Goal: Task Accomplishment & Management: Manage account settings

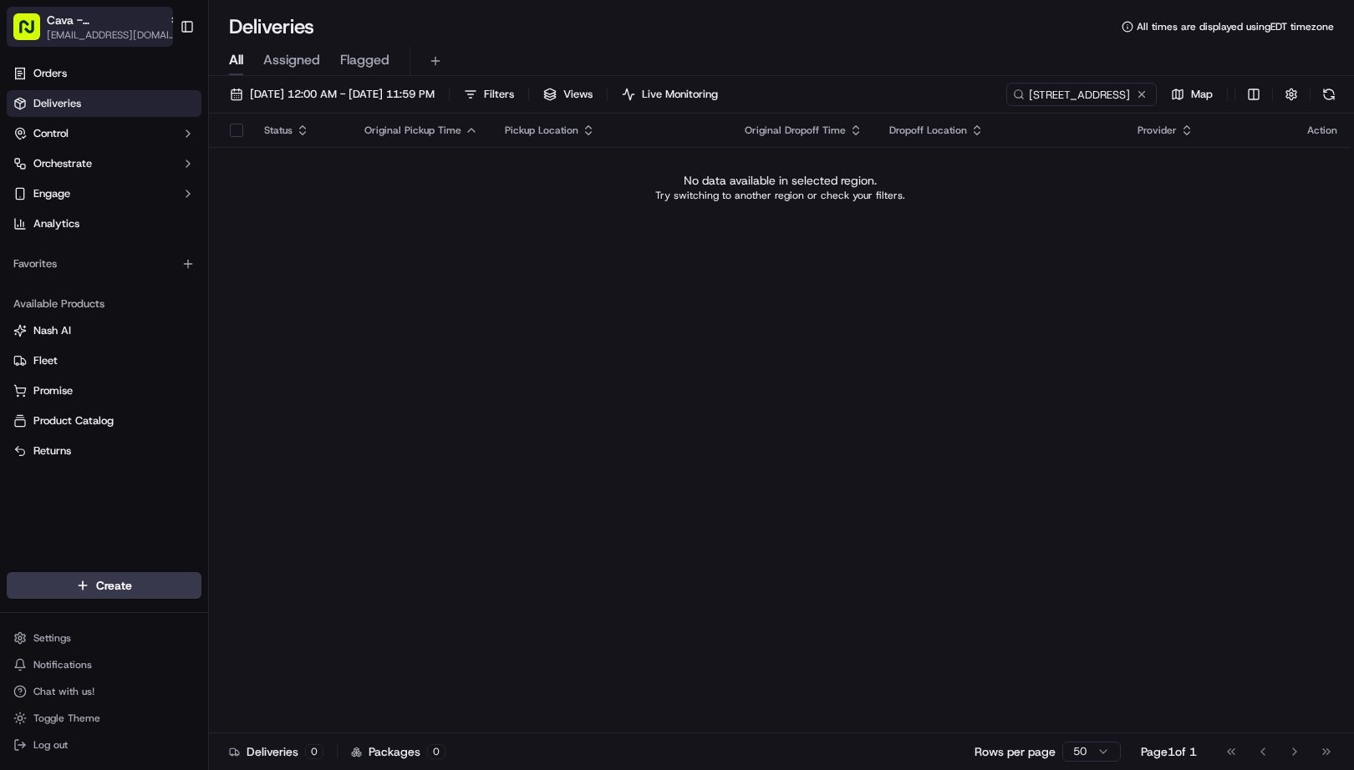
click at [88, 28] on span "[EMAIL_ADDRESS][DOMAIN_NAME]" at bounding box center [114, 34] width 134 height 13
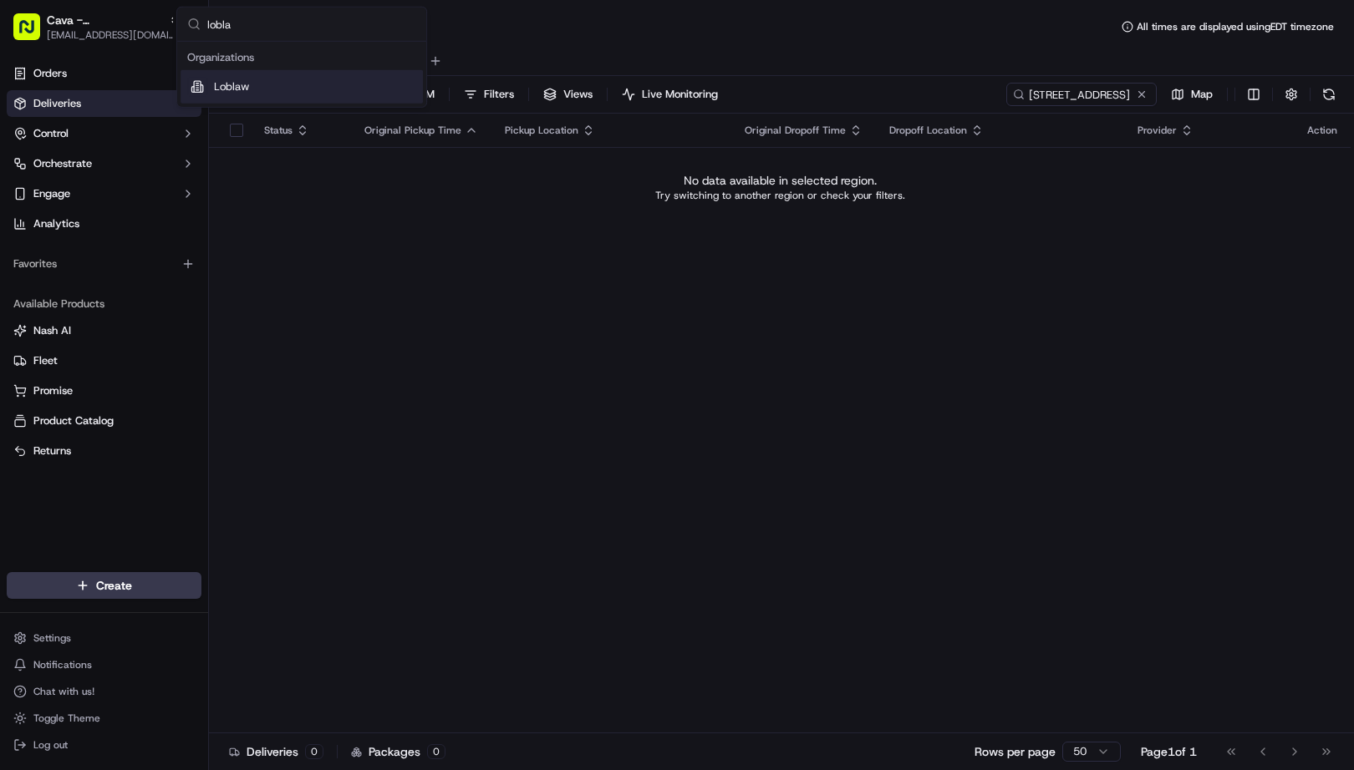
type input "lobla"
click at [241, 88] on span "Loblaw" at bounding box center [231, 86] width 35 height 15
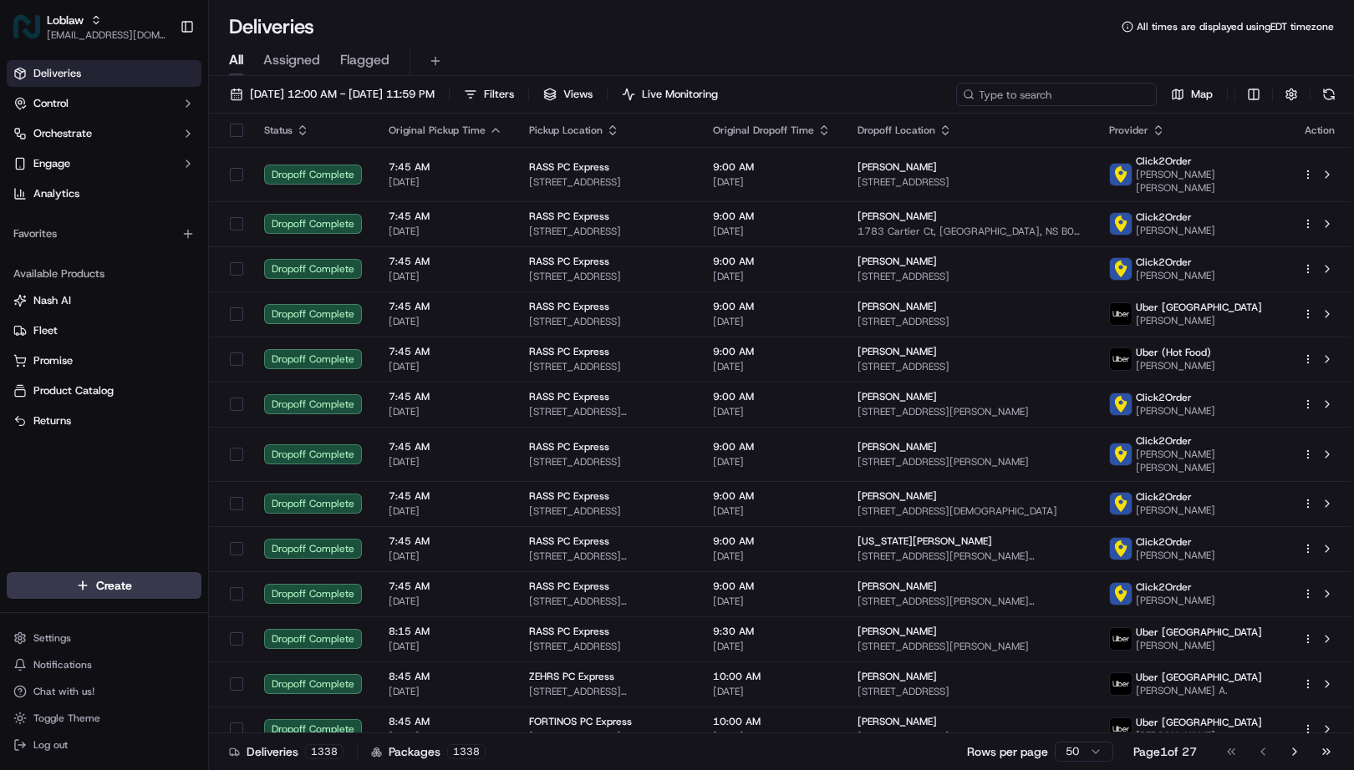
click at [1106, 92] on input at bounding box center [1056, 94] width 201 height 23
paste input "531900013783102"
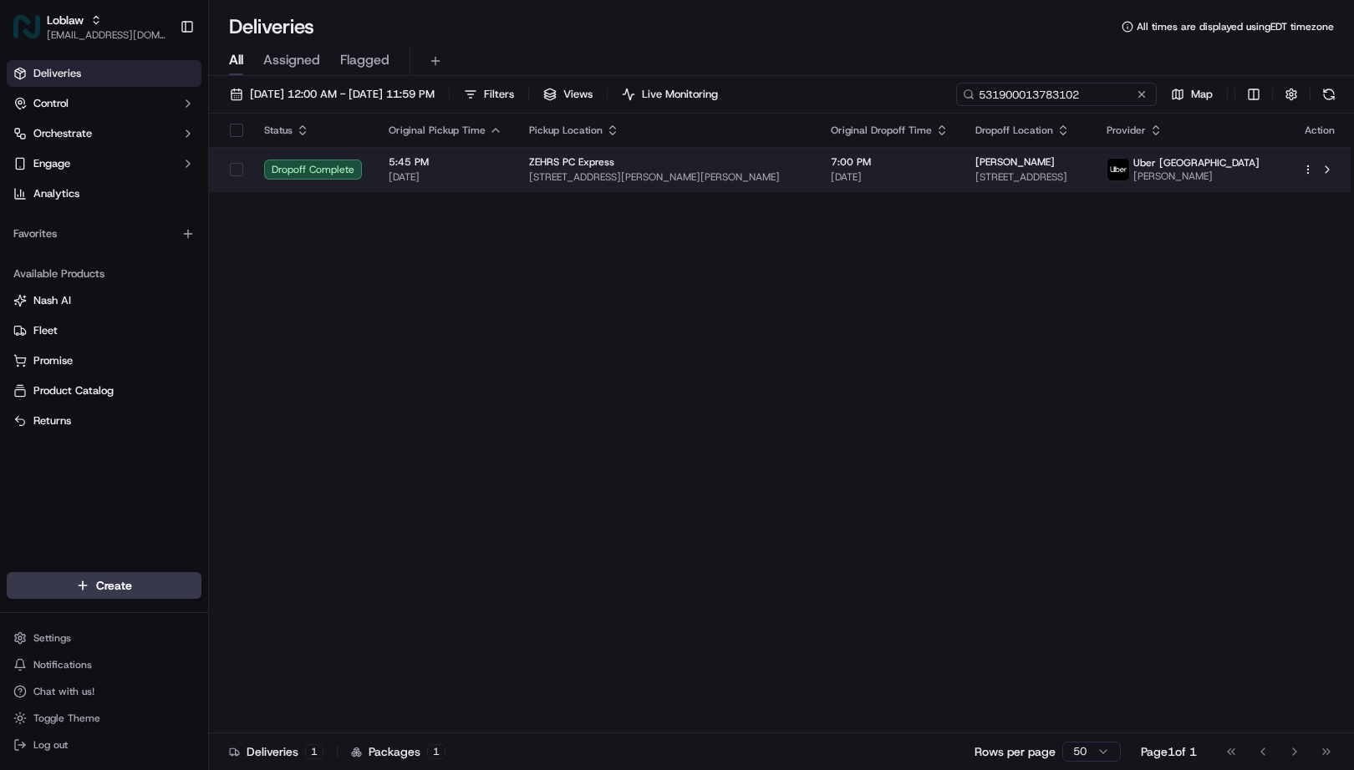
type input "531900013783102"
click at [458, 181] on span "[DATE]" at bounding box center [446, 176] width 114 height 13
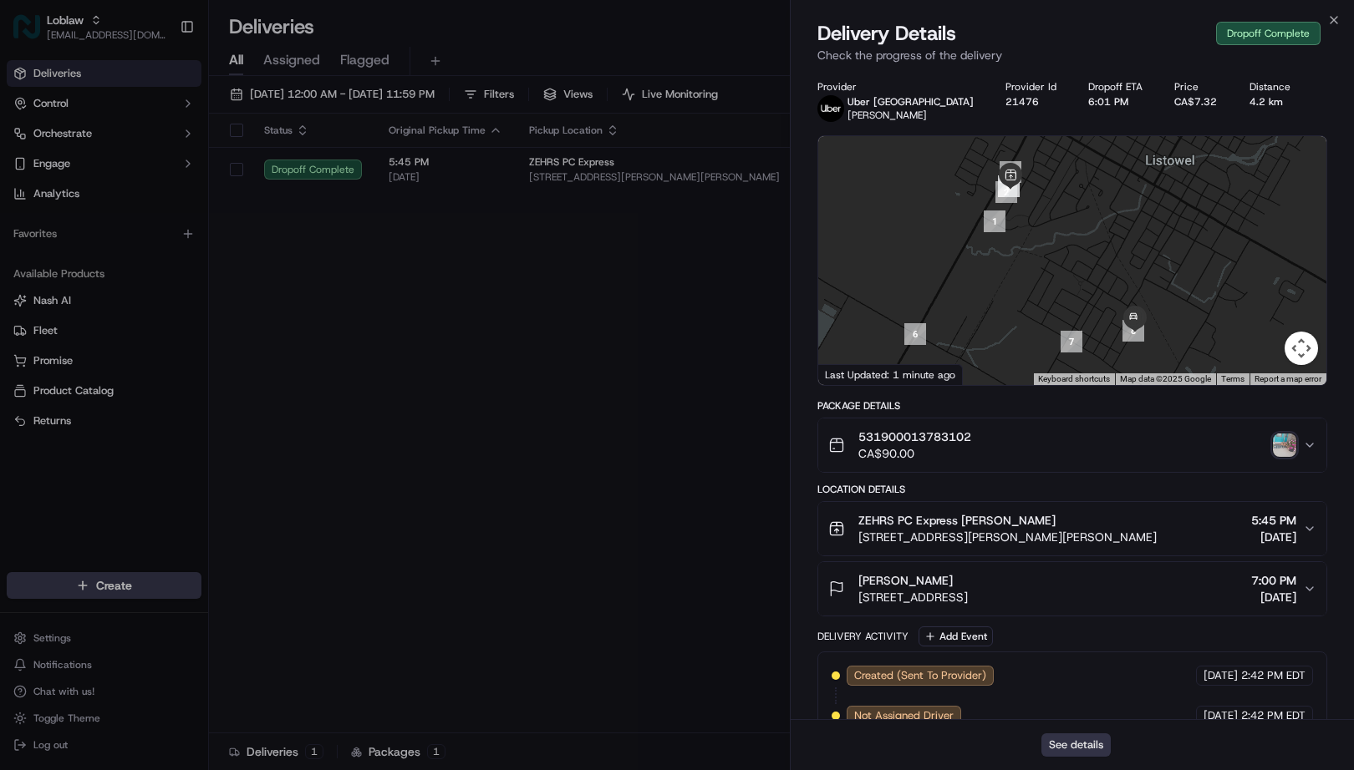
click at [1075, 745] on button "See details" at bounding box center [1075, 745] width 69 height 23
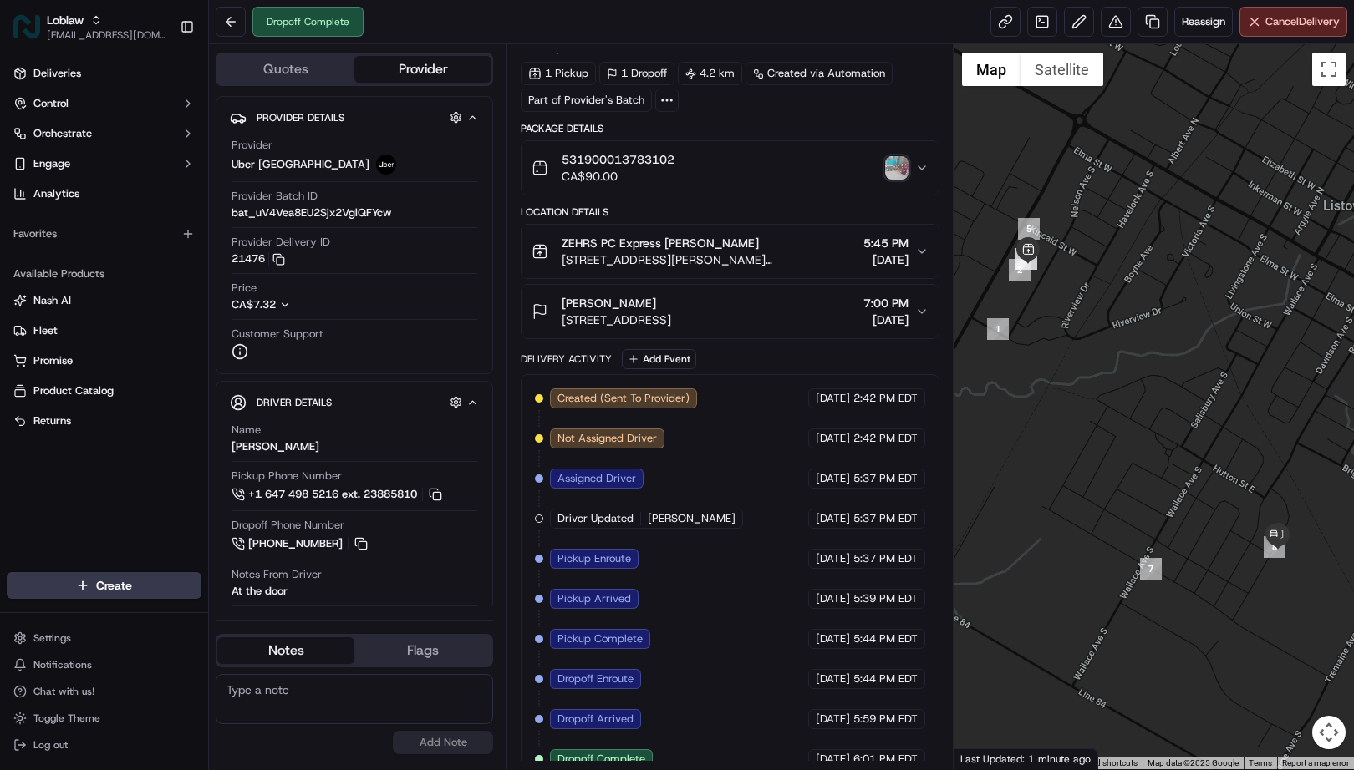
scroll to position [71, 0]
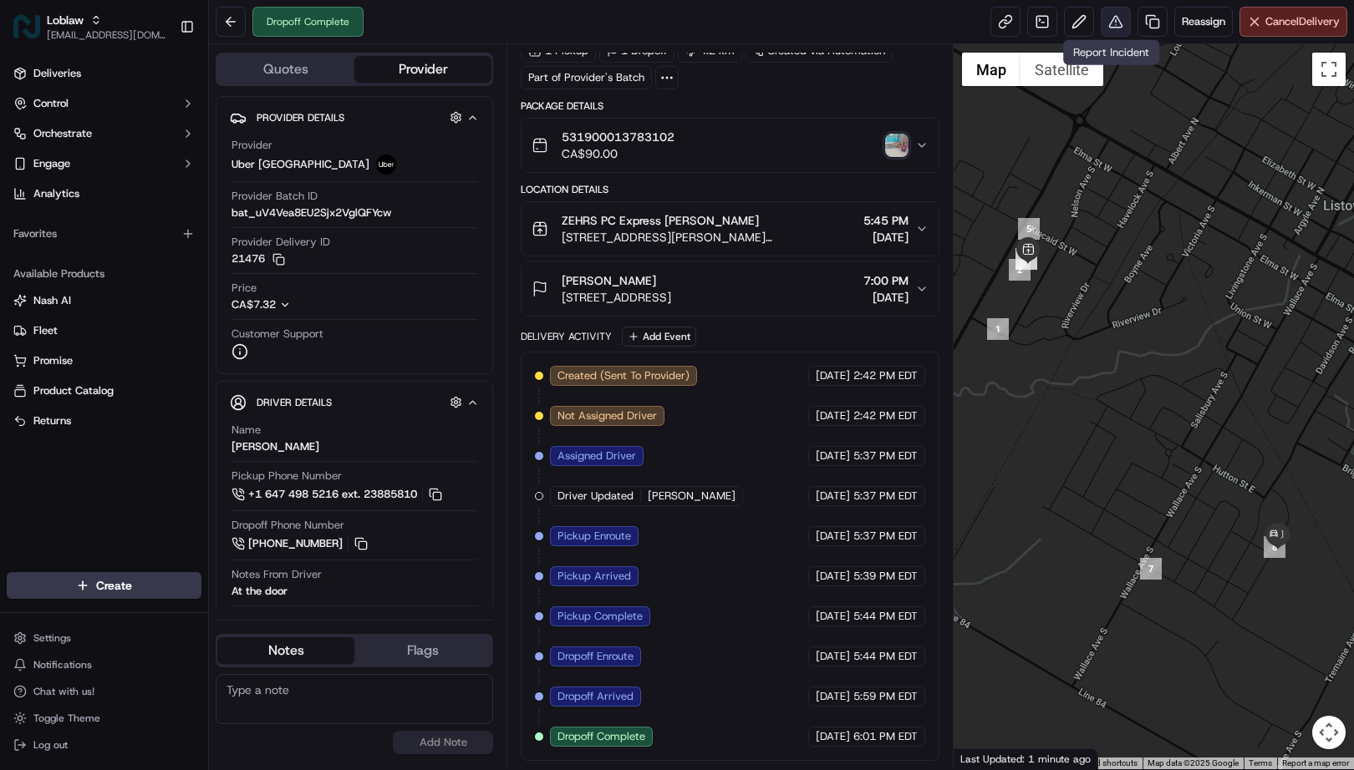
click at [1117, 25] on button at bounding box center [1116, 22] width 30 height 30
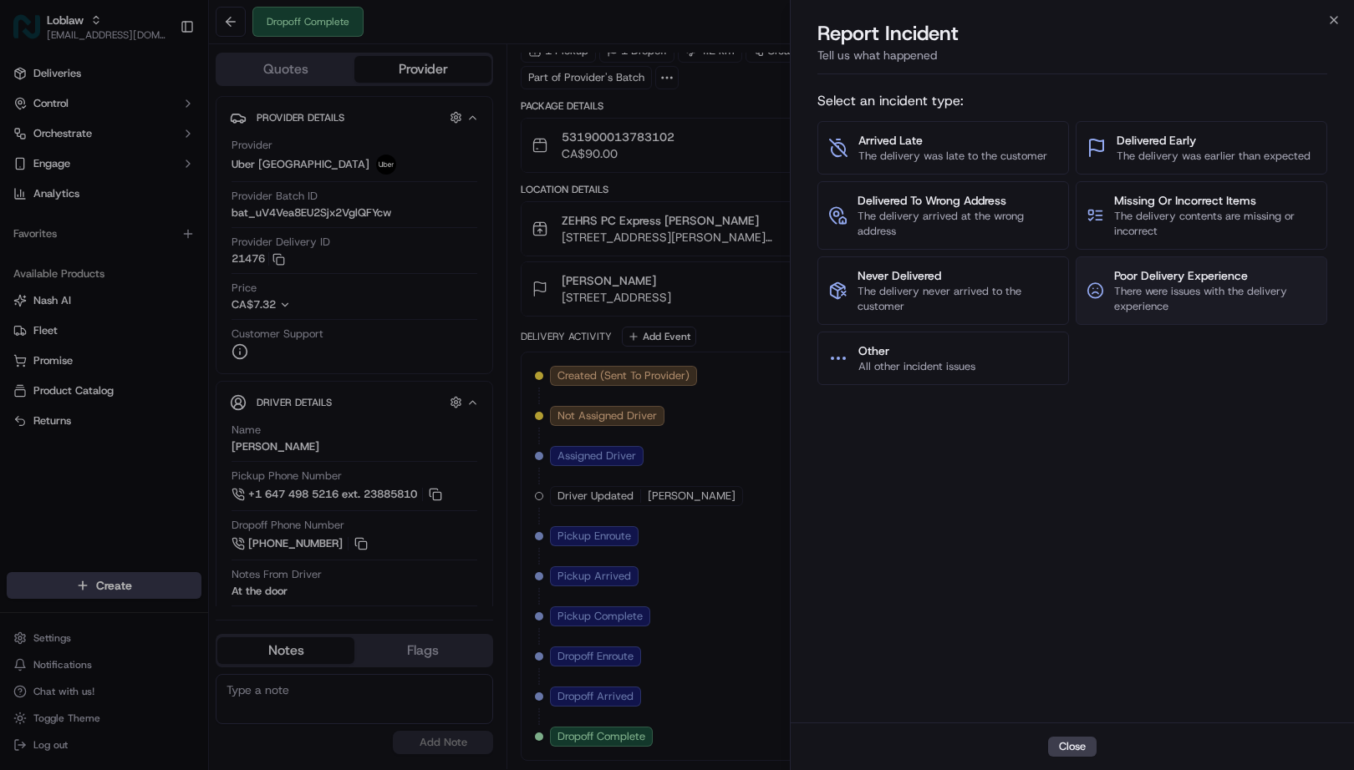
click at [1195, 294] on span "There were issues with the delivery experience" at bounding box center [1215, 299] width 202 height 30
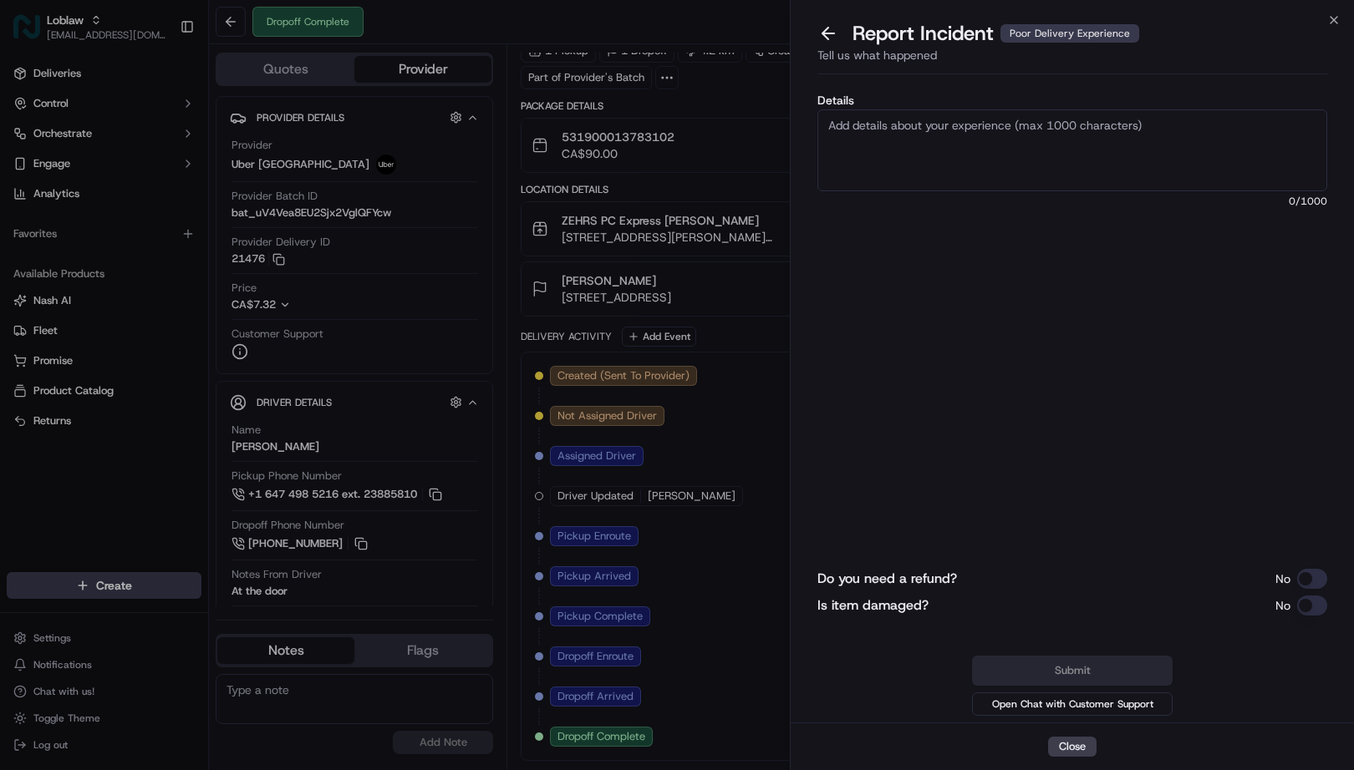
click at [909, 163] on textarea "Details" at bounding box center [1072, 150] width 510 height 82
paste textarea "was extremely rude and got out of the car to yell at me during a very busy time."
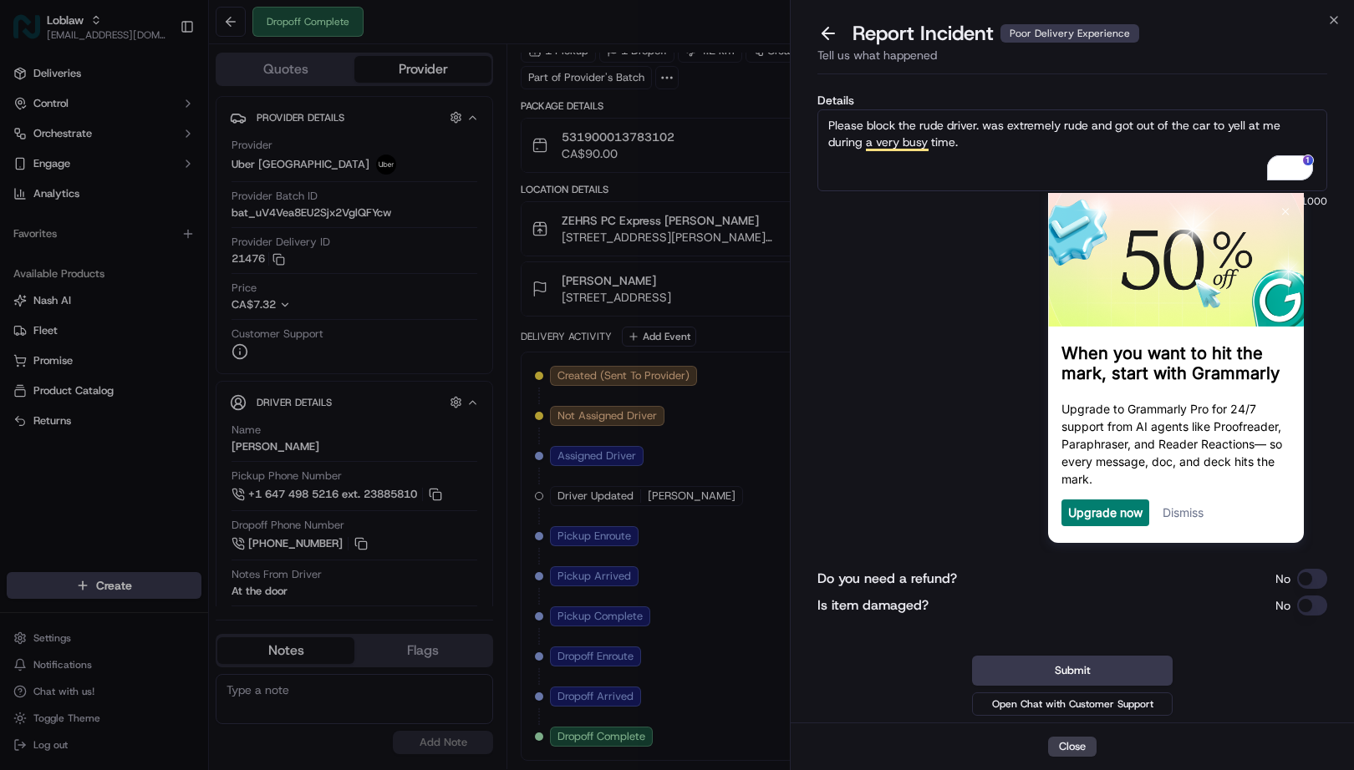
click at [930, 127] on textarea "Please block the rude driver. was extremely rude and got out of the car to yell…" at bounding box center [1072, 150] width 510 height 82
drag, startPoint x: 930, startPoint y: 127, endPoint x: 1065, endPoint y: 165, distance: 140.5
click at [939, 136] on textarea "Please block the rude driver. was extremely rude and got out of the car to yell…" at bounding box center [1072, 150] width 510 height 82
click at [934, 124] on textarea "Please block the rude driver. was extremely rude and got out of the car to yell…" at bounding box center [1072, 150] width 510 height 82
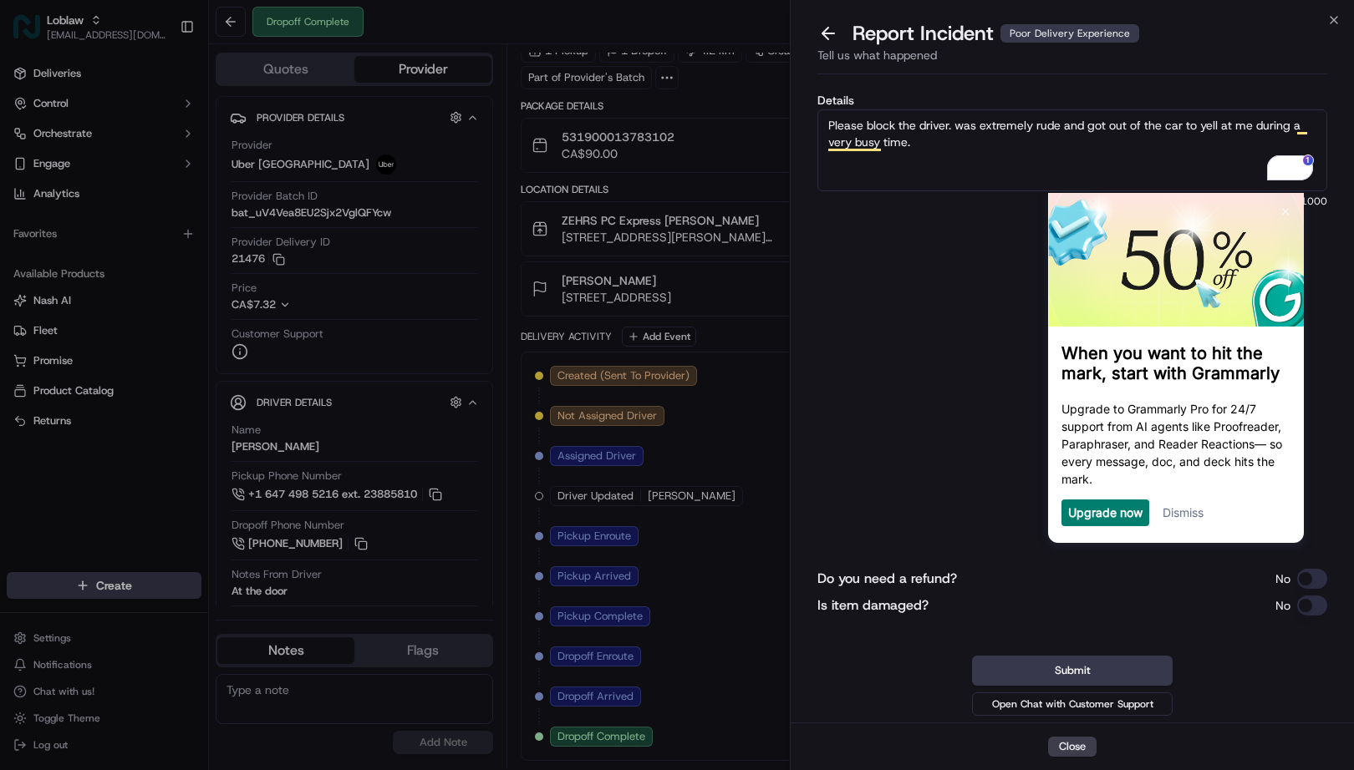
drag, startPoint x: 955, startPoint y: 127, endPoint x: 997, endPoint y: 119, distance: 42.5
click at [958, 126] on textarea "Please block the driver. was extremely rude and got out of the car to yell at m…" at bounding box center [1072, 150] width 510 height 82
click at [1086, 130] on textarea "Please block the driver. He was extremely rude and got out of the car to yell a…" at bounding box center [1072, 150] width 510 height 82
click at [872, 145] on textarea "Please block the driver. He was extremely rude to the customer and got out of t…" at bounding box center [1072, 150] width 510 height 82
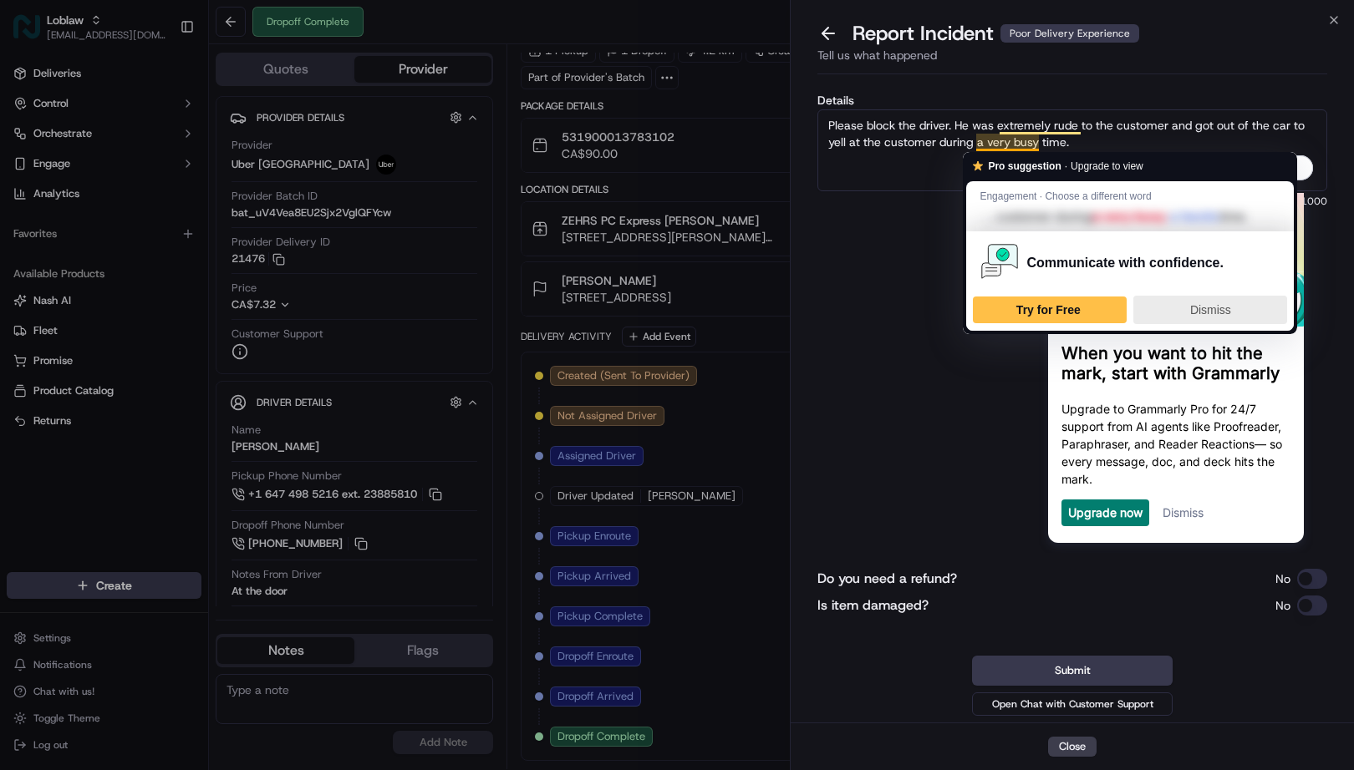
click at [1191, 309] on span "Dismiss" at bounding box center [1210, 309] width 41 height 13
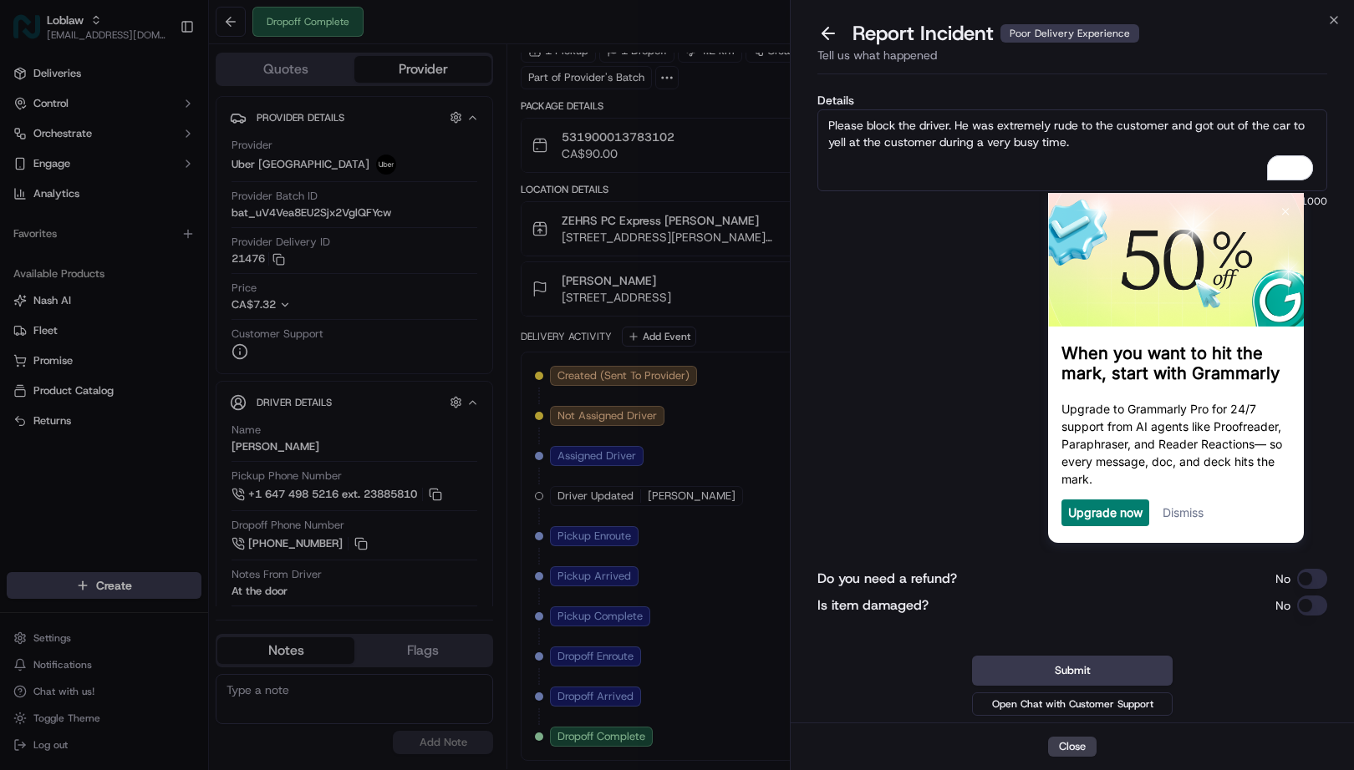
click at [1096, 140] on textarea "Please block the driver. He was extremely rude to the customer and got out of t…" at bounding box center [1072, 150] width 510 height 82
type textarea "Please block the driver. He was extremely rude to the customer and got out of t…"
click at [1030, 672] on button "Submit" at bounding box center [1072, 671] width 201 height 30
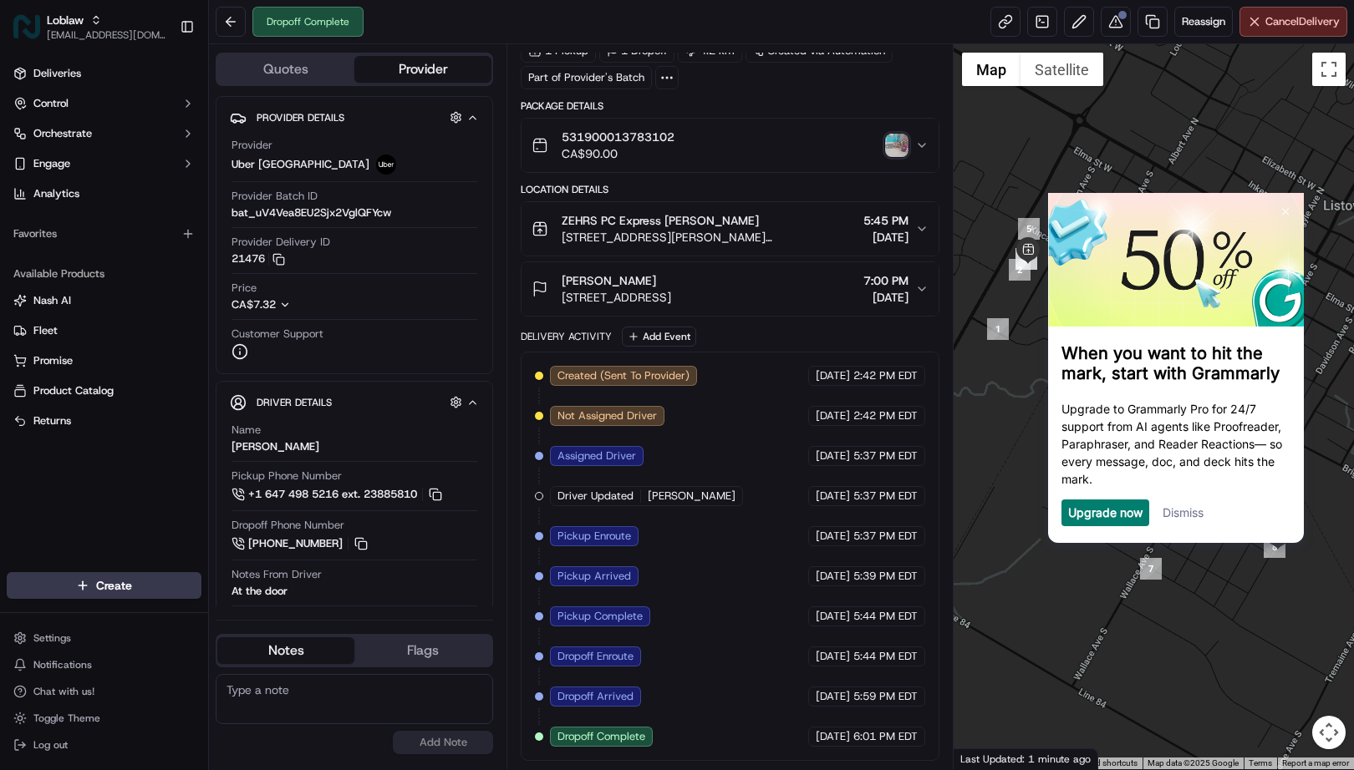
click at [1190, 520] on link "Dismiss" at bounding box center [1182, 513] width 41 height 14
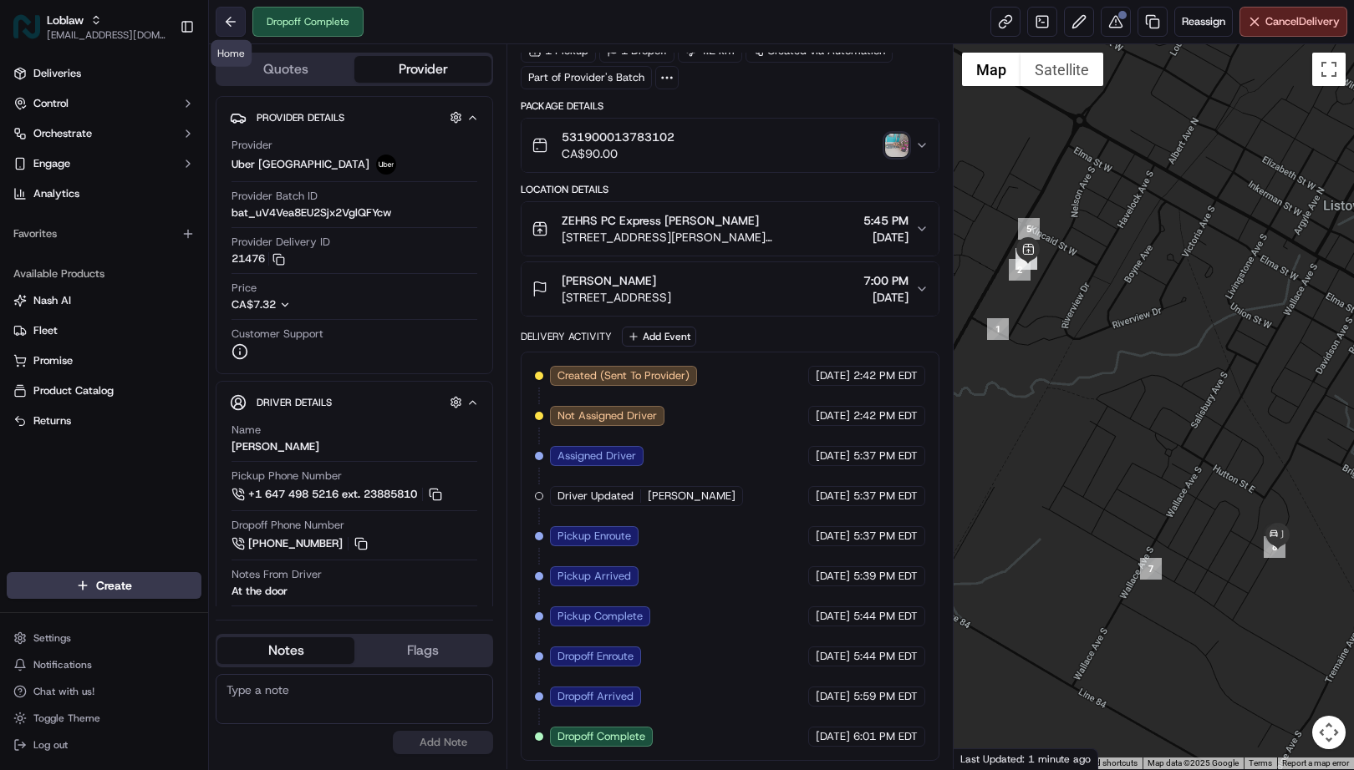
click at [226, 20] on button at bounding box center [231, 22] width 30 height 30
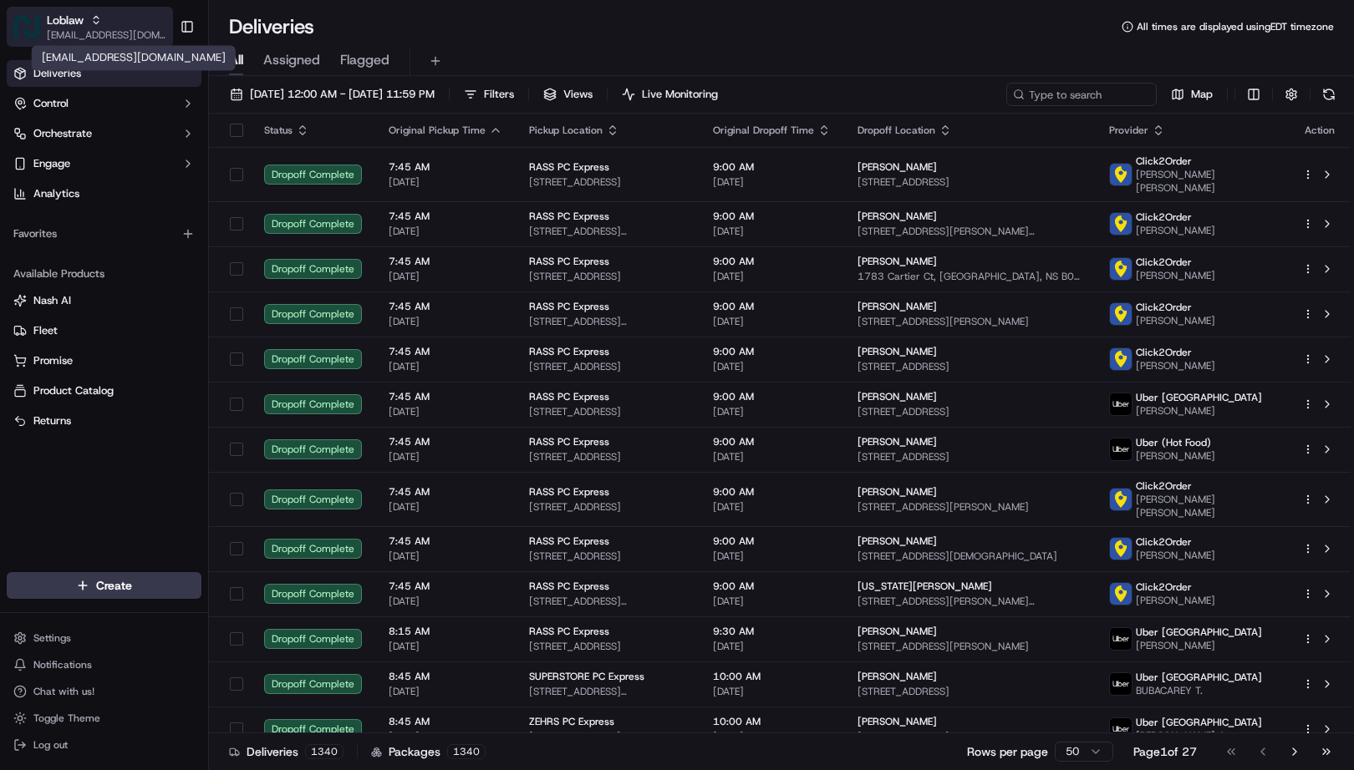
click at [71, 32] on span "[EMAIL_ADDRESS][DOMAIN_NAME]" at bounding box center [106, 34] width 119 height 13
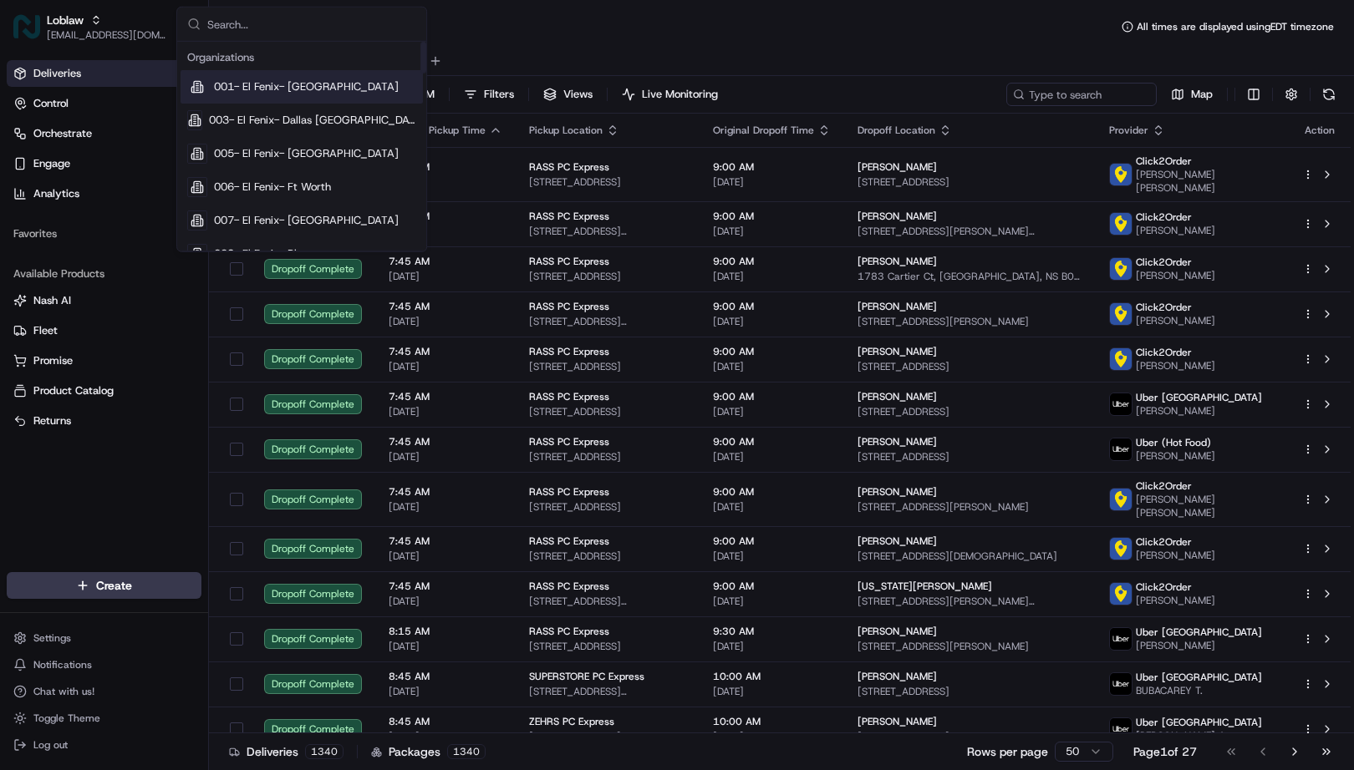
click at [239, 21] on input "text" at bounding box center [311, 24] width 209 height 33
type input "chowly"
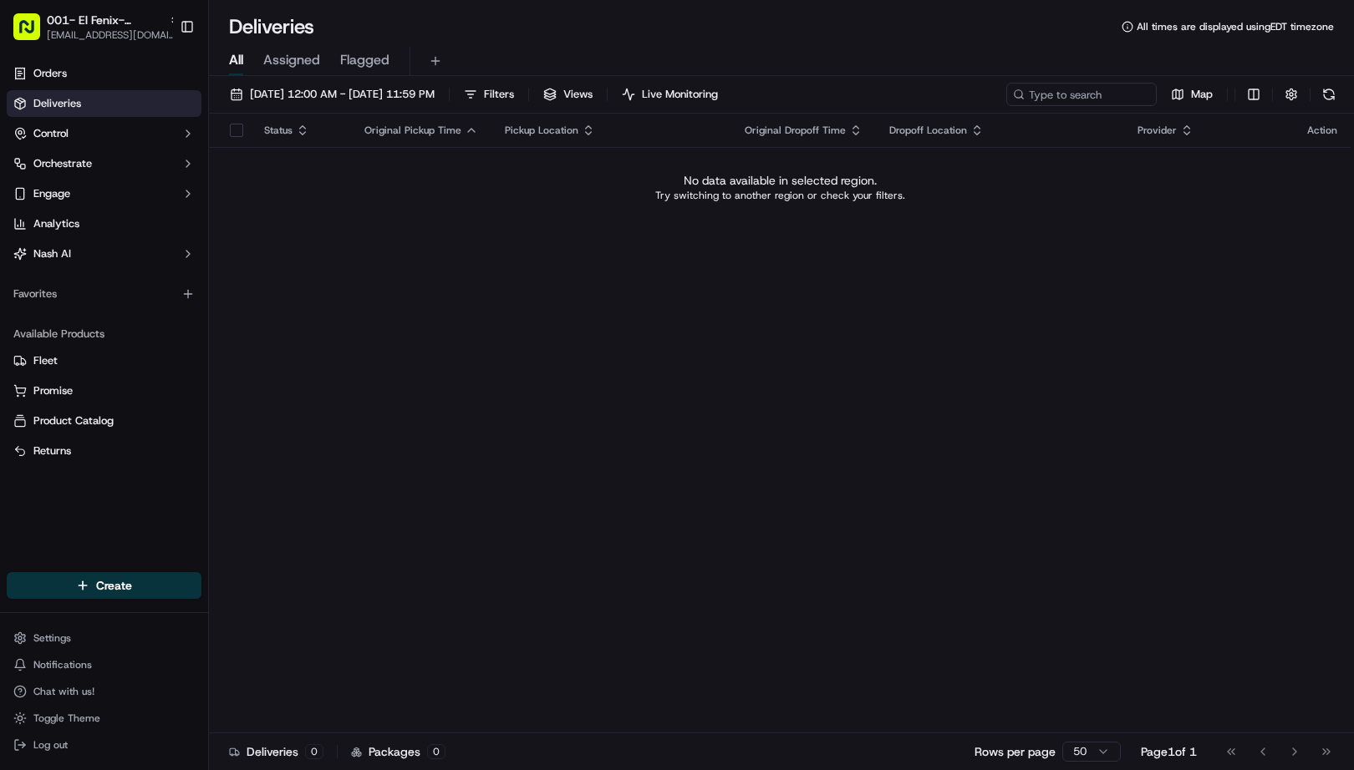
click at [904, 69] on div "All Assigned Flagged" at bounding box center [781, 61] width 1145 height 29
click at [1112, 100] on input at bounding box center [1056, 94] width 201 height 23
click at [111, 19] on span "001- El Fenix- Dallas Downtown" at bounding box center [104, 20] width 115 height 17
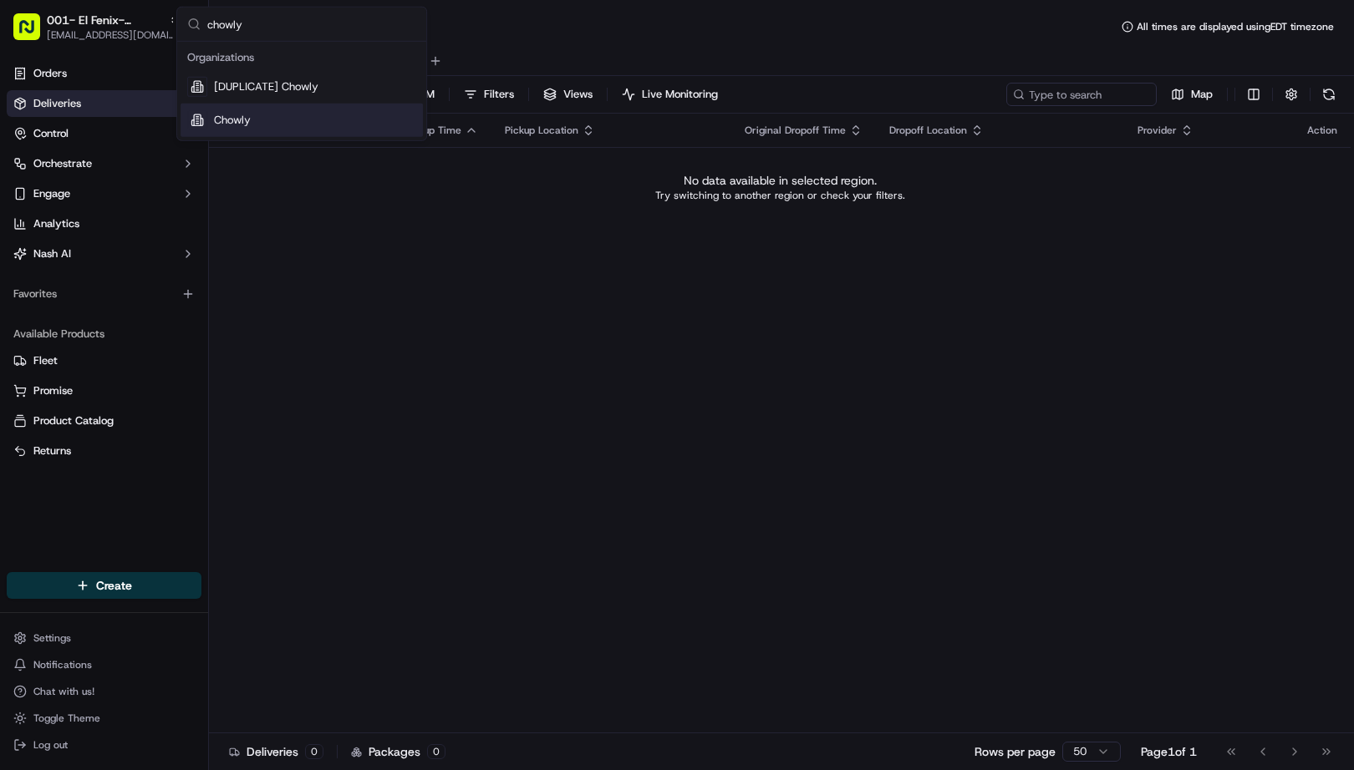
type input "chowly"
click at [230, 113] on span "Chowly" at bounding box center [232, 120] width 37 height 15
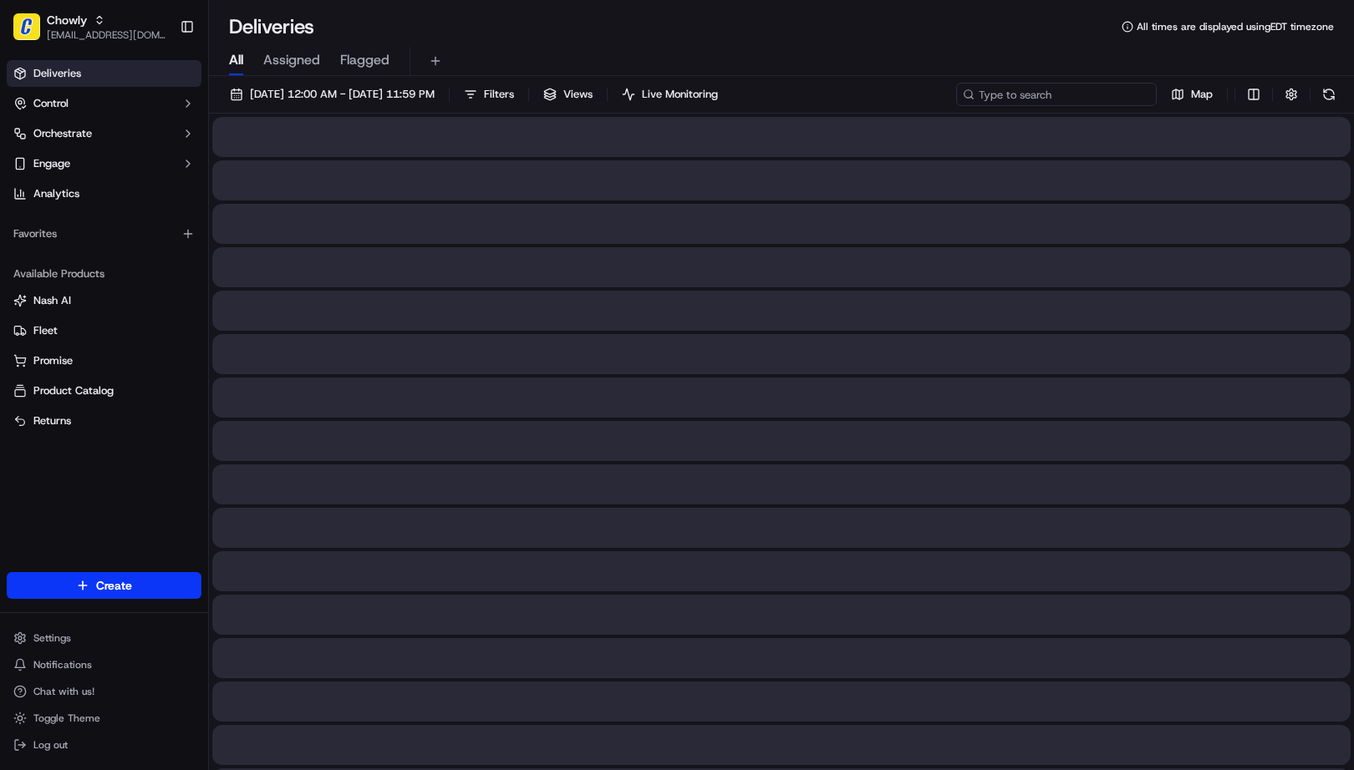
click at [1066, 93] on input at bounding box center [1056, 94] width 201 height 23
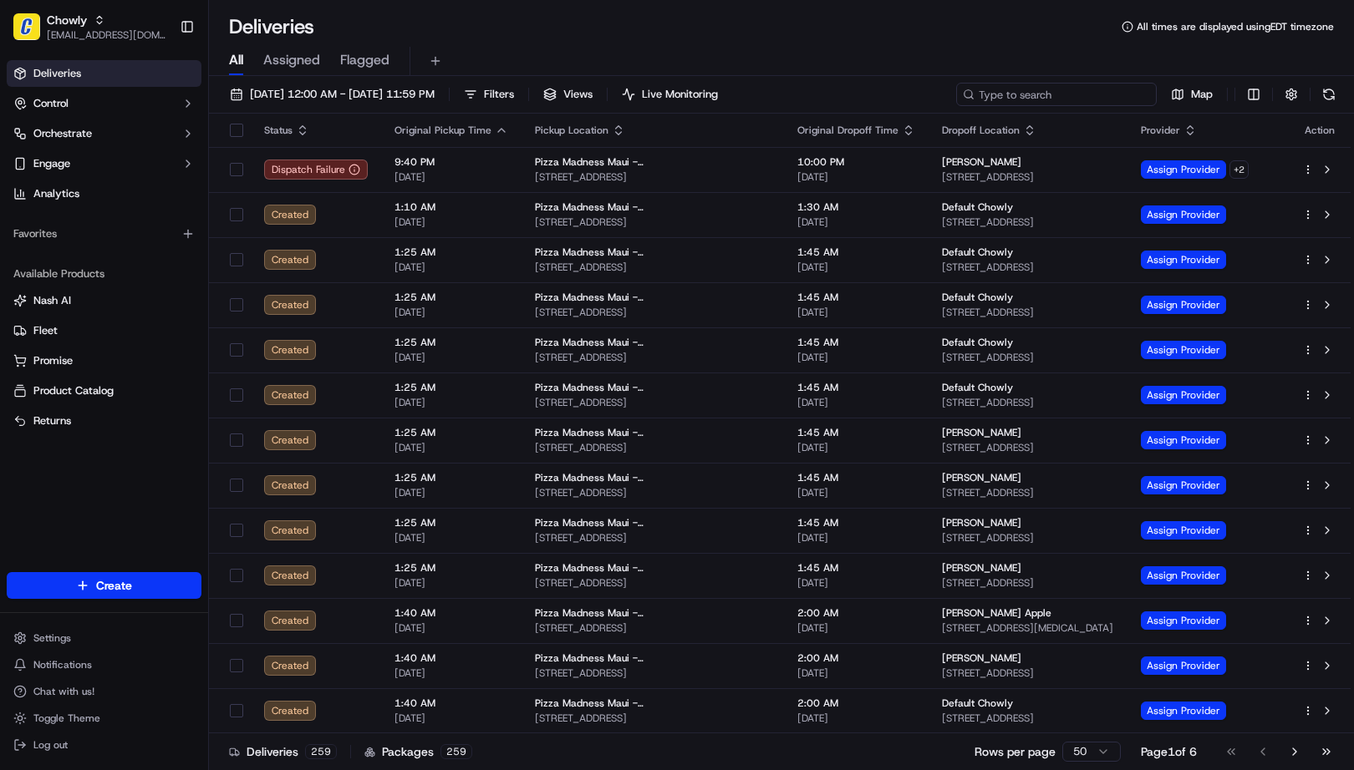
paste input "sean runae"
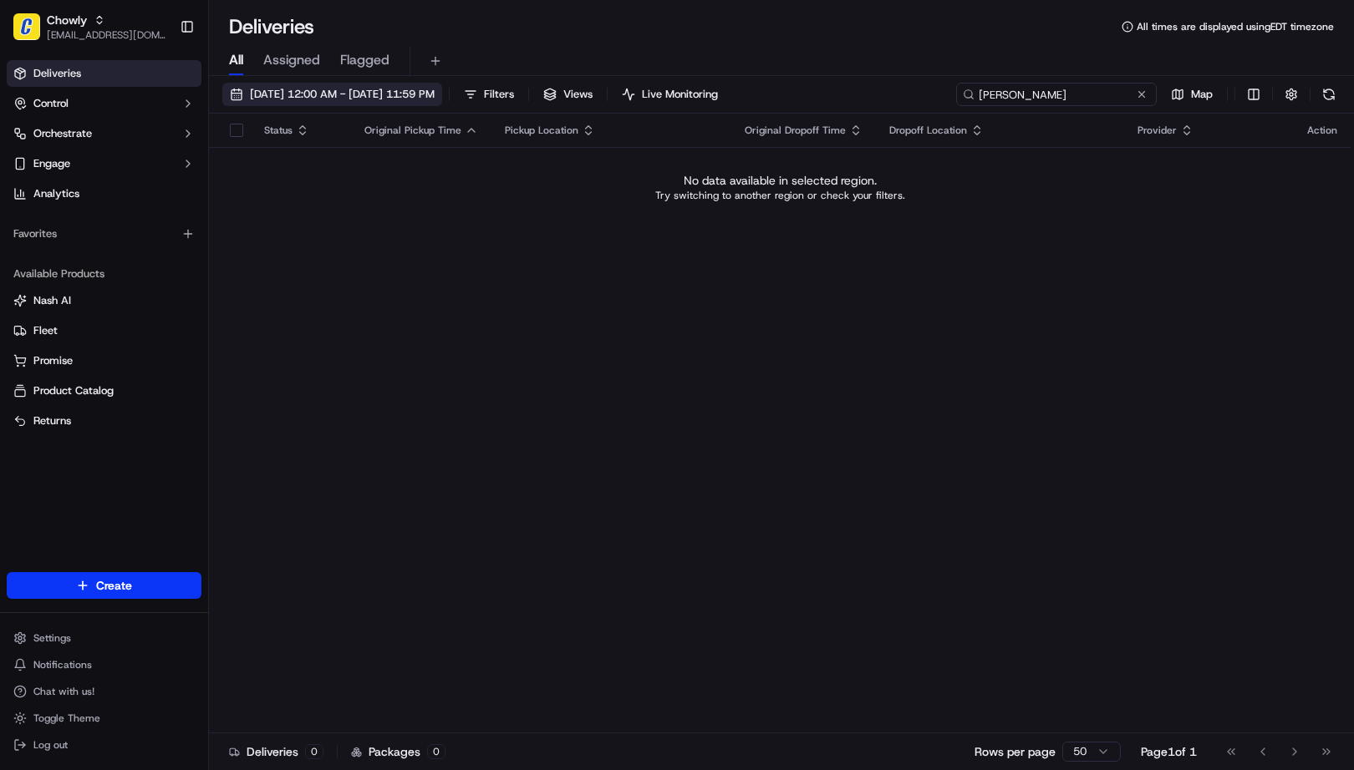
type input "sean runae"
click at [298, 92] on span "[DATE] 12:00 AM - [DATE] 11:59 PM" at bounding box center [342, 94] width 185 height 15
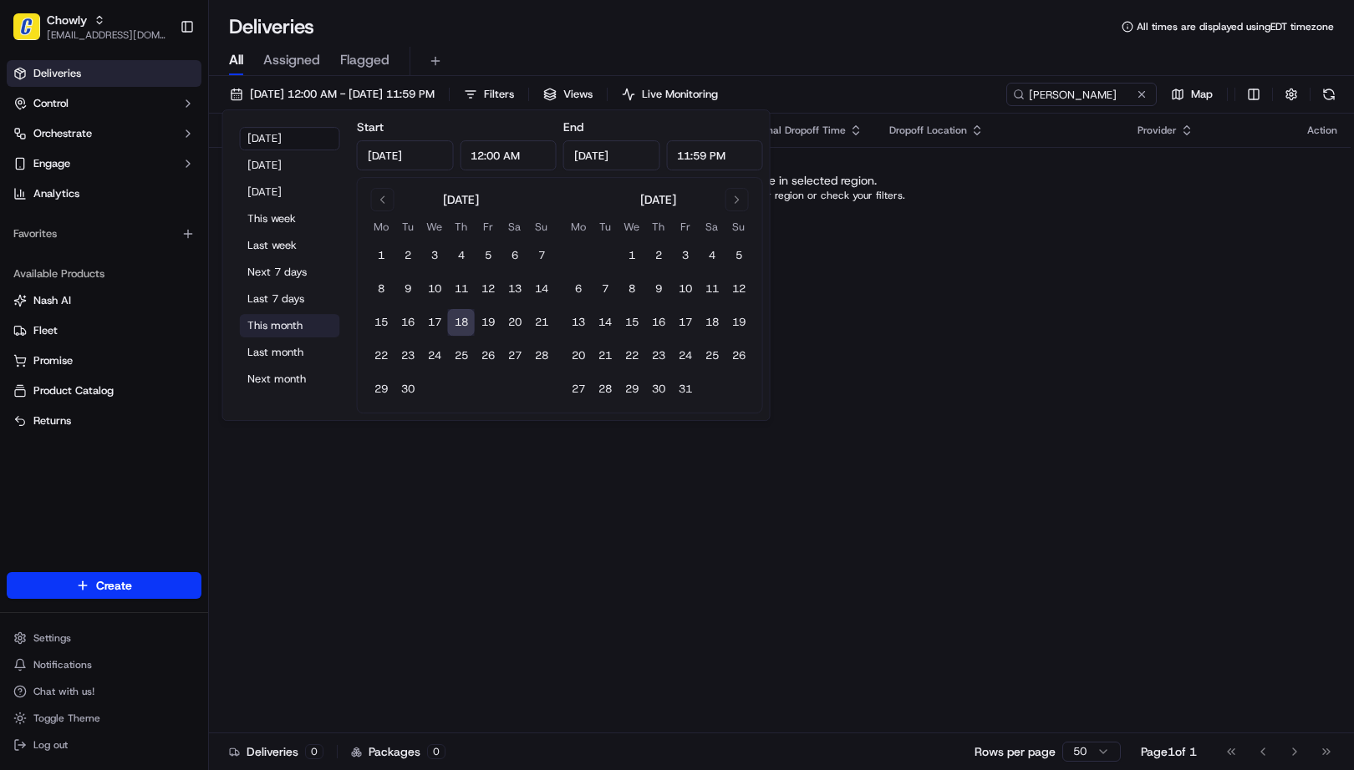
click at [287, 326] on button "This month" at bounding box center [290, 325] width 100 height 23
type input "Sep 1, 2025"
type input "Sep 30, 2025"
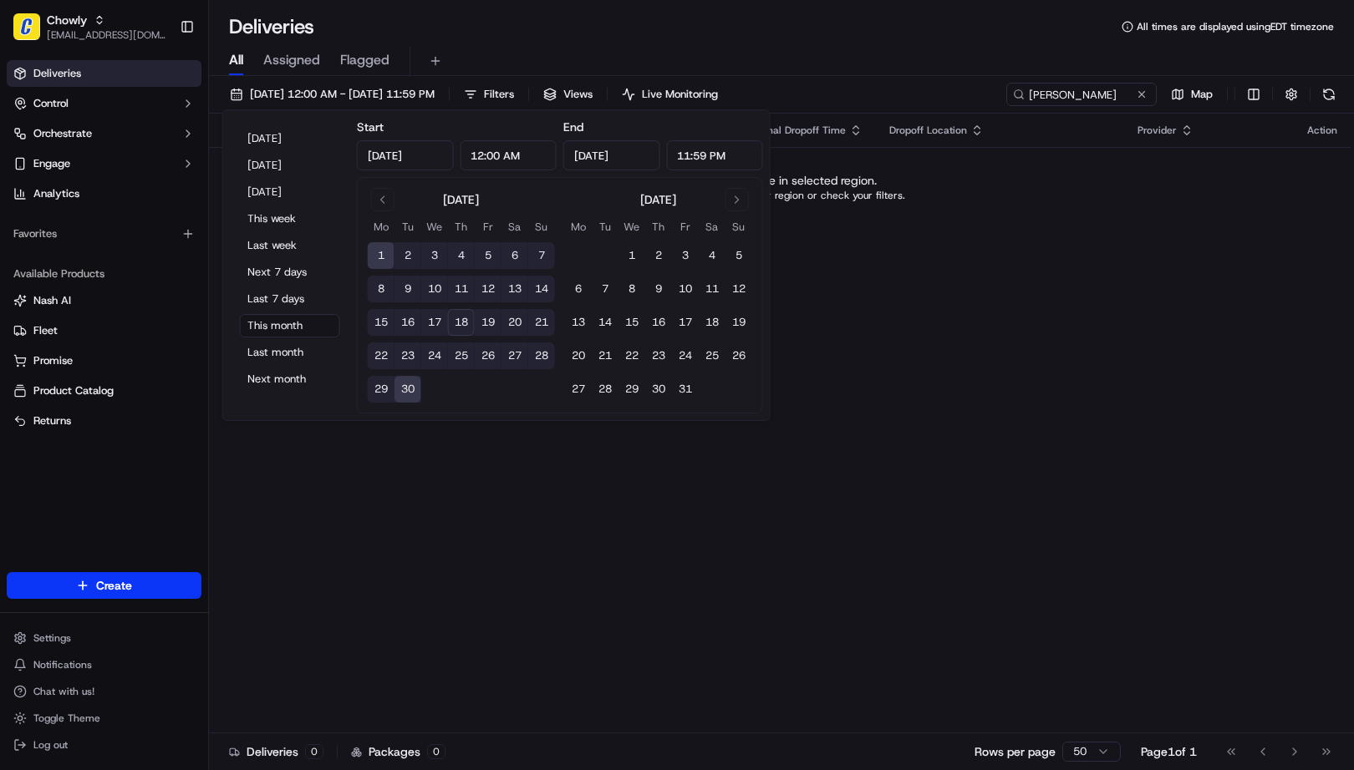
click at [1012, 40] on div "All Assigned Flagged" at bounding box center [781, 58] width 1145 height 36
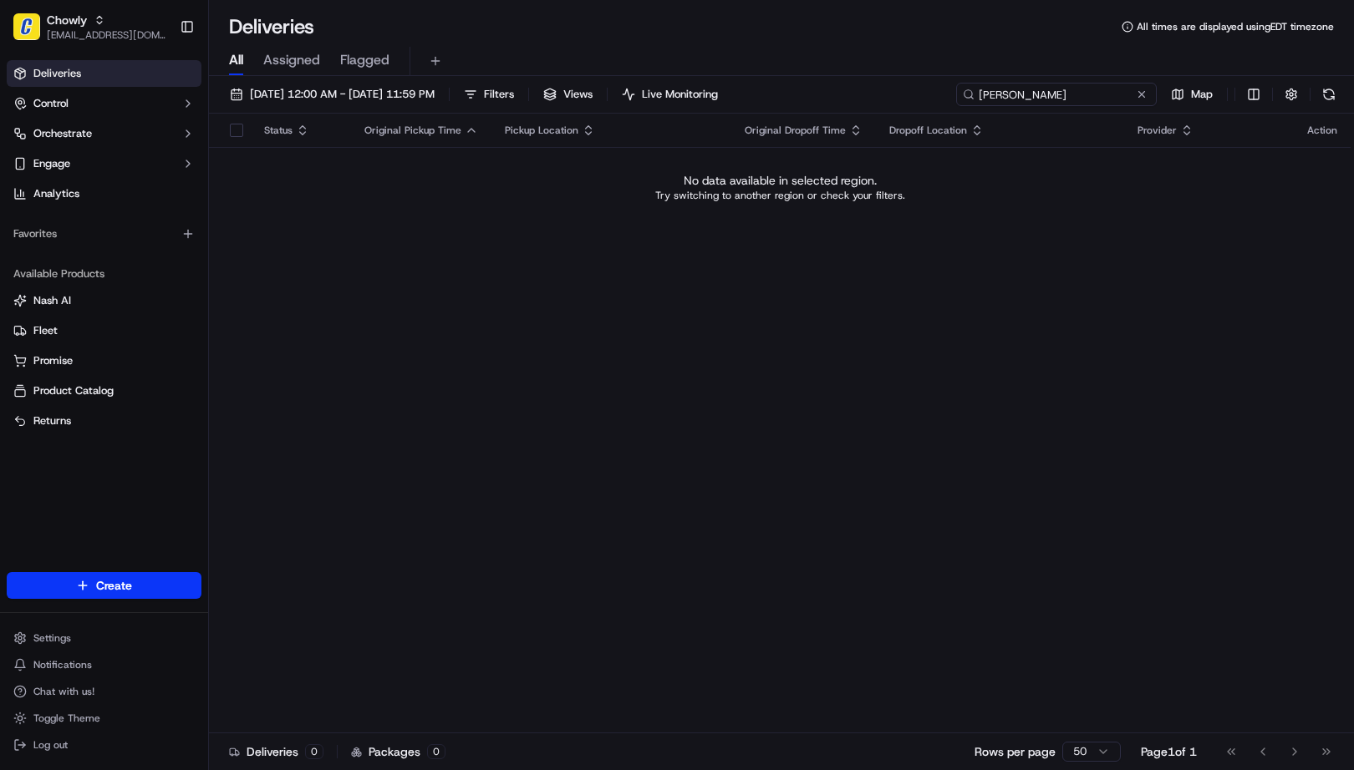
click at [1090, 98] on input "sean runae" at bounding box center [1056, 94] width 201 height 23
click at [1073, 90] on input "sean runae" at bounding box center [1056, 94] width 201 height 23
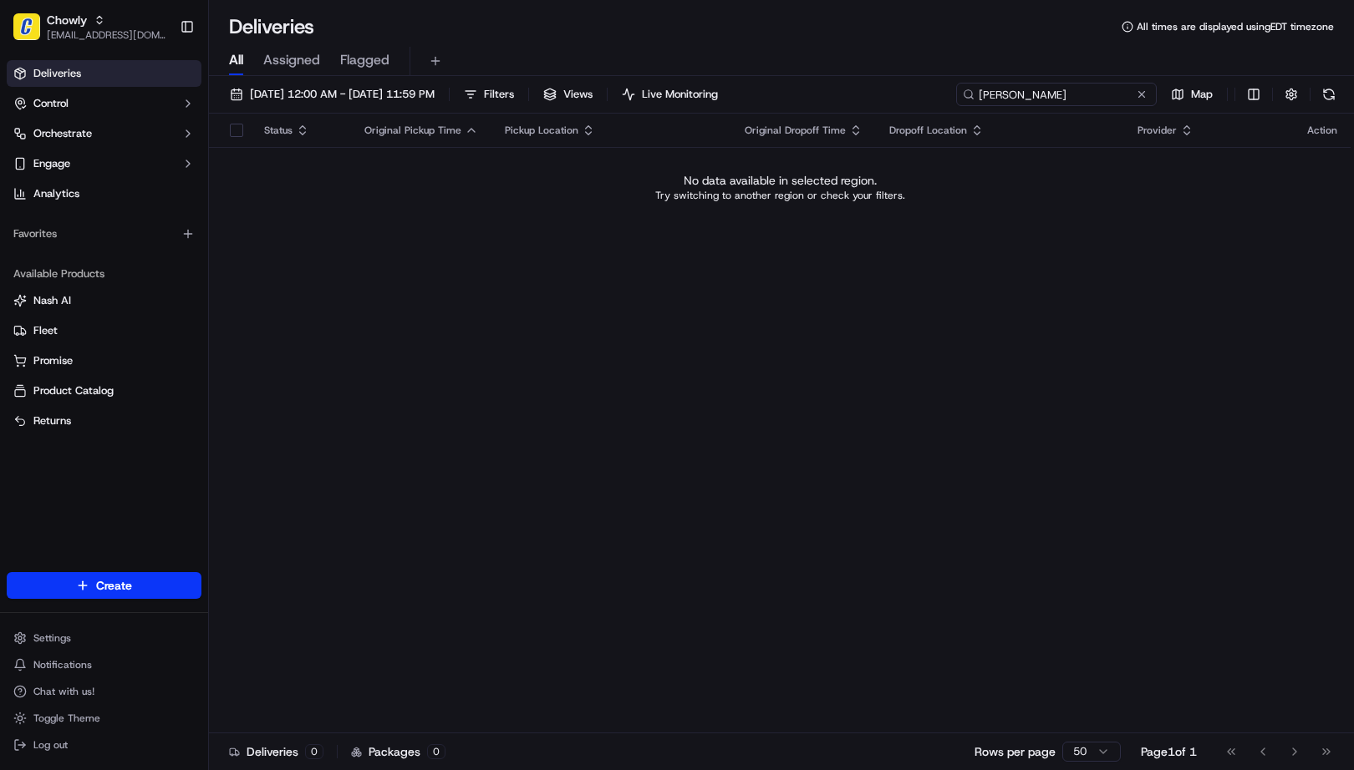
click at [1073, 90] on input "sean runae" at bounding box center [1056, 94] width 201 height 23
paste input "The stoke"
type input "The stoke"
click at [329, 94] on span "09/01/2025 12:00 AM - 09/30/2025 11:59 PM" at bounding box center [342, 94] width 185 height 15
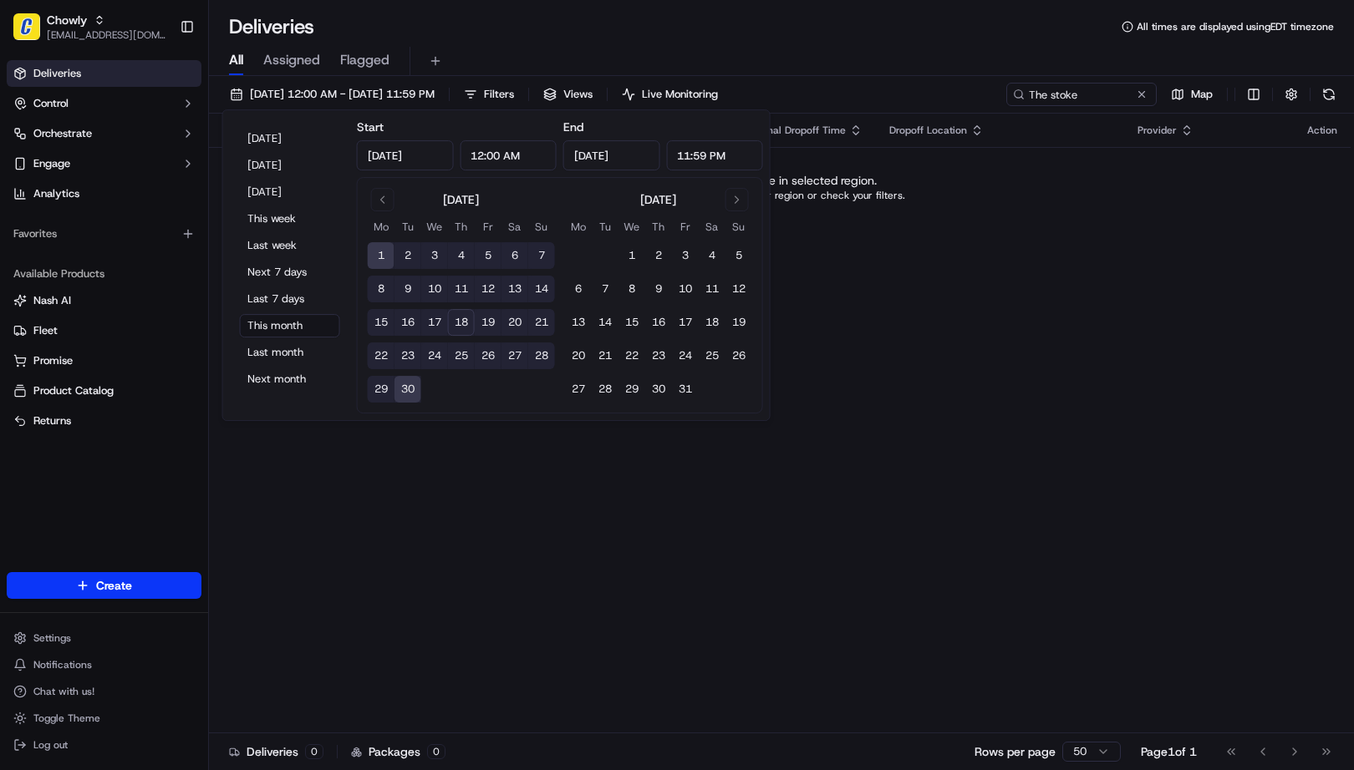
click at [463, 322] on button "18" at bounding box center [461, 322] width 27 height 27
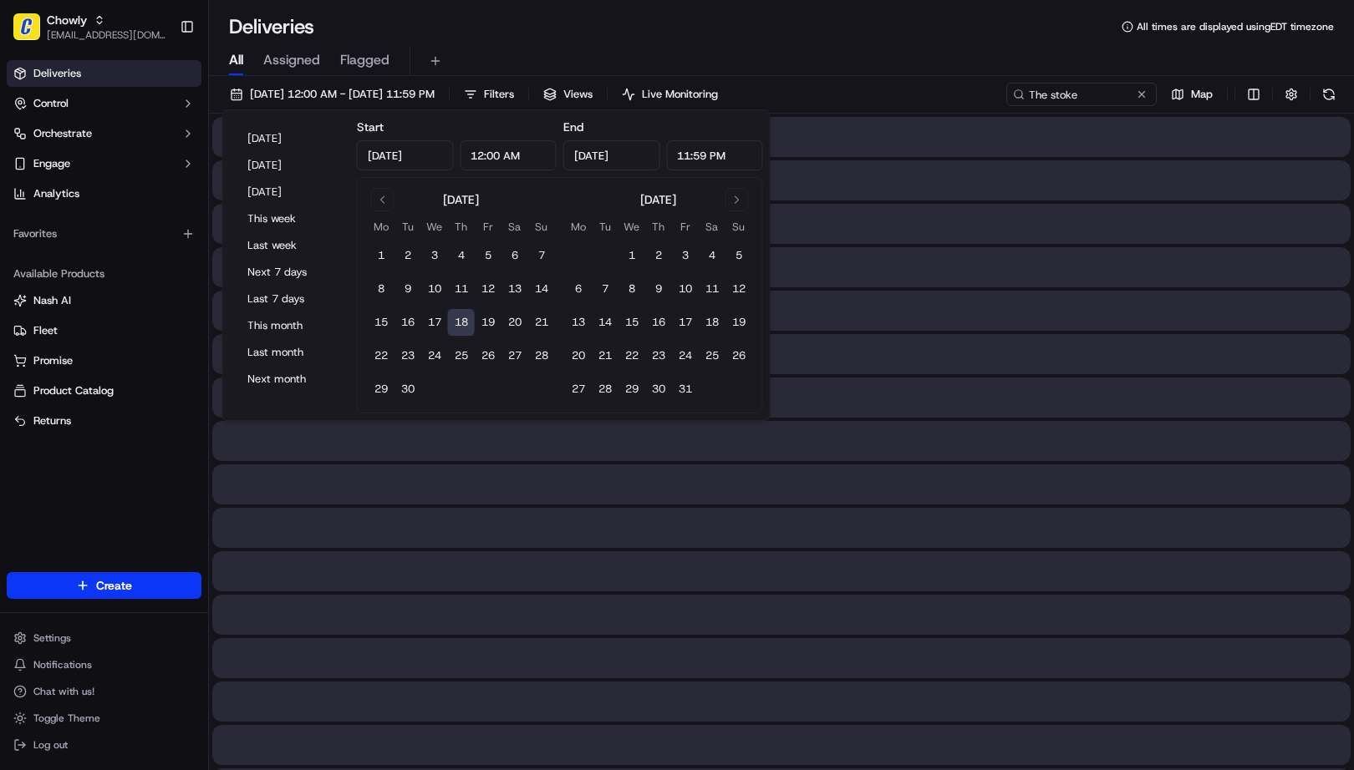
type input "Sep 18, 2025"
click at [1089, 92] on input "The stoke" at bounding box center [1056, 94] width 201 height 23
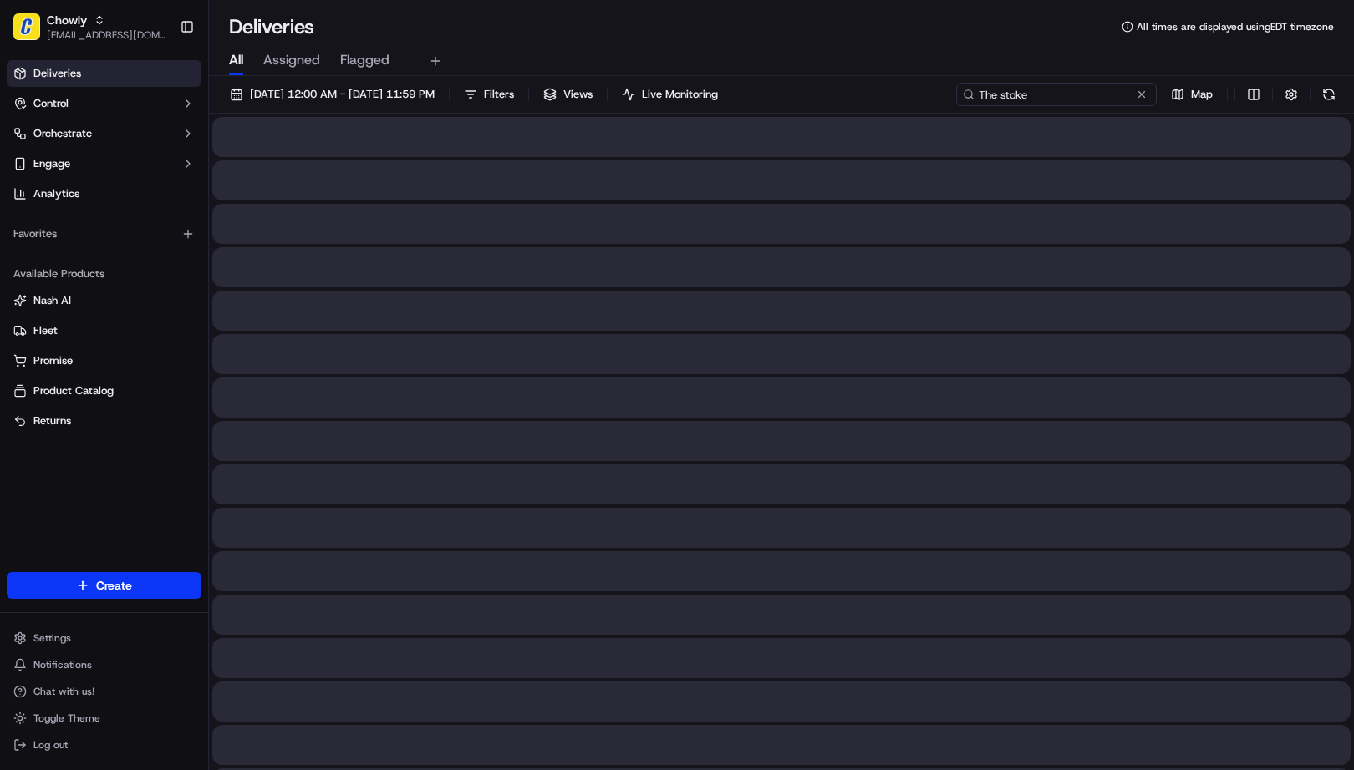
click at [1089, 92] on input "The stoke" at bounding box center [1056, 94] width 201 height 23
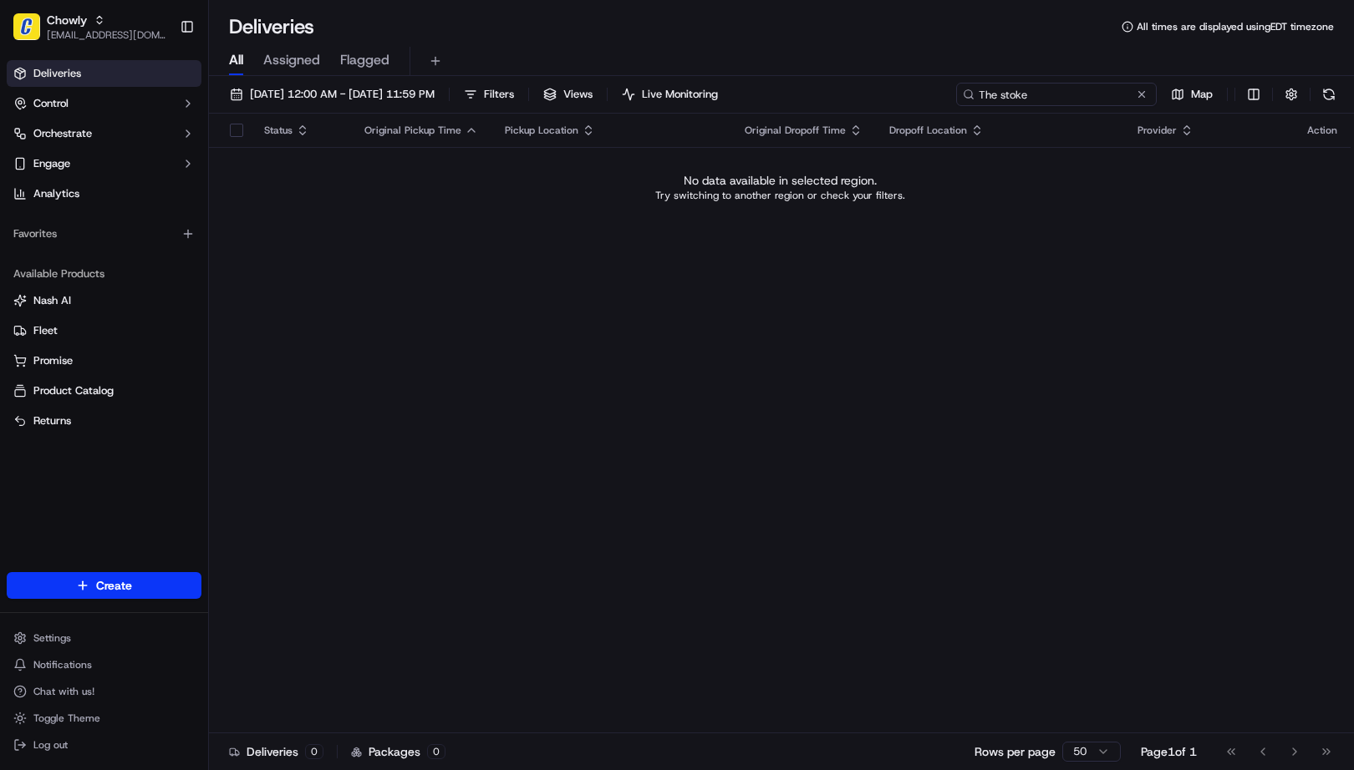
paste input "sean runa"
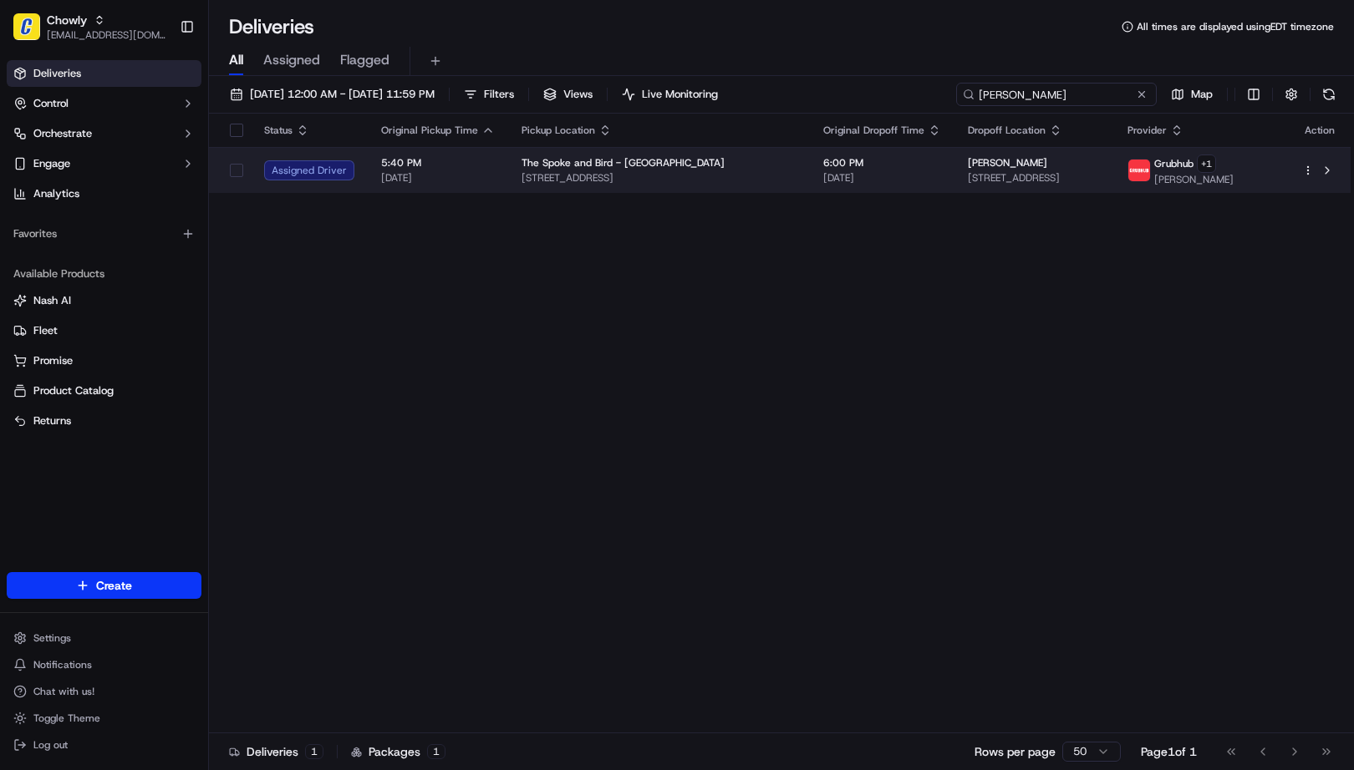
type input "[PERSON_NAME]"
click at [981, 178] on span "2110 S Wabash Ave, Chicago, IL 60616, USA" at bounding box center [1034, 177] width 133 height 13
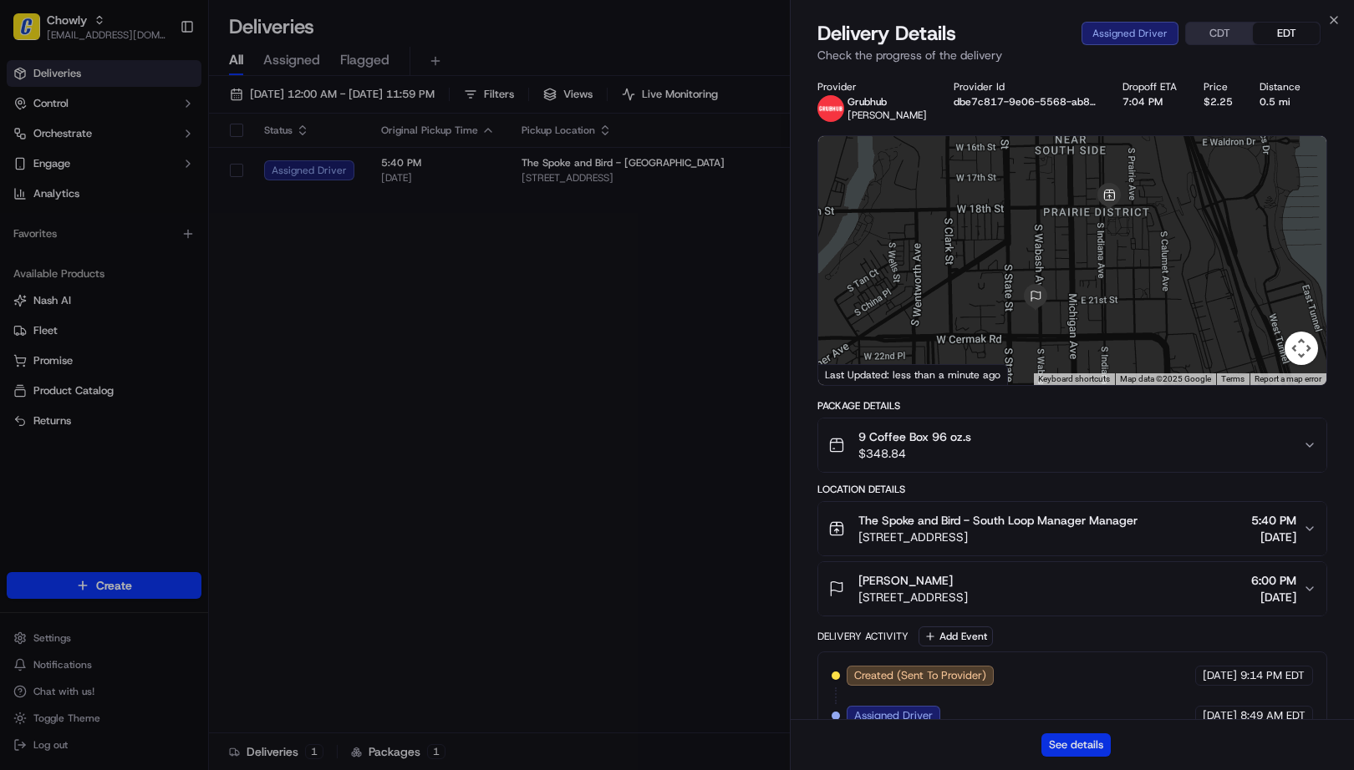
click at [1096, 745] on button "See details" at bounding box center [1075, 745] width 69 height 23
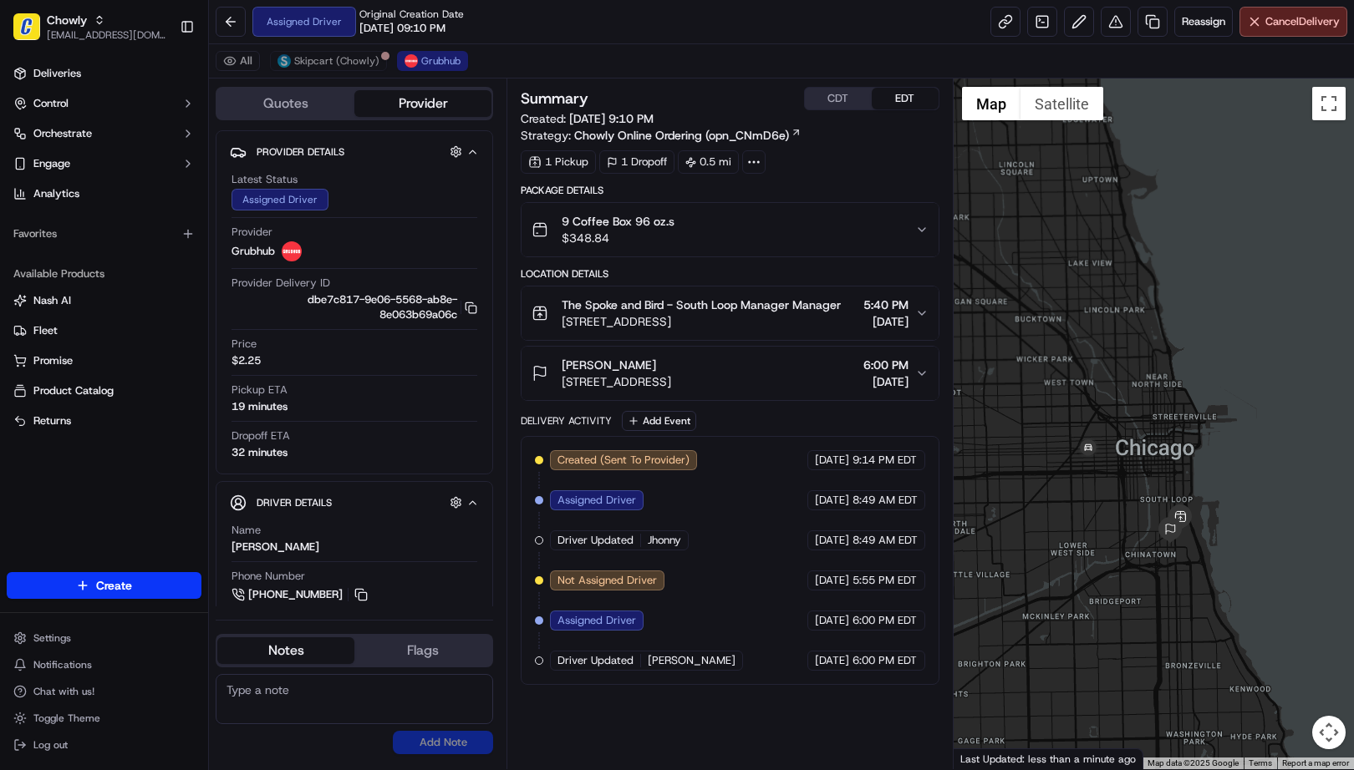
drag, startPoint x: 1075, startPoint y: 638, endPoint x: 1140, endPoint y: 595, distance: 78.3
click at [1140, 595] on div at bounding box center [1153, 424] width 401 height 691
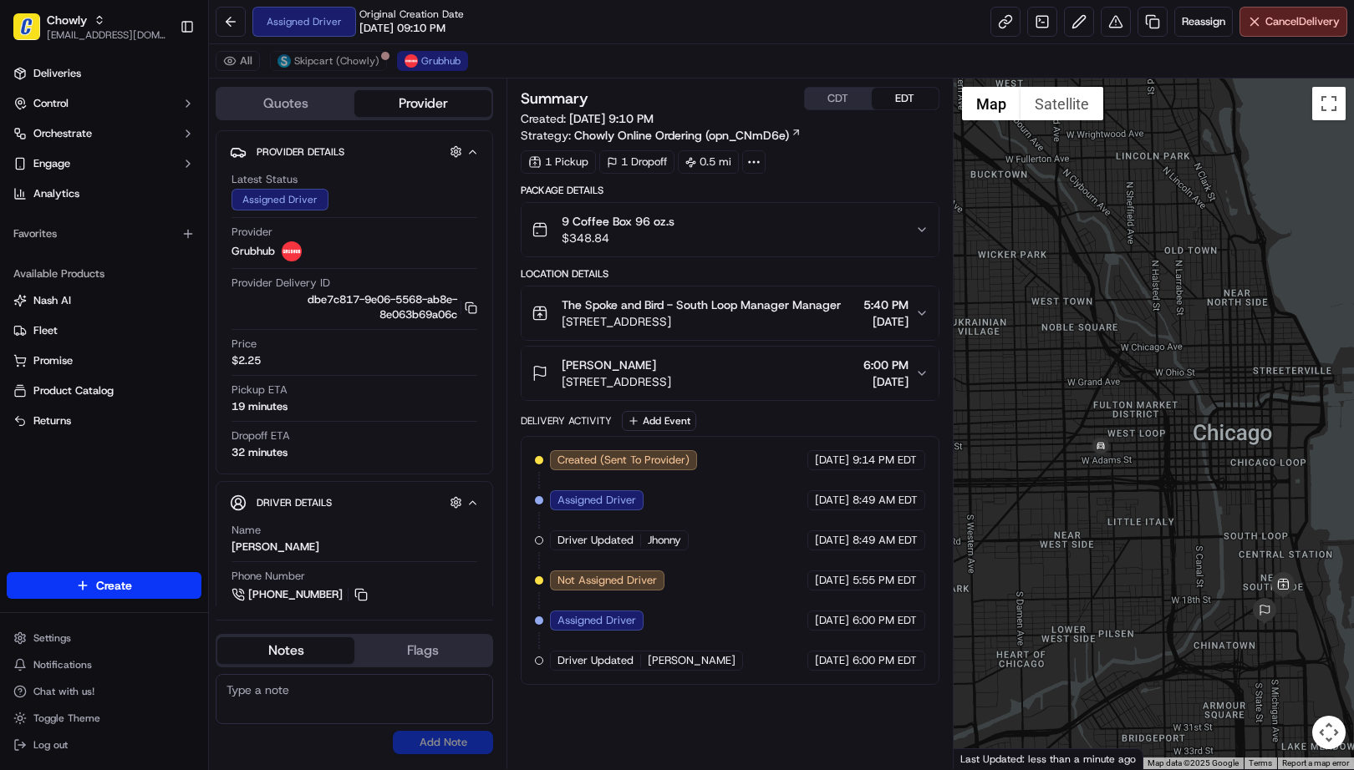
click at [613, 39] on div "Assigned Driver Original Creation Date 09/17/2025 09:10 PM Reassign Cancel Deli…" at bounding box center [781, 22] width 1145 height 44
click at [741, 304] on span "The Spoke and Bird - South Loop Manager Manager" at bounding box center [701, 305] width 279 height 17
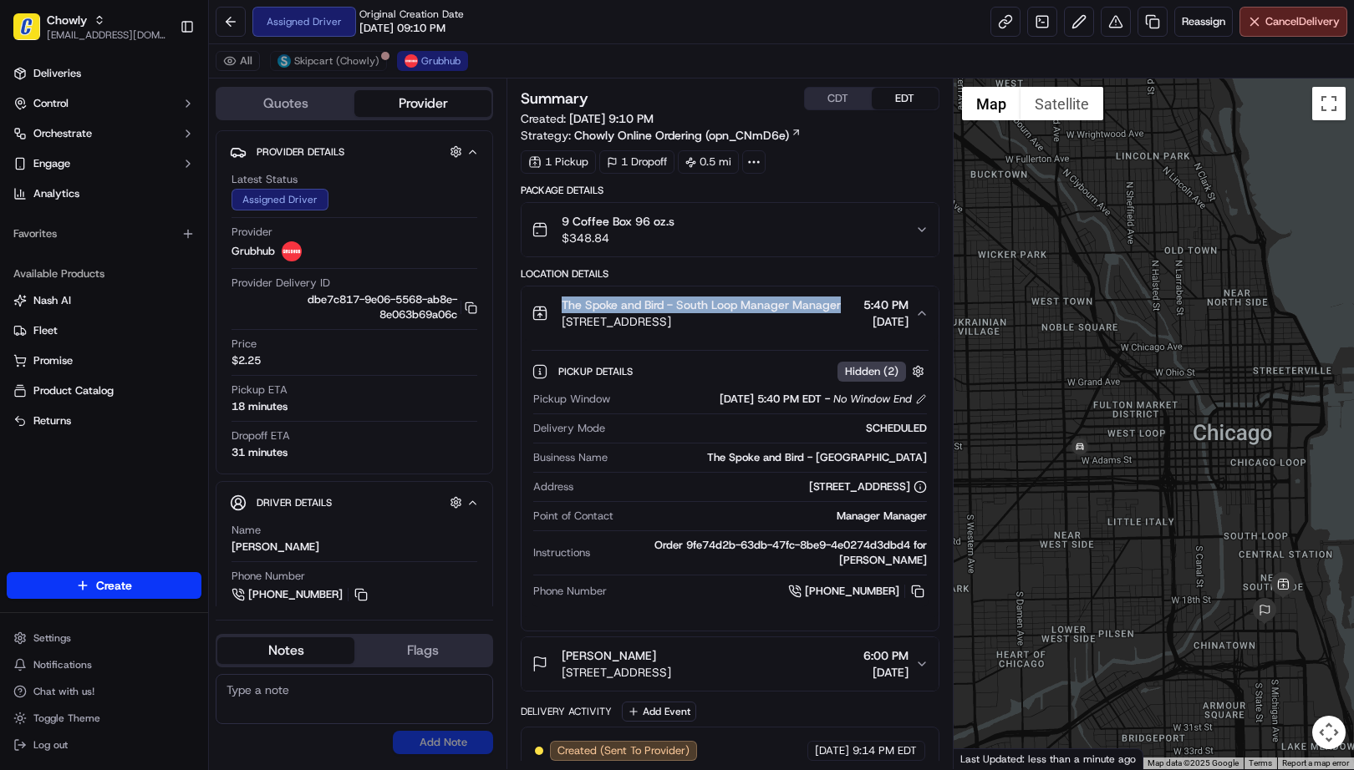
drag, startPoint x: 556, startPoint y: 305, endPoint x: 801, endPoint y: 318, distance: 245.2
click at [801, 318] on div "The Spoke and Bird - South Loop Manager Manager 205 E 18th St, Chicago, IL 6061…" at bounding box center [685, 313] width 309 height 33
copy span "The Spoke and Bird - South Loop Manager Manager"
click at [364, 594] on button at bounding box center [361, 595] width 18 height 18
click at [361, 594] on button at bounding box center [361, 595] width 18 height 18
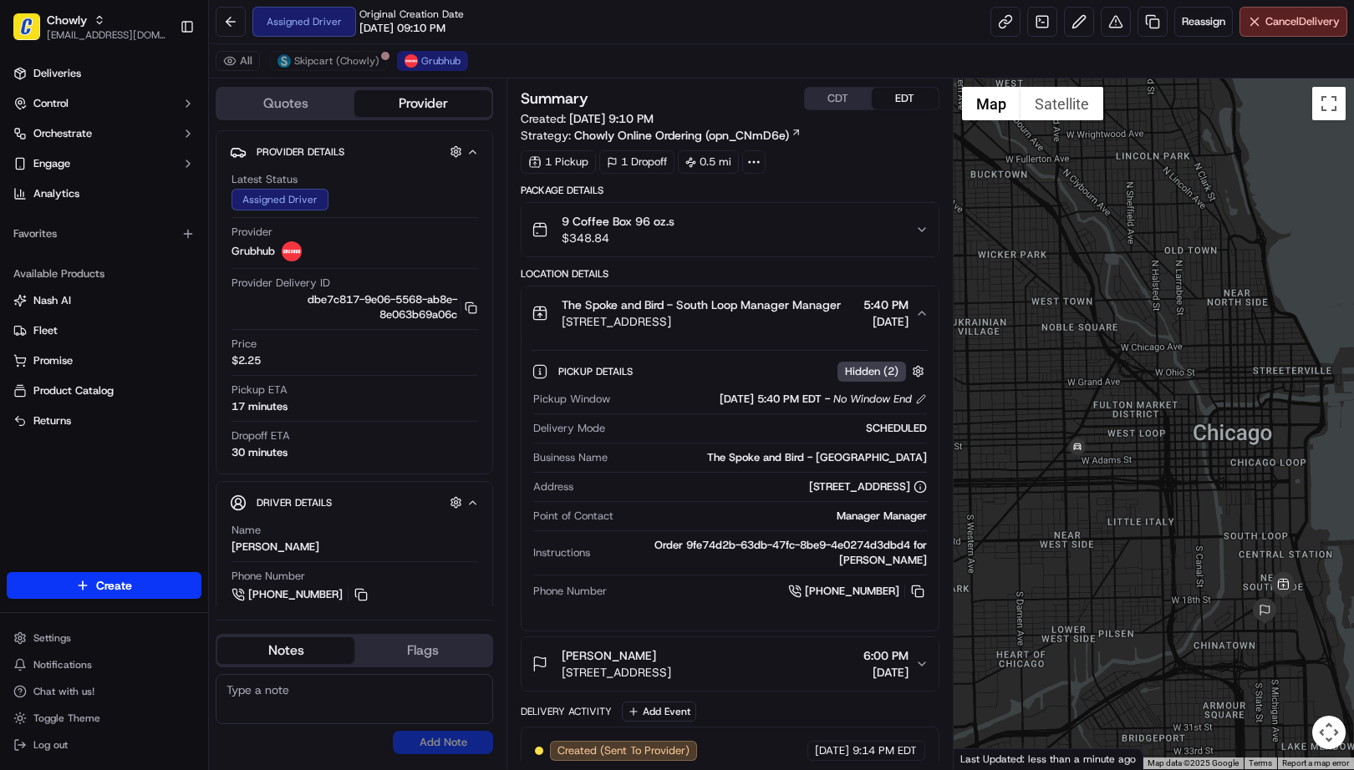
click at [544, 59] on div "All Skipcart (Chowly) Grubhub" at bounding box center [781, 61] width 1145 height 34
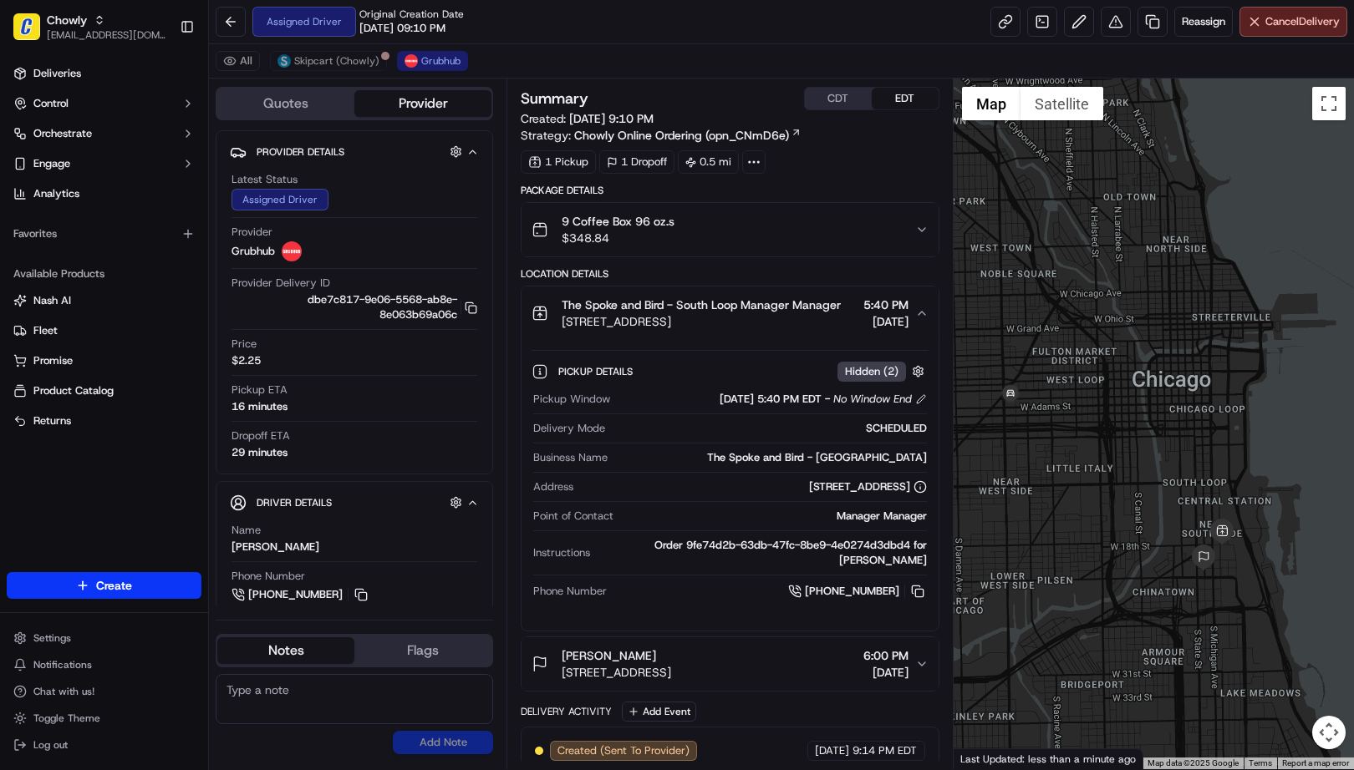
drag, startPoint x: 1199, startPoint y: 591, endPoint x: 1140, endPoint y: 536, distance: 80.4
click at [1140, 536] on div at bounding box center [1153, 424] width 401 height 691
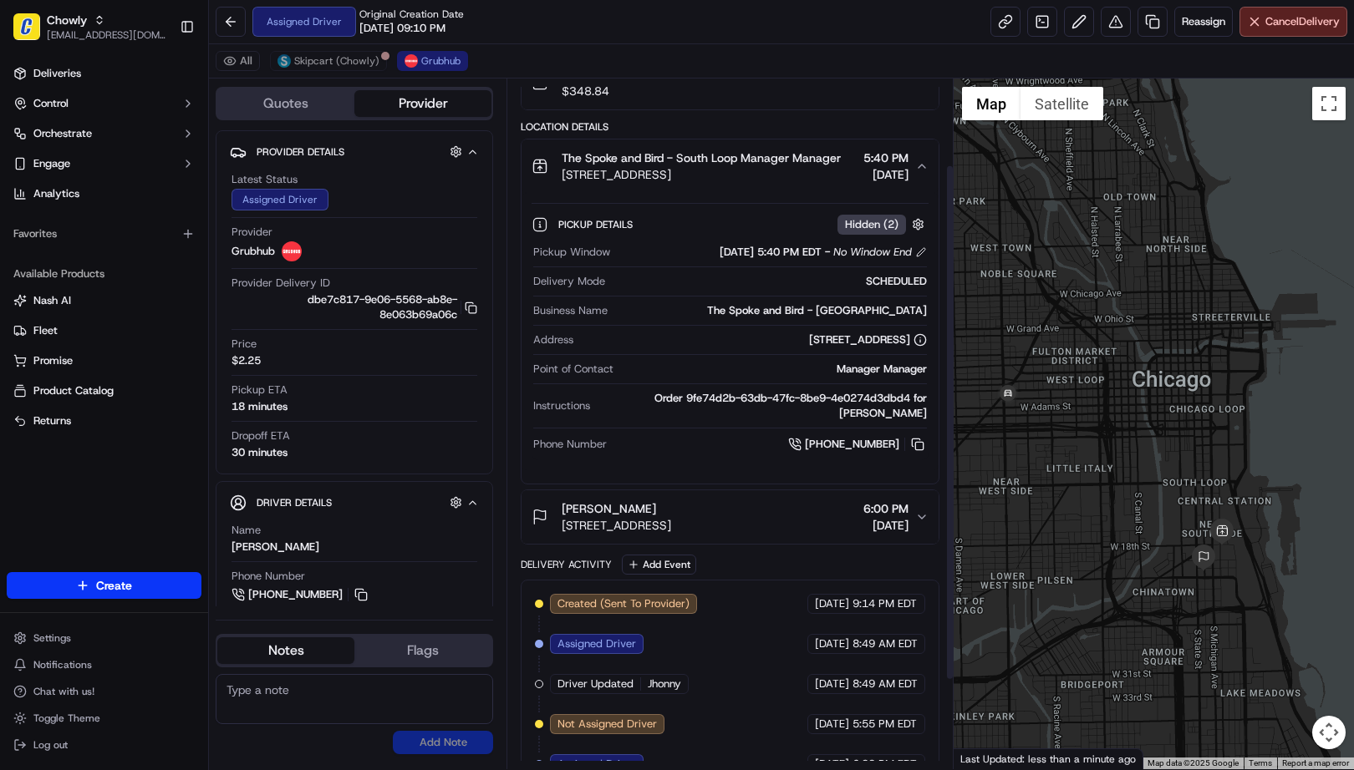
scroll to position [232, 0]
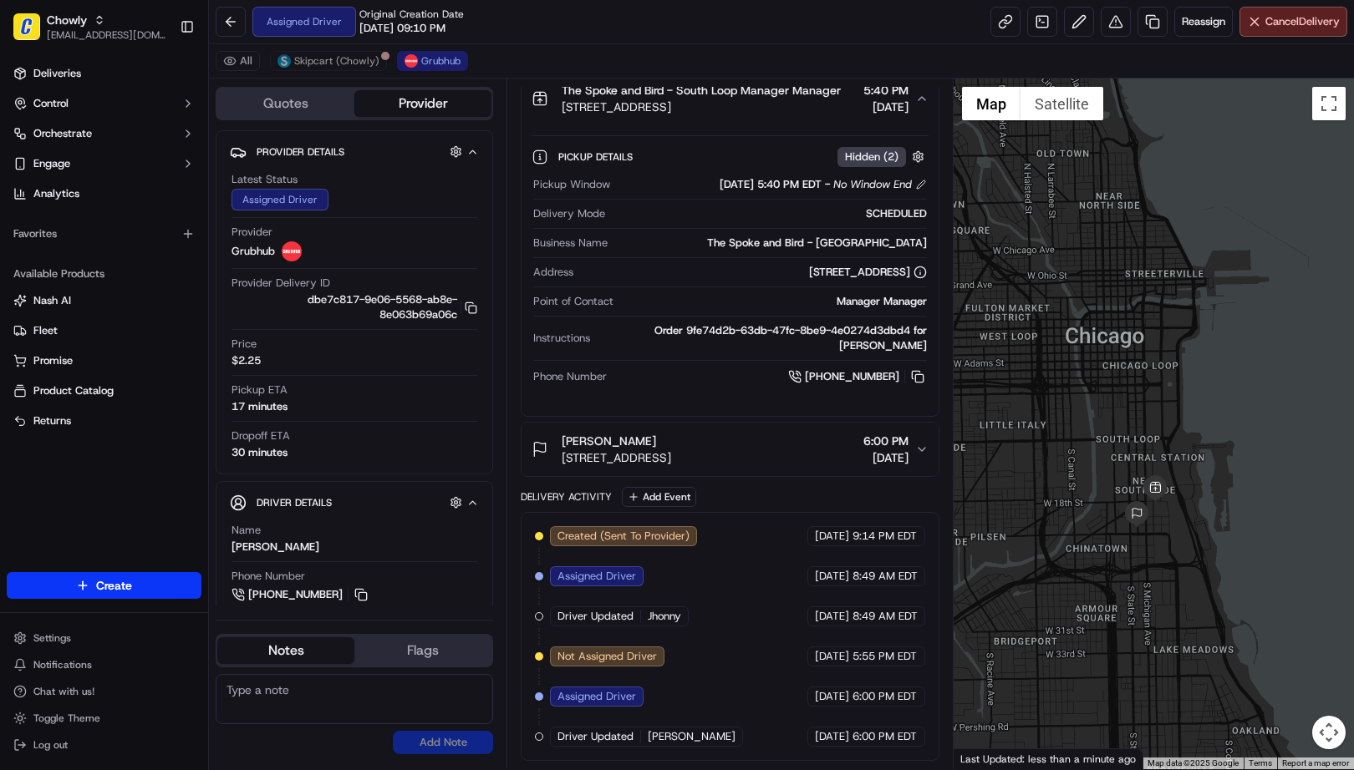
drag, startPoint x: 1178, startPoint y: 539, endPoint x: 1107, endPoint y: 493, distance: 84.6
click at [1107, 493] on div at bounding box center [1153, 424] width 401 height 691
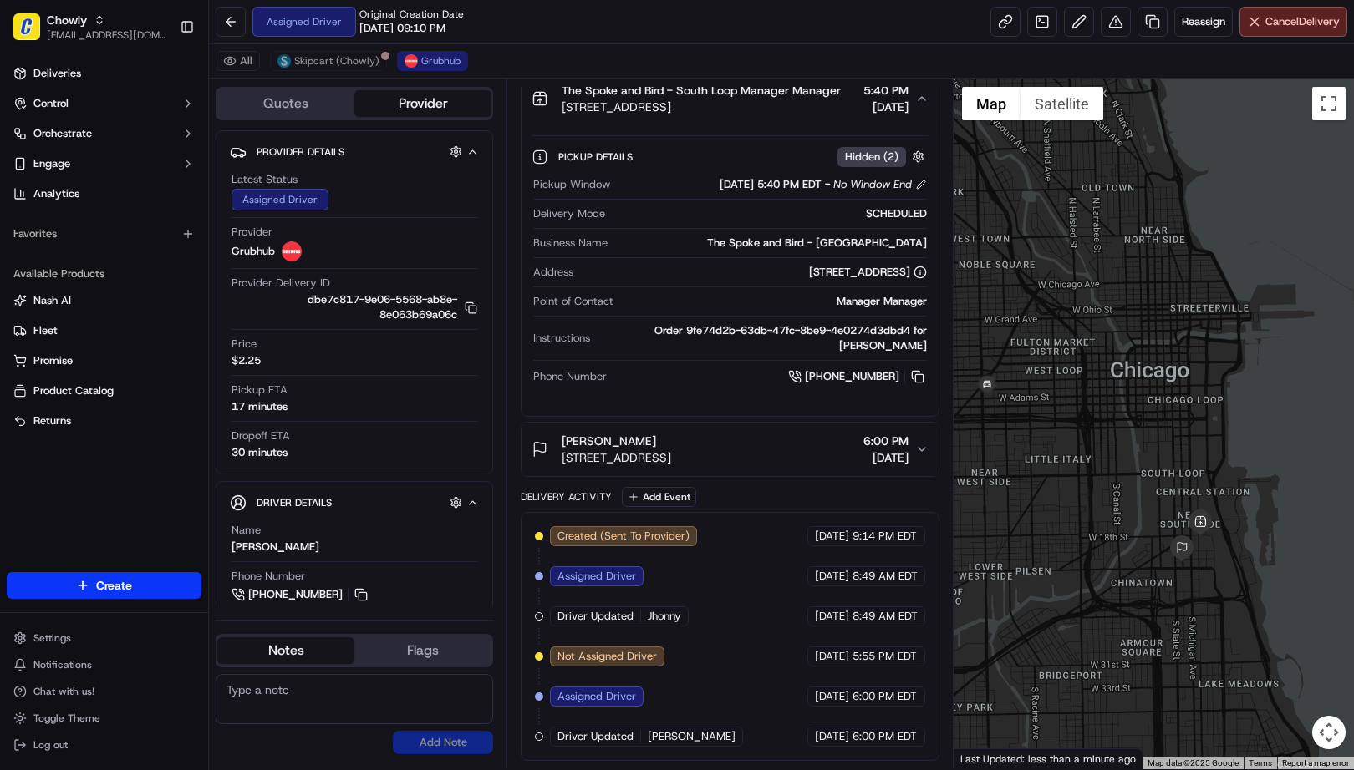
drag, startPoint x: 1103, startPoint y: 490, endPoint x: 1151, endPoint y: 528, distance: 61.9
click at [1151, 528] on div at bounding box center [1153, 424] width 401 height 691
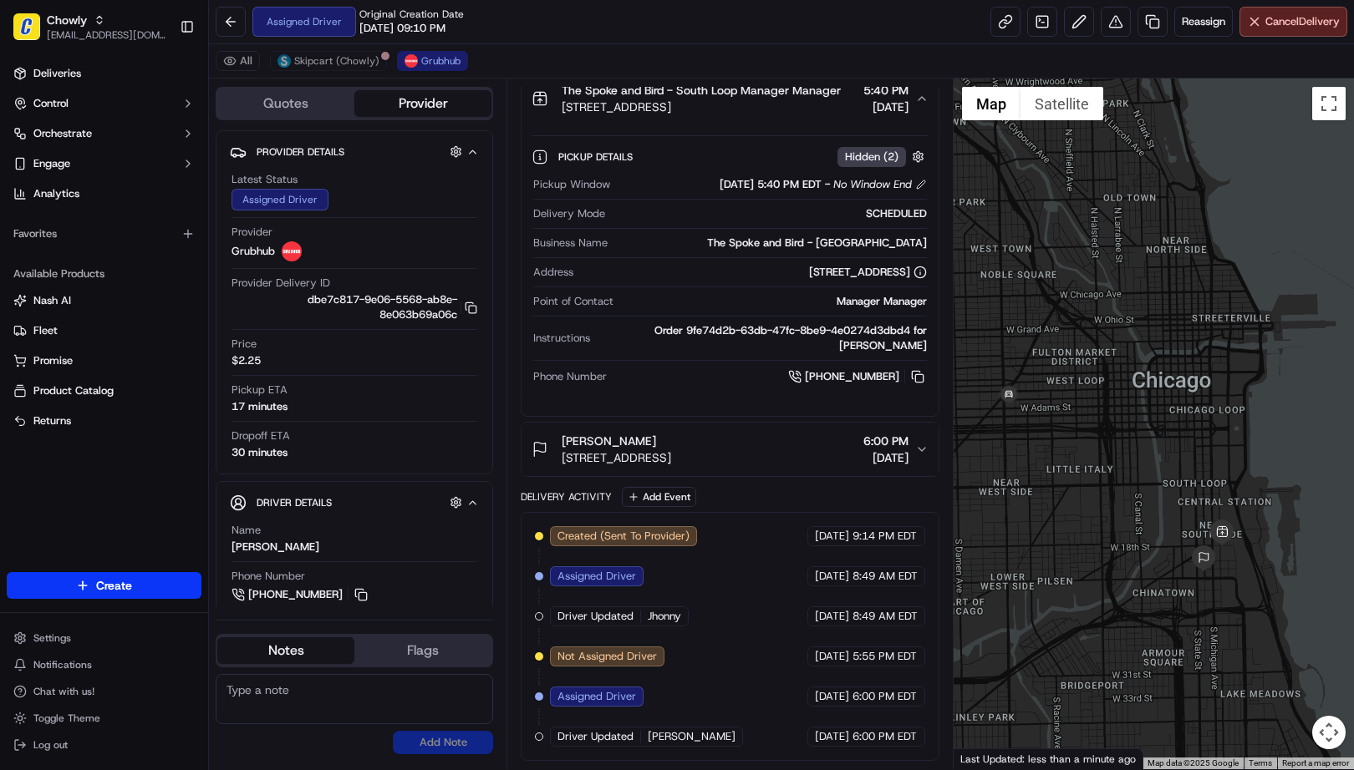
drag, startPoint x: 1021, startPoint y: 430, endPoint x: 1046, endPoint y: 440, distance: 27.0
click at [1046, 440] on div at bounding box center [1153, 424] width 401 height 691
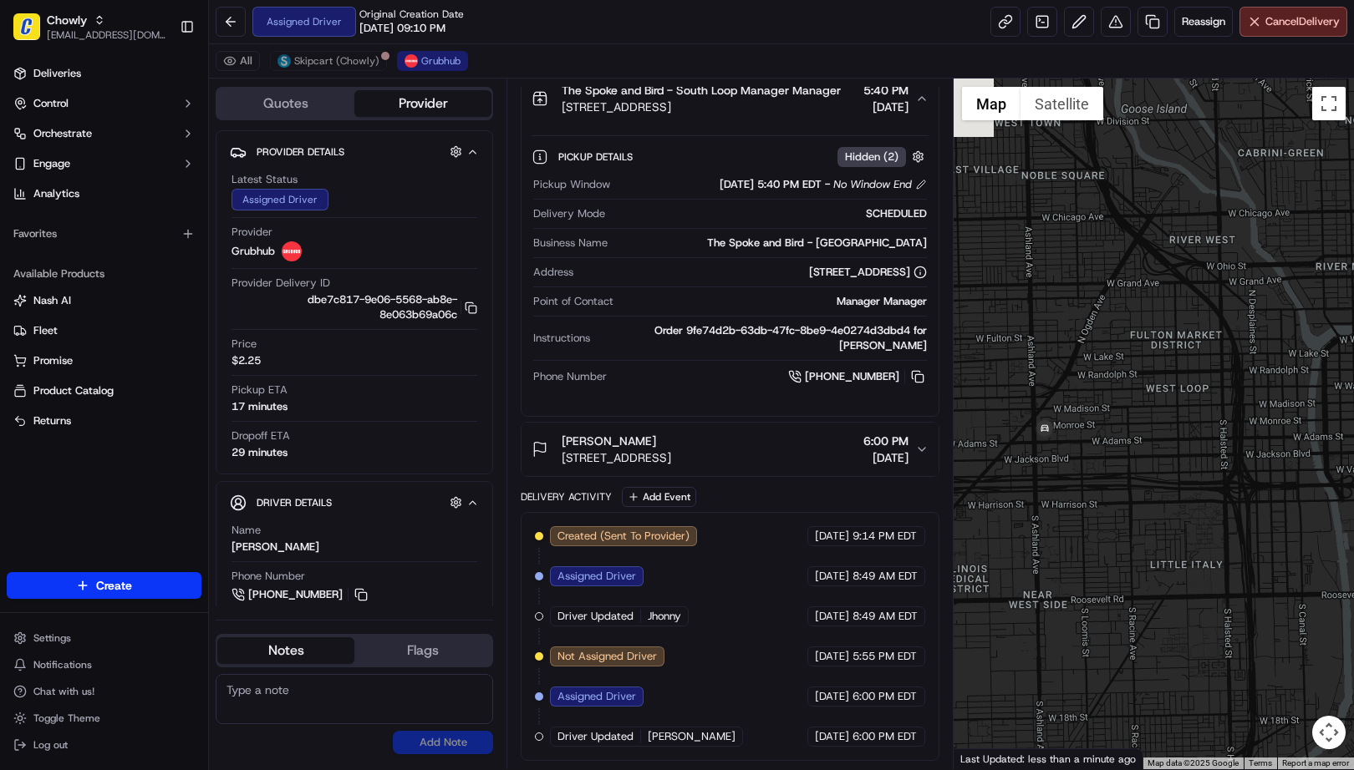
drag, startPoint x: 1013, startPoint y: 421, endPoint x: 1063, endPoint y: 480, distance: 77.7
click at [1063, 480] on div at bounding box center [1153, 424] width 401 height 691
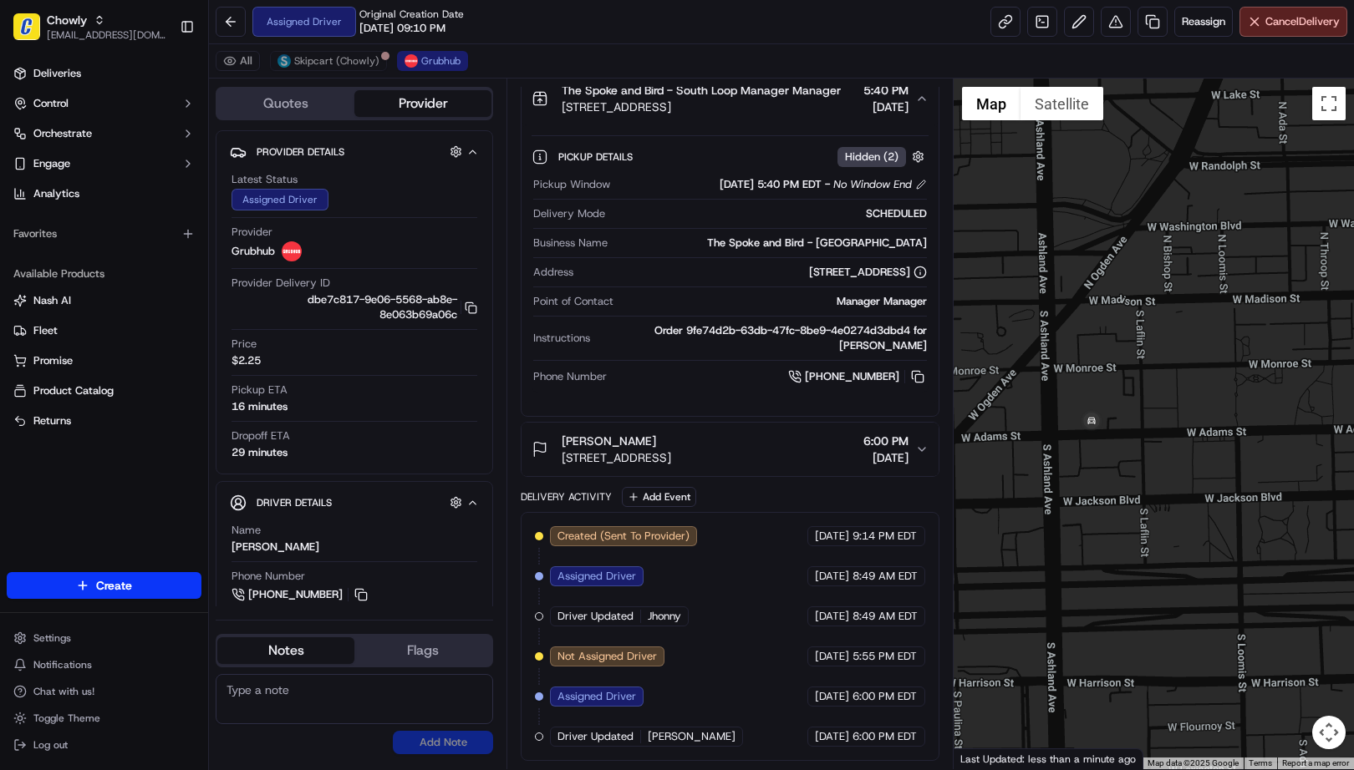
drag, startPoint x: 828, startPoint y: 43, endPoint x: 1009, endPoint y: 94, distance: 188.6
click at [828, 43] on div "Assigned Driver Original Creation Date 09/17/2025 09:10 PM Reassign Cancel Deli…" at bounding box center [781, 22] width 1145 height 44
click at [1045, 438] on div at bounding box center [1153, 424] width 401 height 691
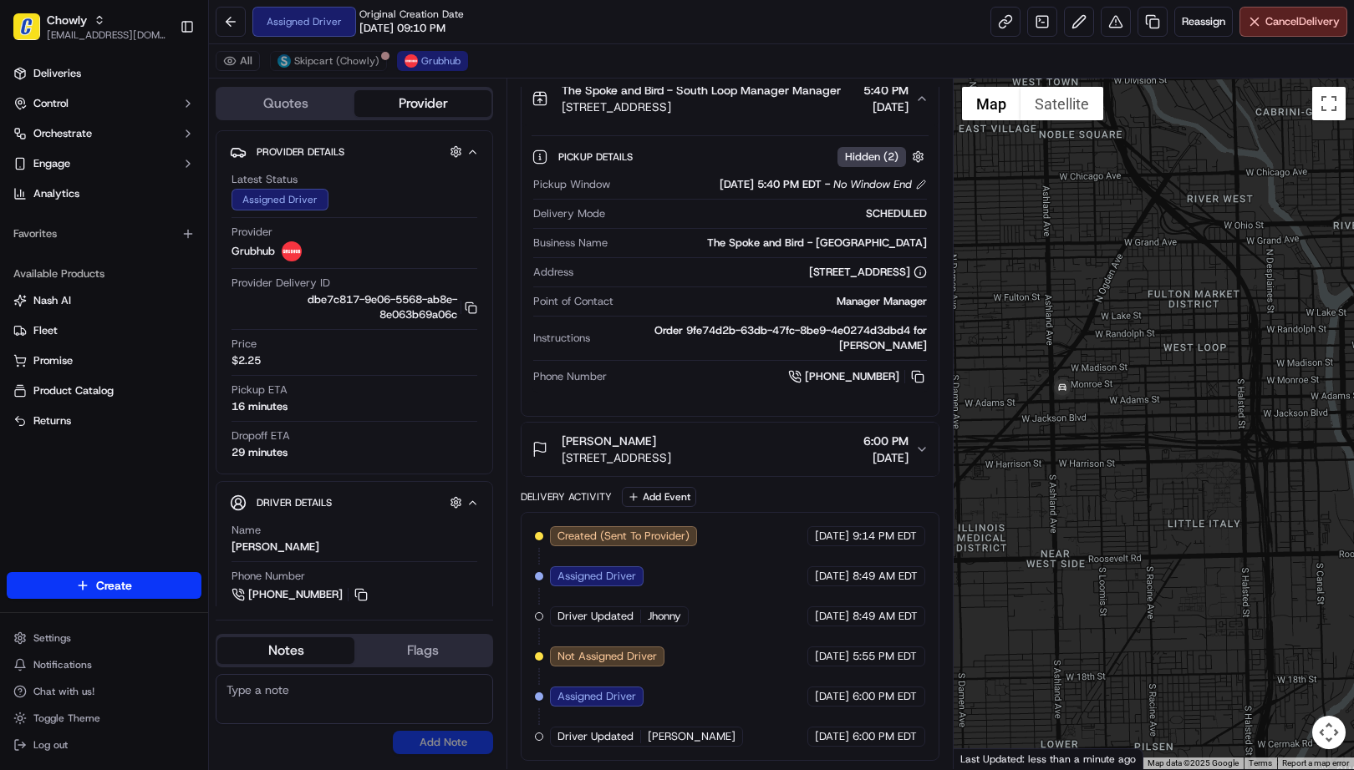
drag, startPoint x: 1130, startPoint y: 523, endPoint x: 1109, endPoint y: 491, distance: 38.0
click at [1110, 493] on div at bounding box center [1153, 424] width 401 height 691
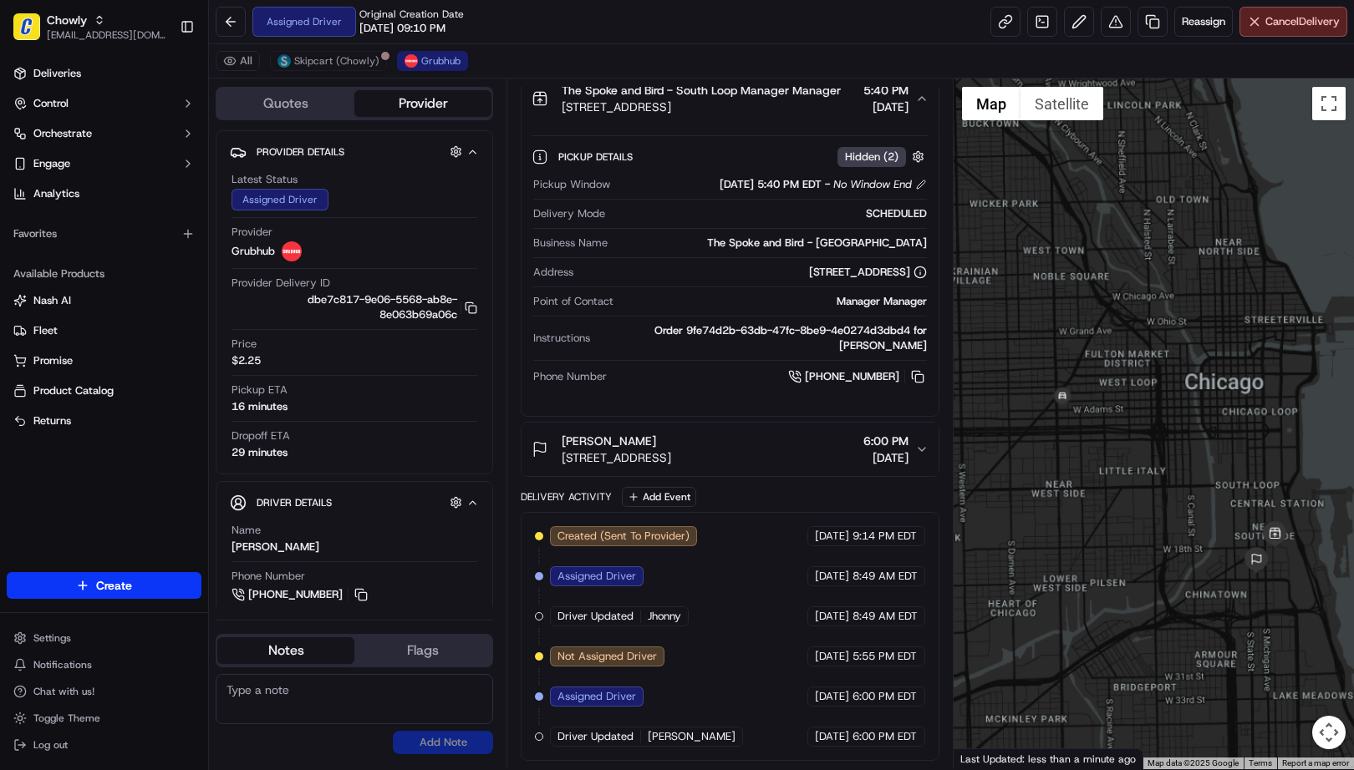
drag, startPoint x: 1141, startPoint y: 528, endPoint x: 1115, endPoint y: 470, distance: 63.2
click at [1115, 470] on div at bounding box center [1153, 424] width 401 height 691
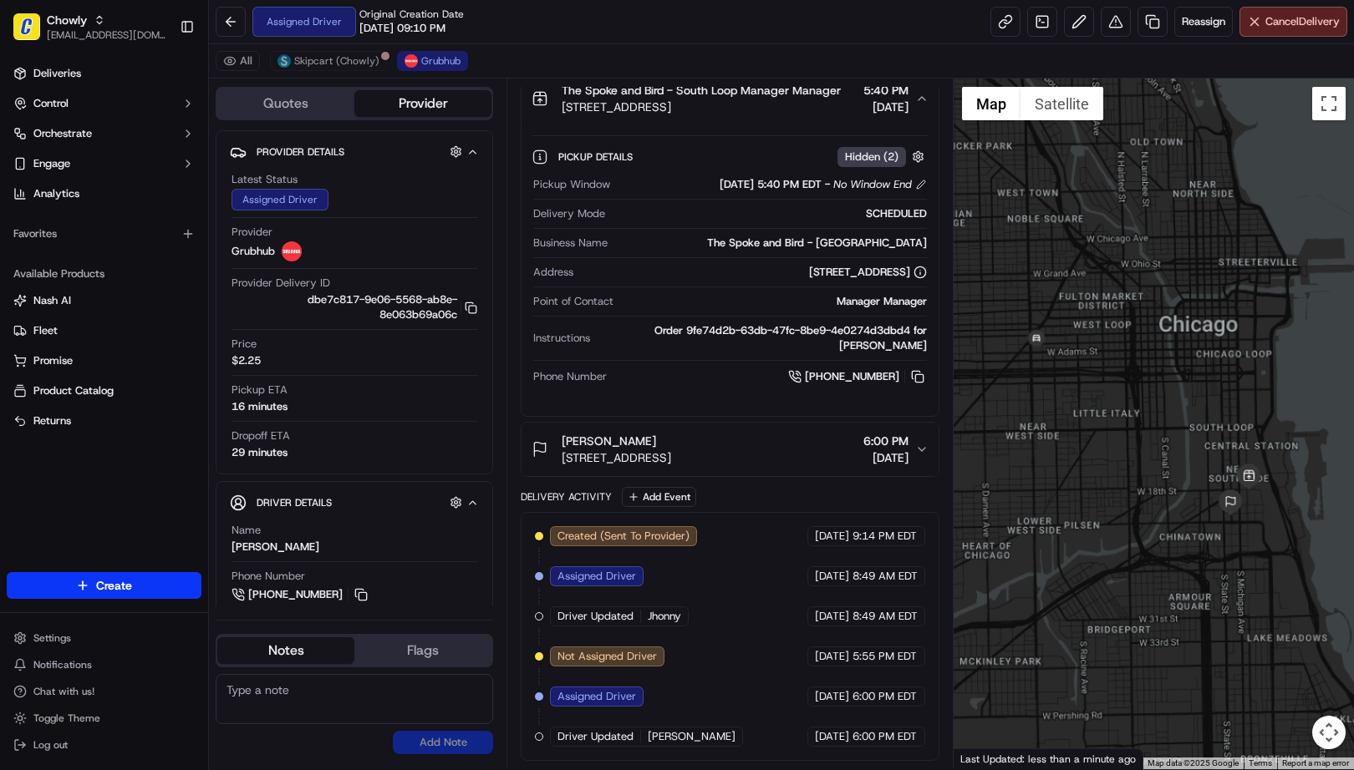
drag, startPoint x: 1098, startPoint y: 449, endPoint x: 1112, endPoint y: 530, distance: 82.3
click at [1111, 530] on div at bounding box center [1153, 424] width 401 height 691
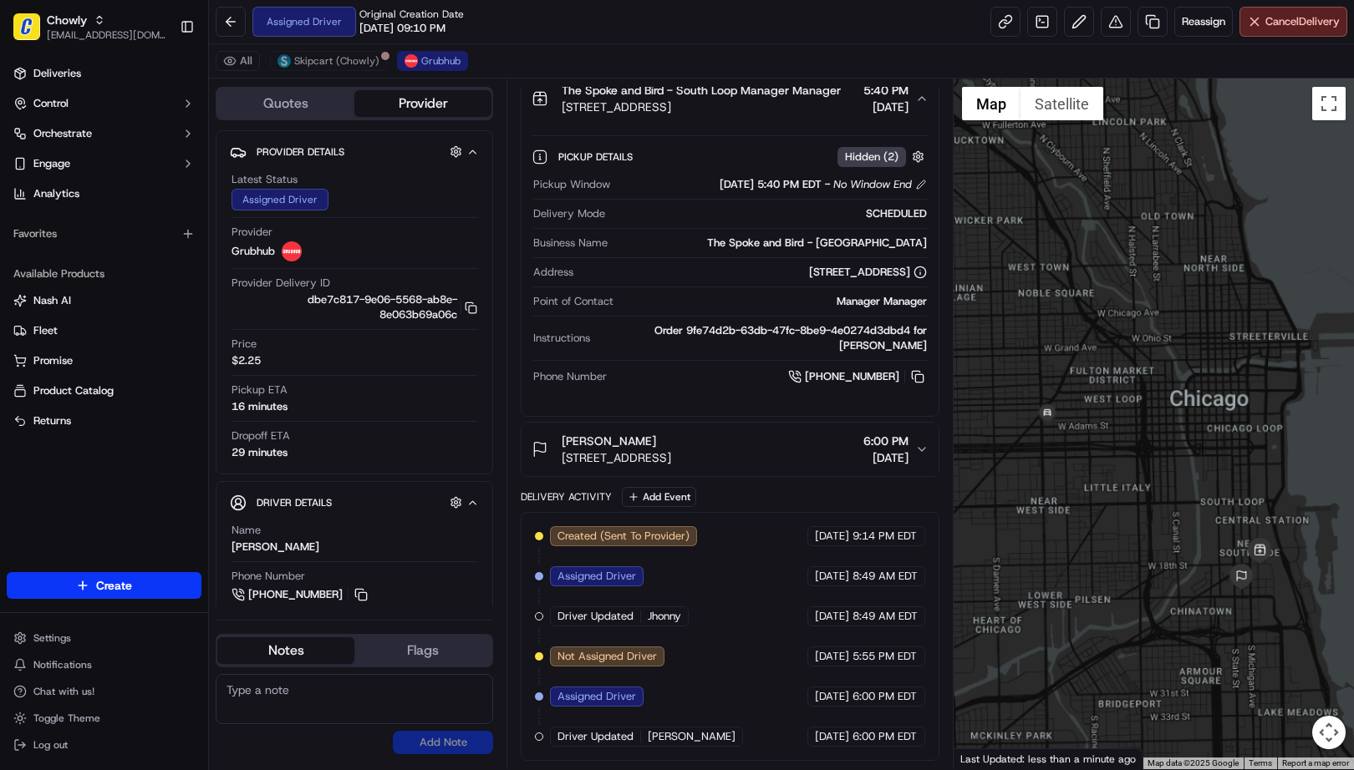
drag, startPoint x: 1126, startPoint y: 557, endPoint x: 1115, endPoint y: 481, distance: 76.9
click at [1115, 481] on div at bounding box center [1153, 424] width 401 height 691
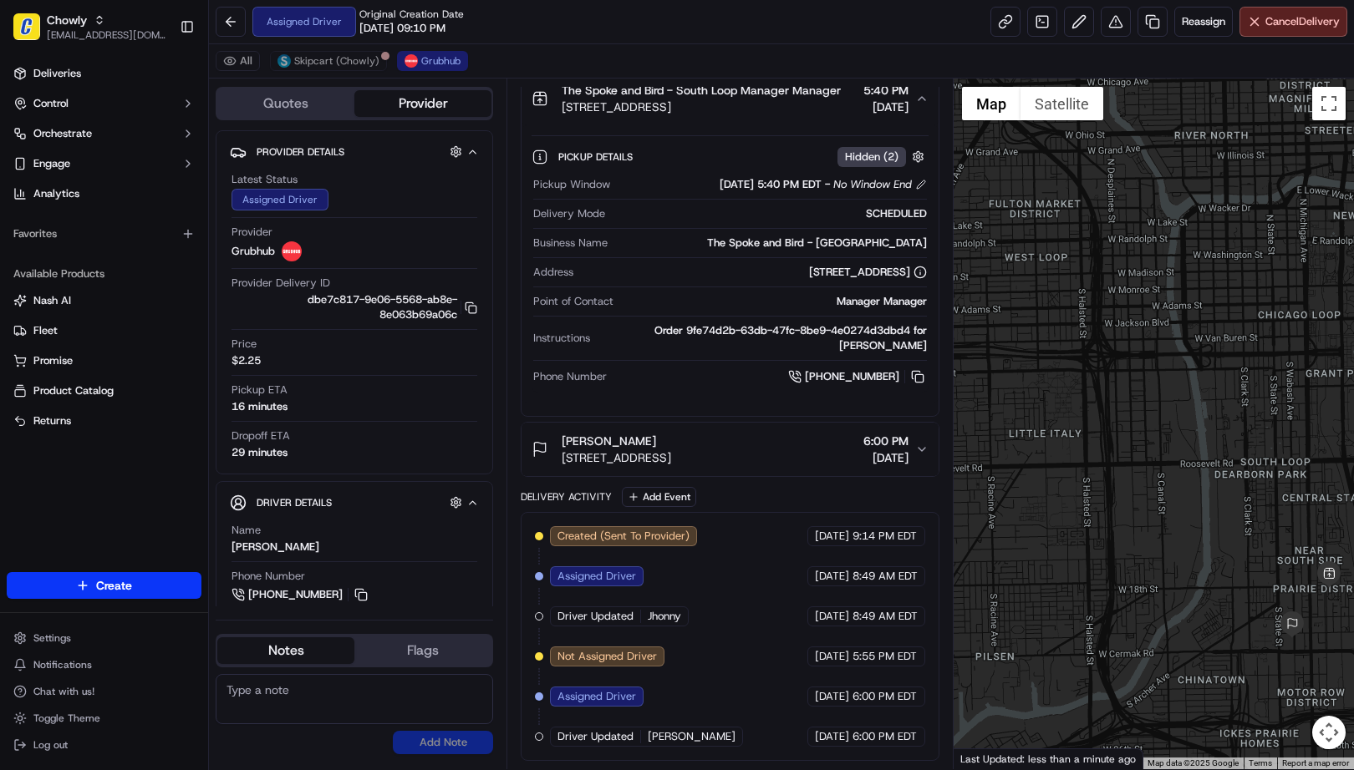
drag, startPoint x: 1163, startPoint y: 510, endPoint x: 1039, endPoint y: 436, distance: 144.6
click at [1039, 436] on div at bounding box center [1153, 424] width 401 height 691
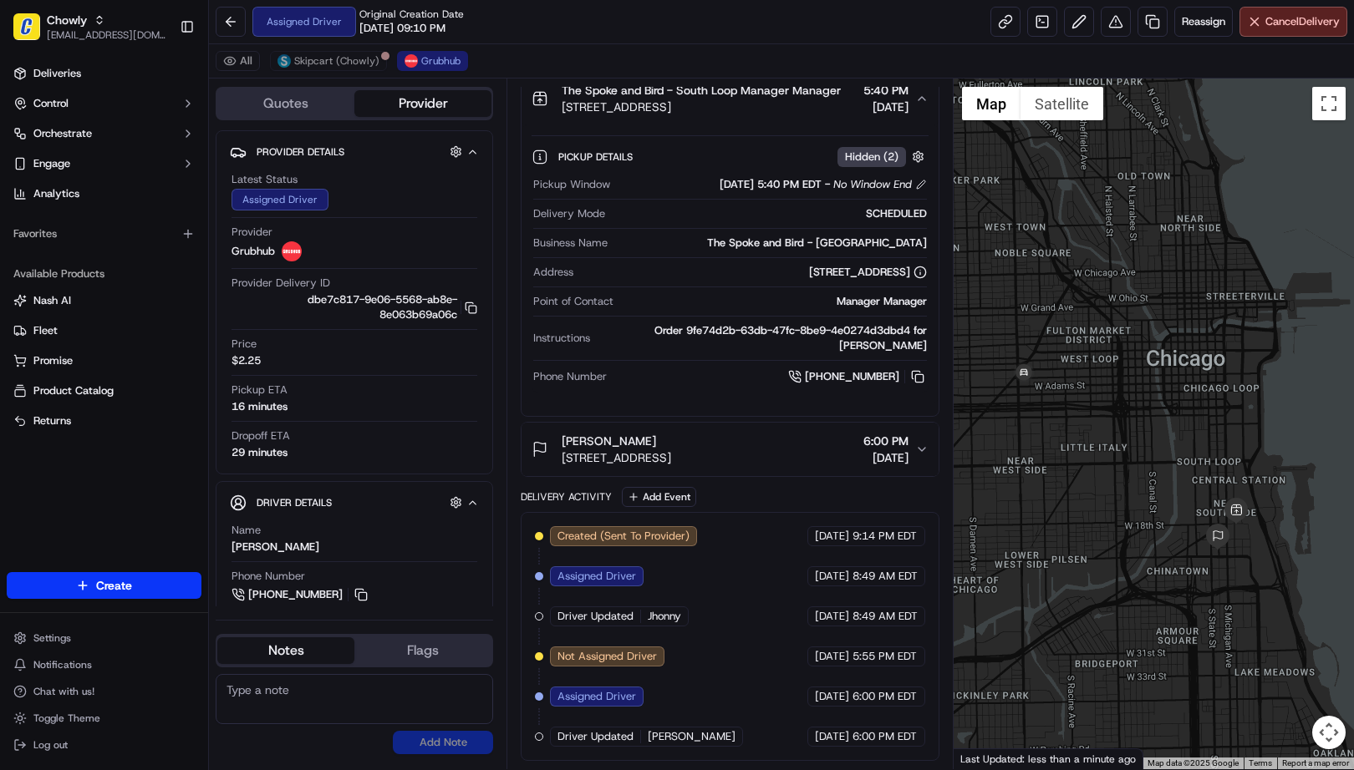
drag, startPoint x: 1081, startPoint y: 431, endPoint x: 1106, endPoint y: 445, distance: 28.4
click at [1106, 445] on div at bounding box center [1153, 424] width 401 height 691
click at [512, 389] on div "Summary CDT EDT Created: 09/17/2025 9:10 PM Strategy: Chowly Online Ordering (o…" at bounding box center [729, 424] width 446 height 691
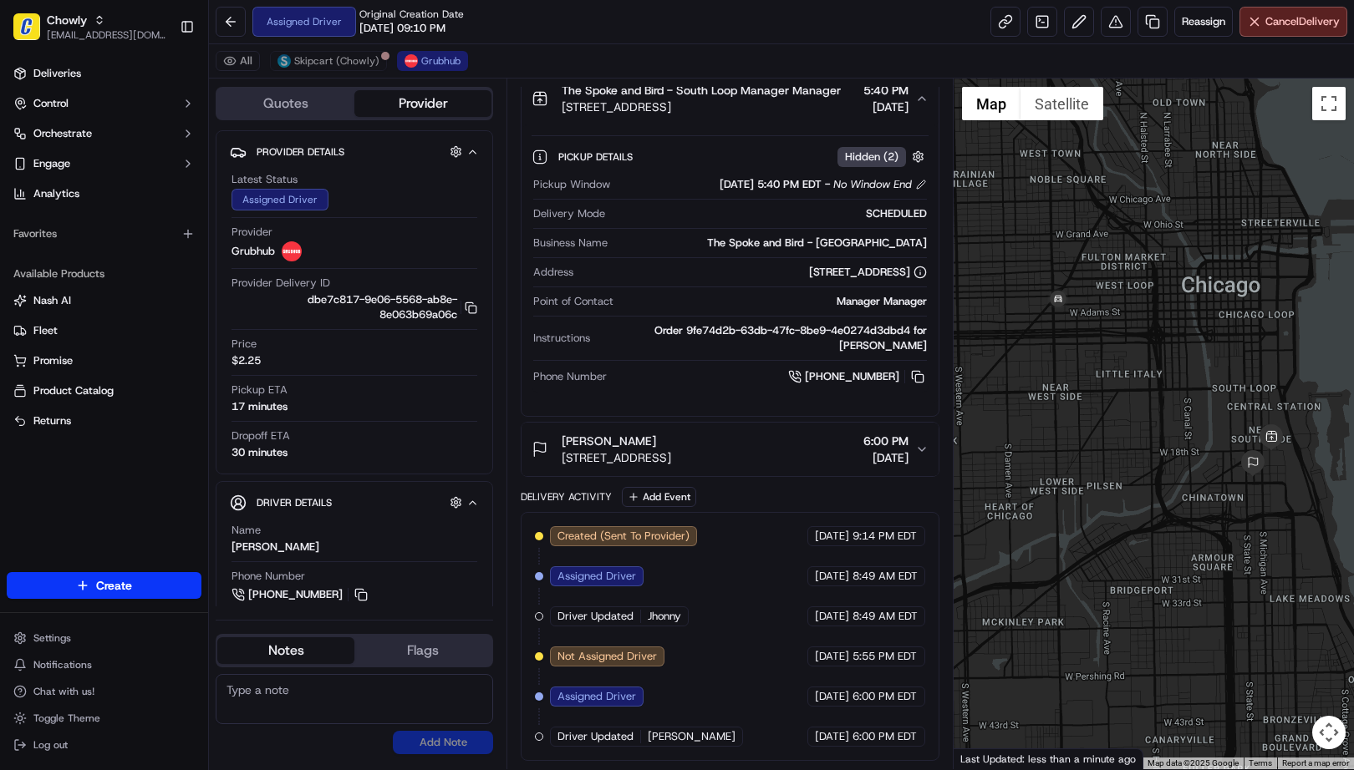
drag, startPoint x: 1079, startPoint y: 496, endPoint x: 1116, endPoint y: 421, distance: 83.0
click at [1116, 421] on div at bounding box center [1153, 424] width 401 height 691
click at [506, 422] on div "Summary CDT EDT Created: 09/17/2025 9:10 PM Strategy: Chowly Online Ordering (o…" at bounding box center [729, 424] width 446 height 691
click at [508, 456] on div "Summary CDT EDT Created: 09/17/2025 9:10 PM Strategy: Chowly Online Ordering (o…" at bounding box center [729, 424] width 446 height 691
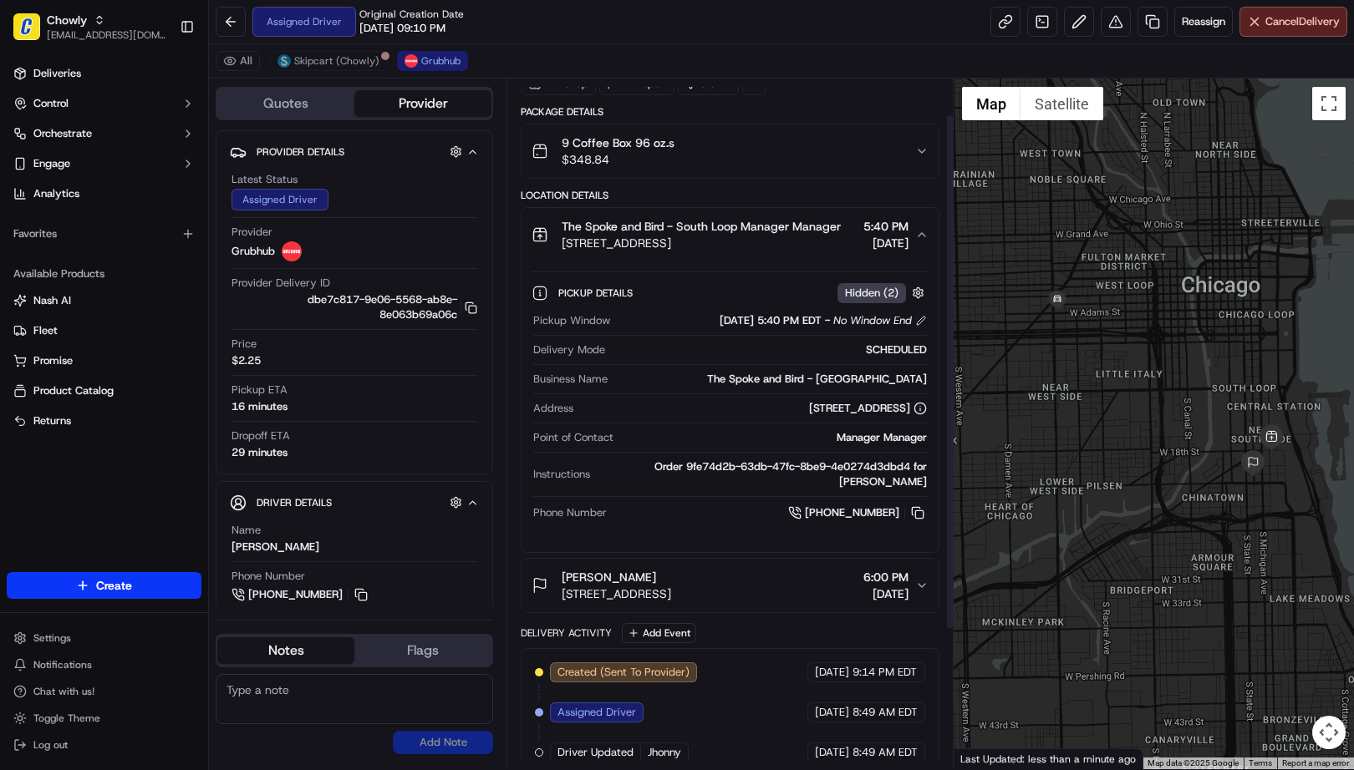
scroll to position [0, 0]
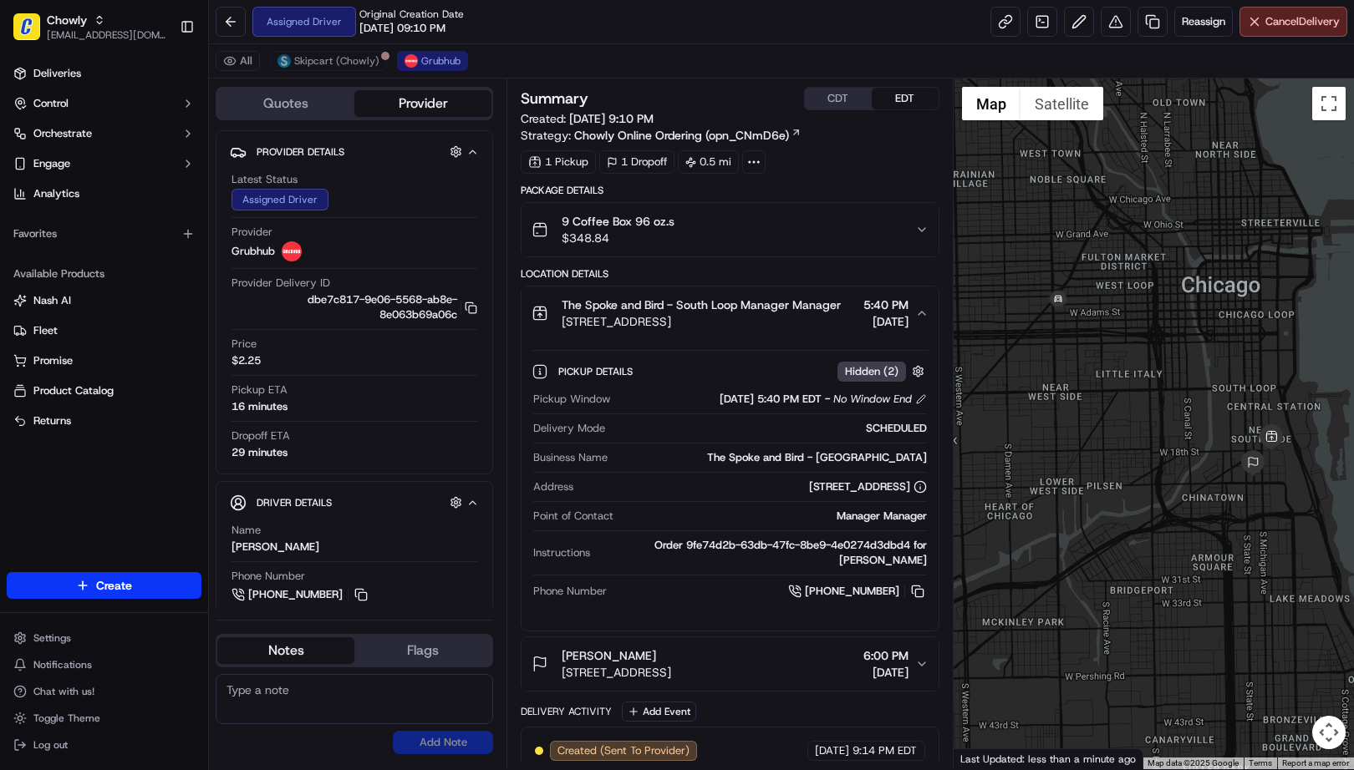
click at [510, 420] on div "Summary CDT EDT Created: 09/17/2025 9:10 PM Strategy: Chowly Online Ordering (o…" at bounding box center [729, 424] width 446 height 691
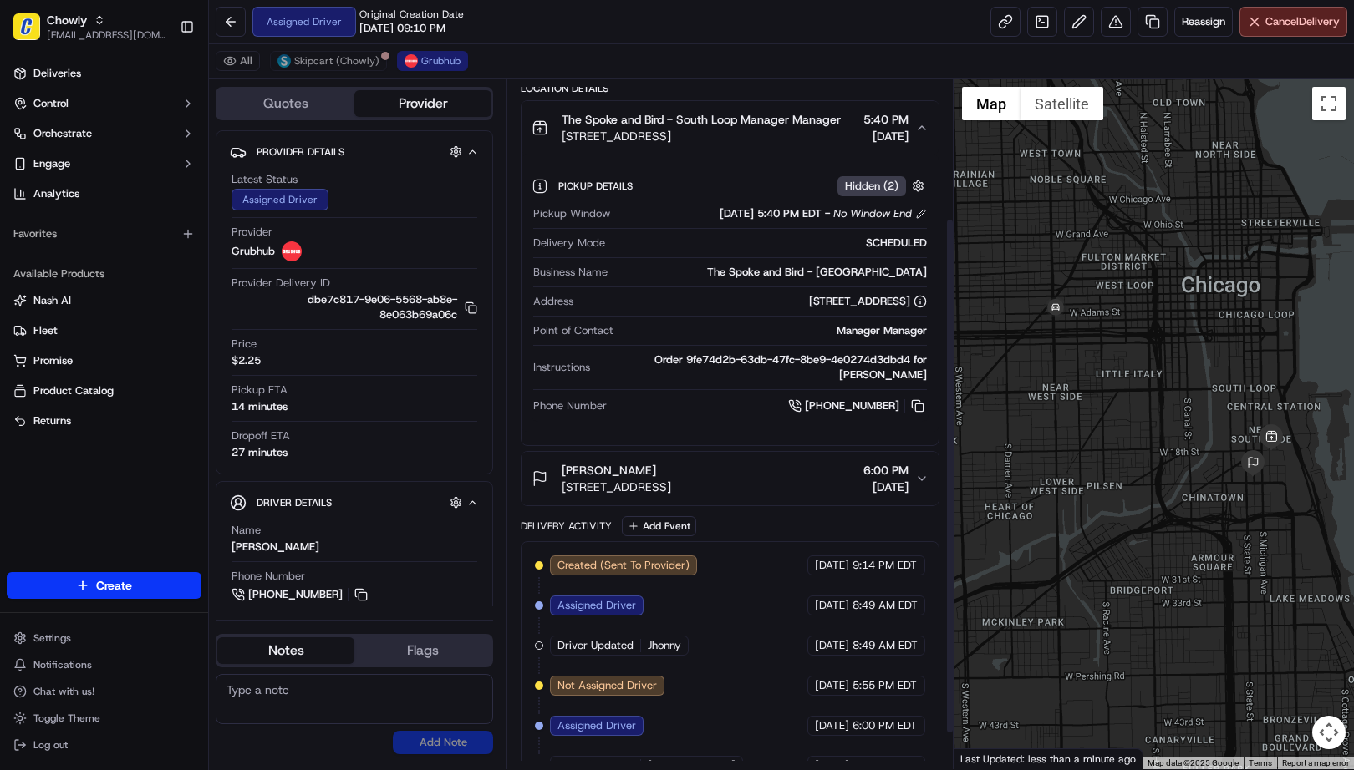
scroll to position [232, 0]
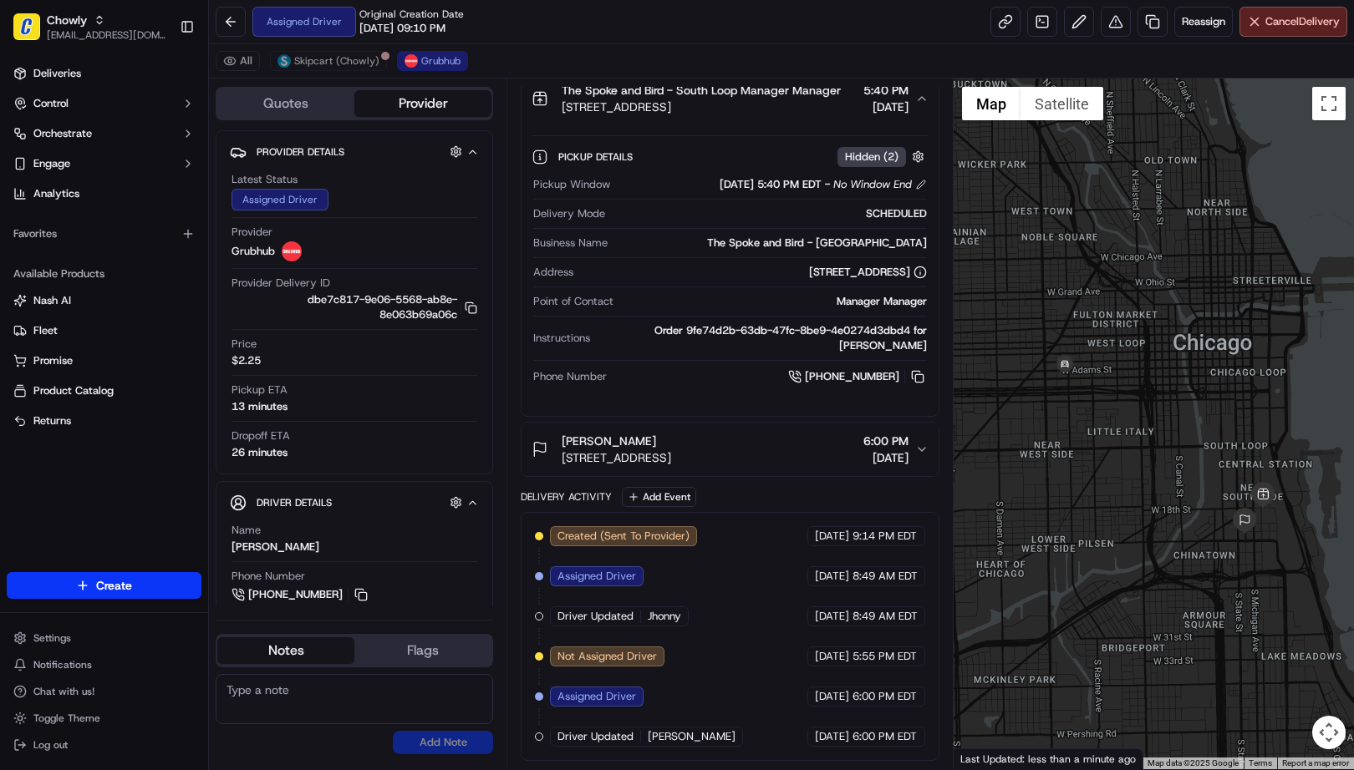
drag, startPoint x: 1166, startPoint y: 452, endPoint x: 1157, endPoint y: 514, distance: 62.4
click at [1157, 514] on div at bounding box center [1153, 424] width 401 height 691
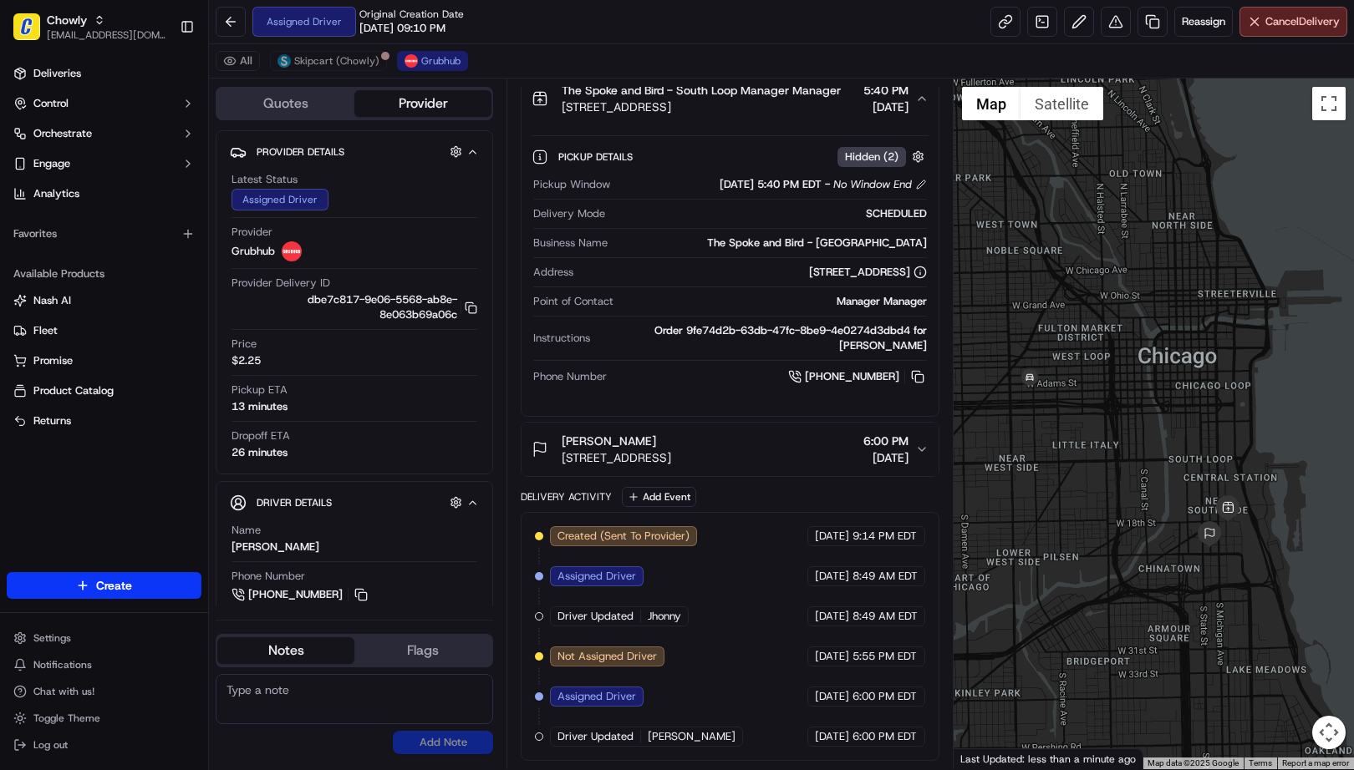
drag, startPoint x: 1150, startPoint y: 533, endPoint x: 1112, endPoint y: 546, distance: 39.6
click at [1112, 546] on div at bounding box center [1153, 424] width 401 height 691
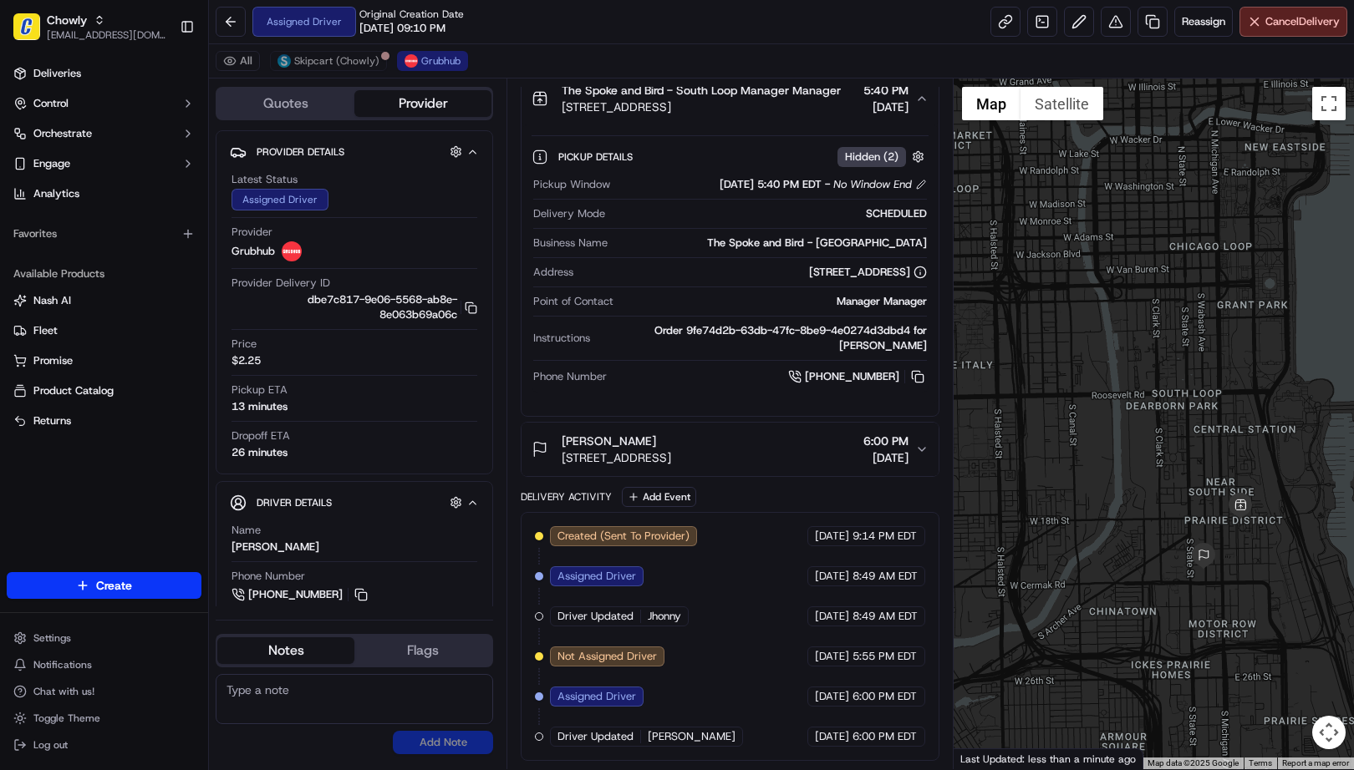
drag, startPoint x: 1197, startPoint y: 540, endPoint x: 1100, endPoint y: 521, distance: 99.6
click at [1101, 520] on div at bounding box center [1153, 424] width 401 height 691
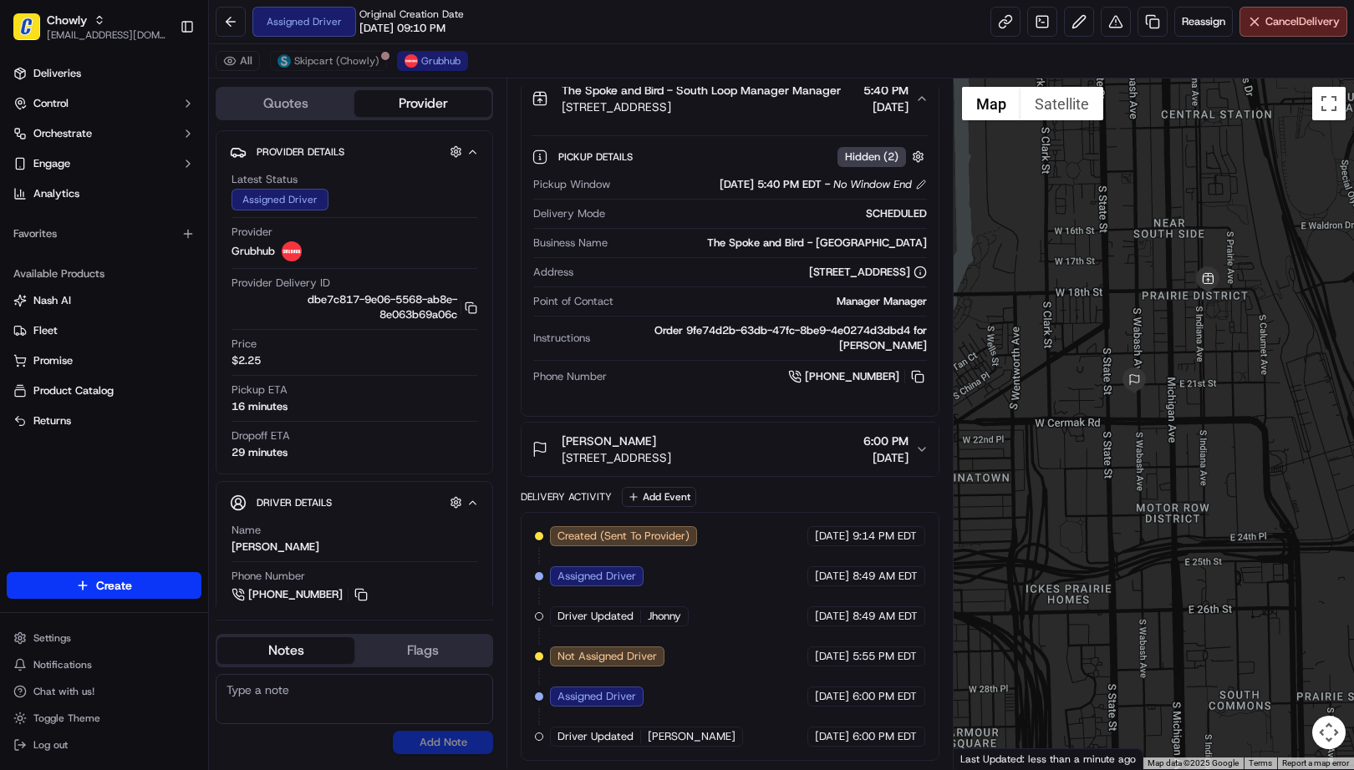
drag, startPoint x: 1156, startPoint y: 625, endPoint x: 1087, endPoint y: 410, distance: 225.4
click at [1087, 410] on div at bounding box center [1153, 424] width 401 height 691
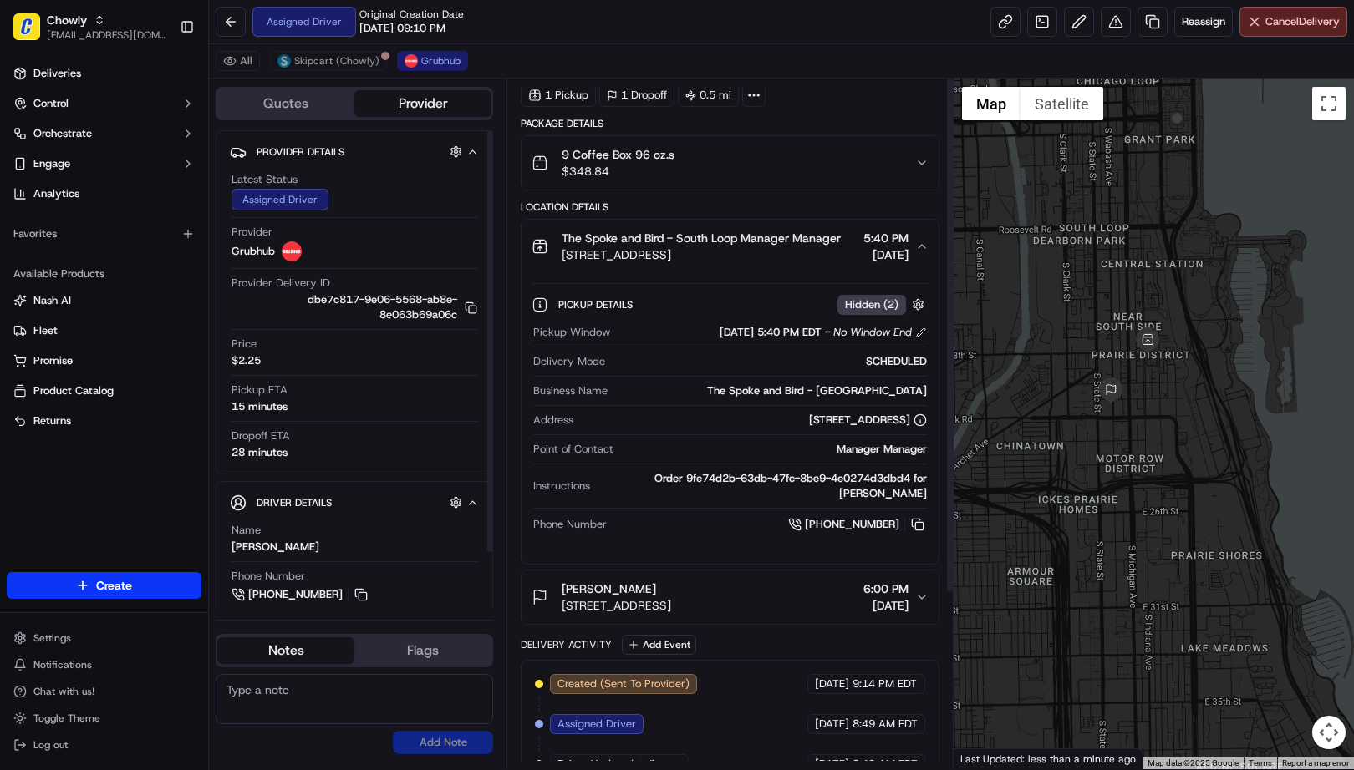
scroll to position [0, 0]
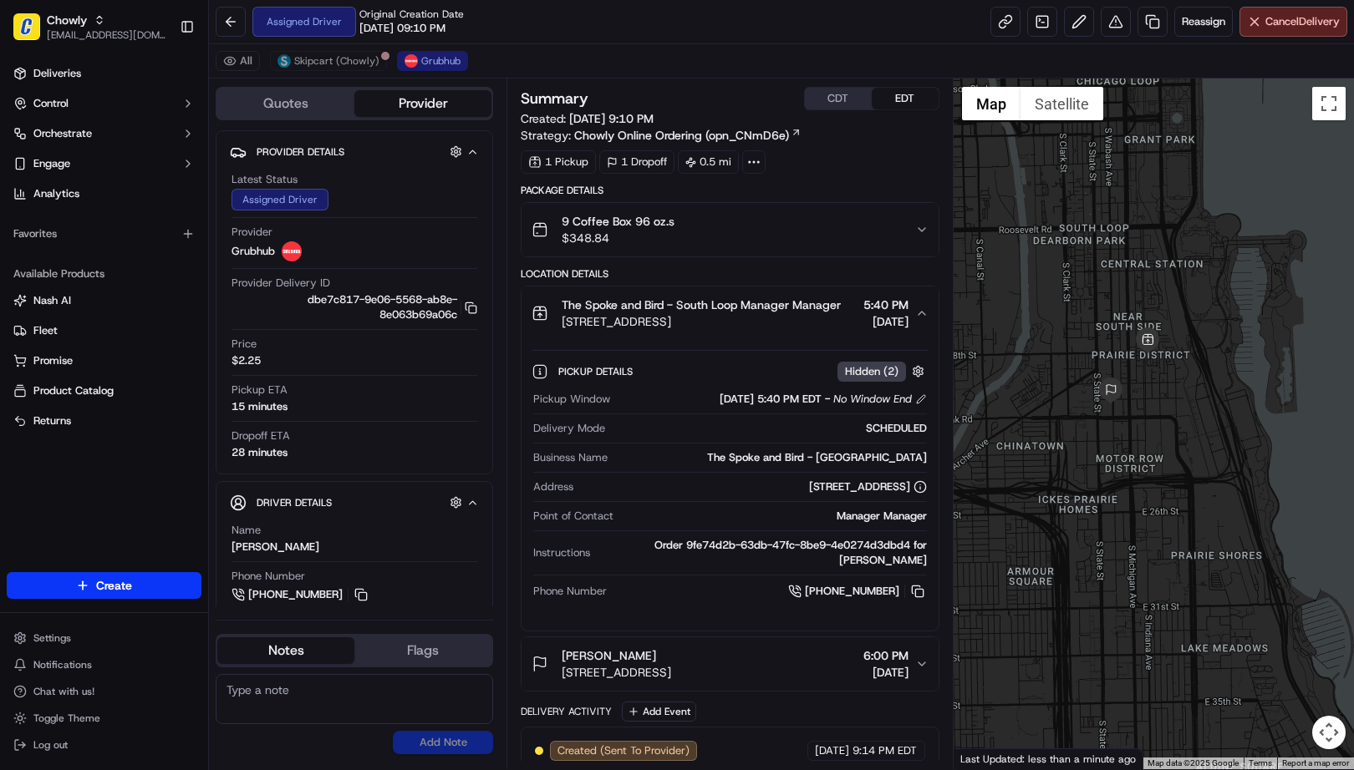
click at [917, 231] on icon "button" at bounding box center [921, 229] width 13 height 13
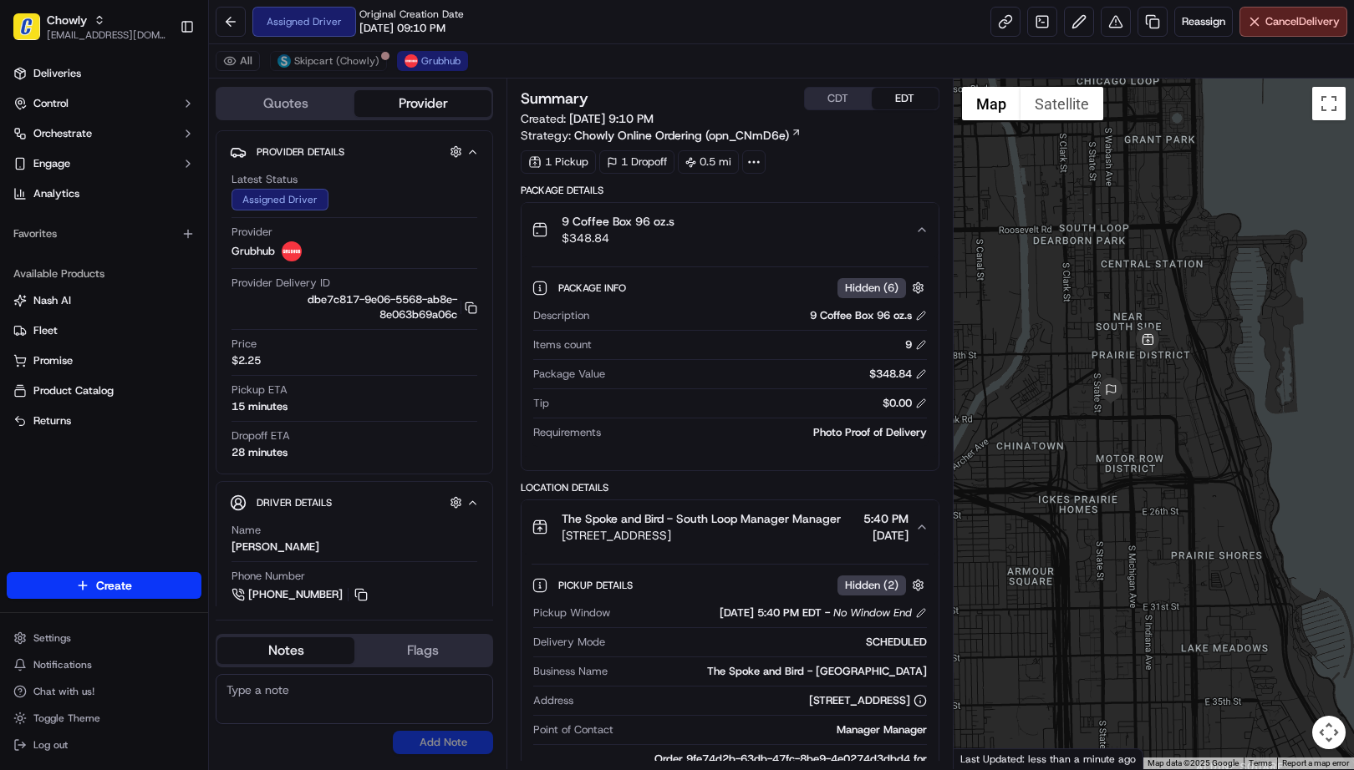
click at [915, 231] on icon "button" at bounding box center [921, 229] width 13 height 13
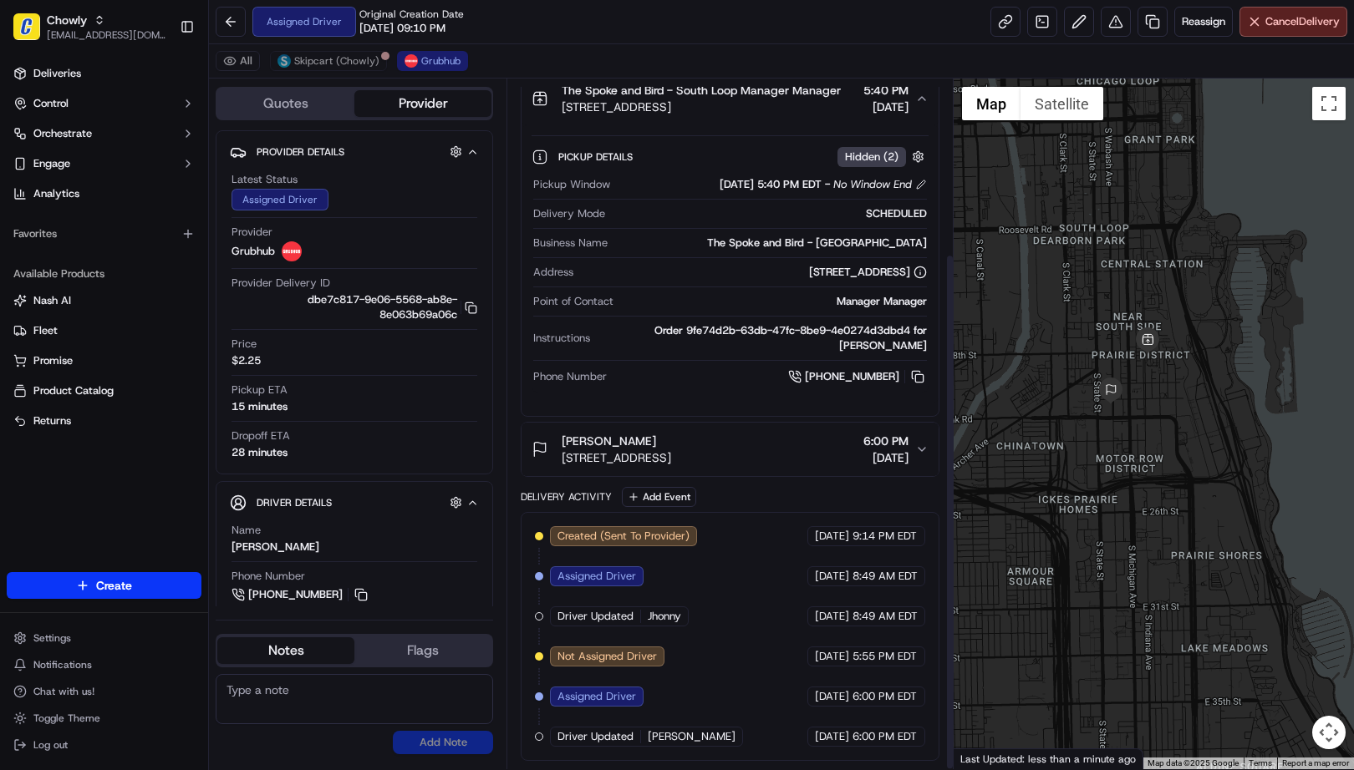
scroll to position [232, 0]
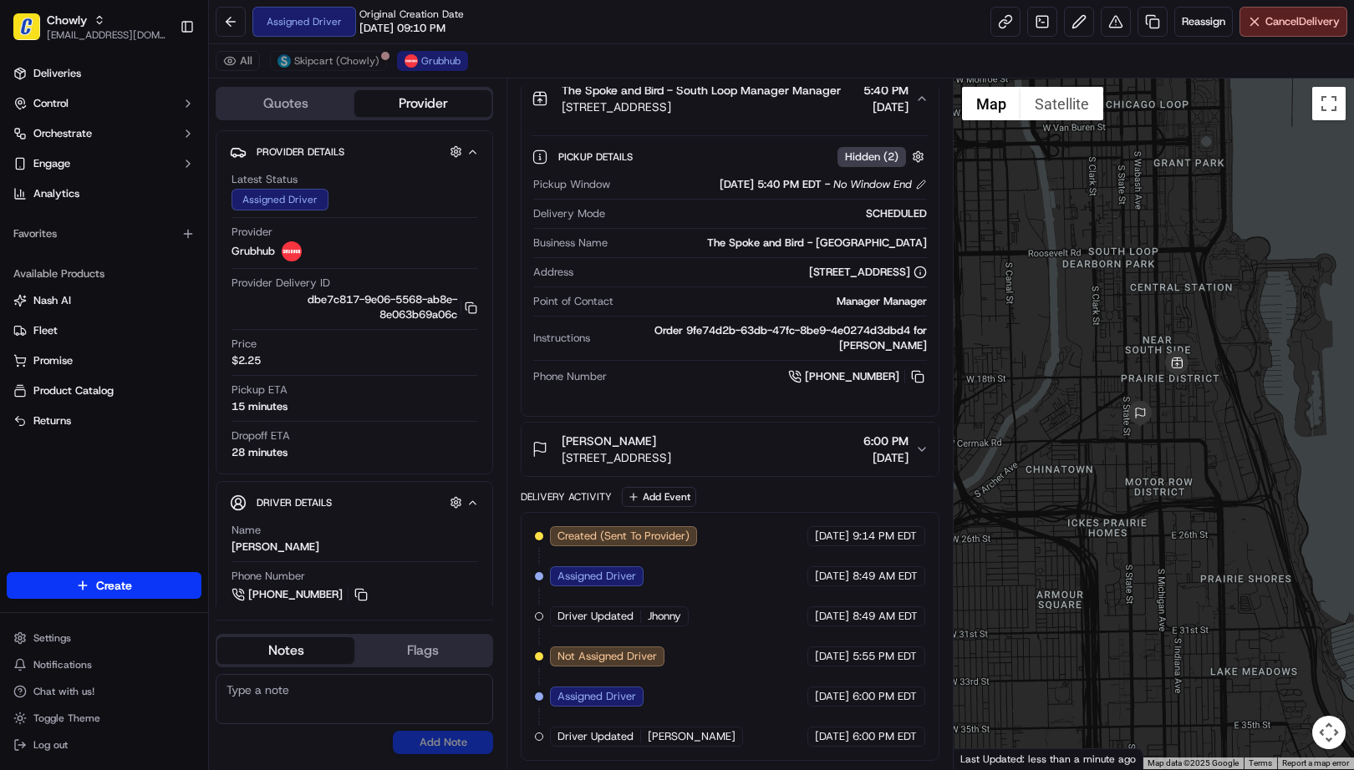
drag, startPoint x: 1146, startPoint y: 652, endPoint x: 1176, endPoint y: 674, distance: 36.4
click at [1176, 674] on div at bounding box center [1153, 424] width 401 height 691
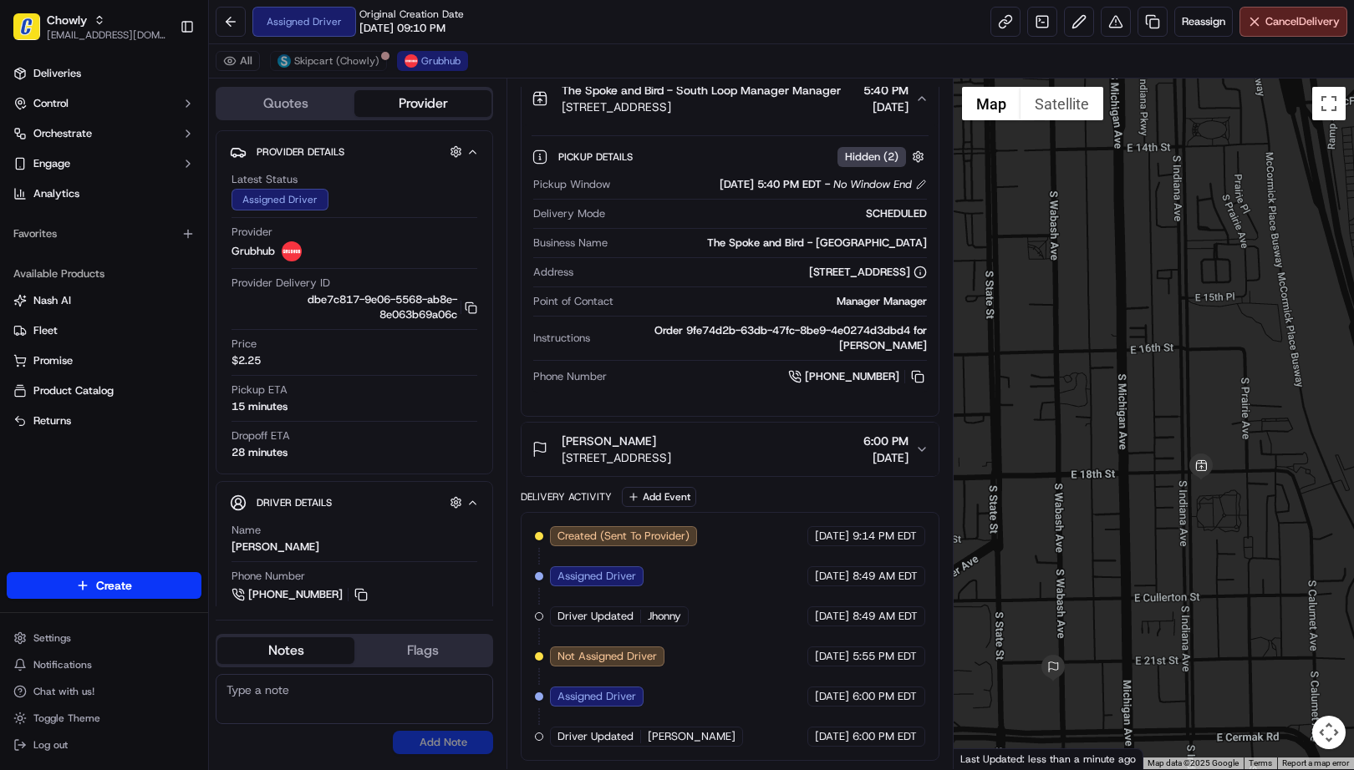
drag, startPoint x: 1154, startPoint y: 575, endPoint x: 1187, endPoint y: 500, distance: 82.3
click at [1187, 500] on div at bounding box center [1153, 424] width 401 height 691
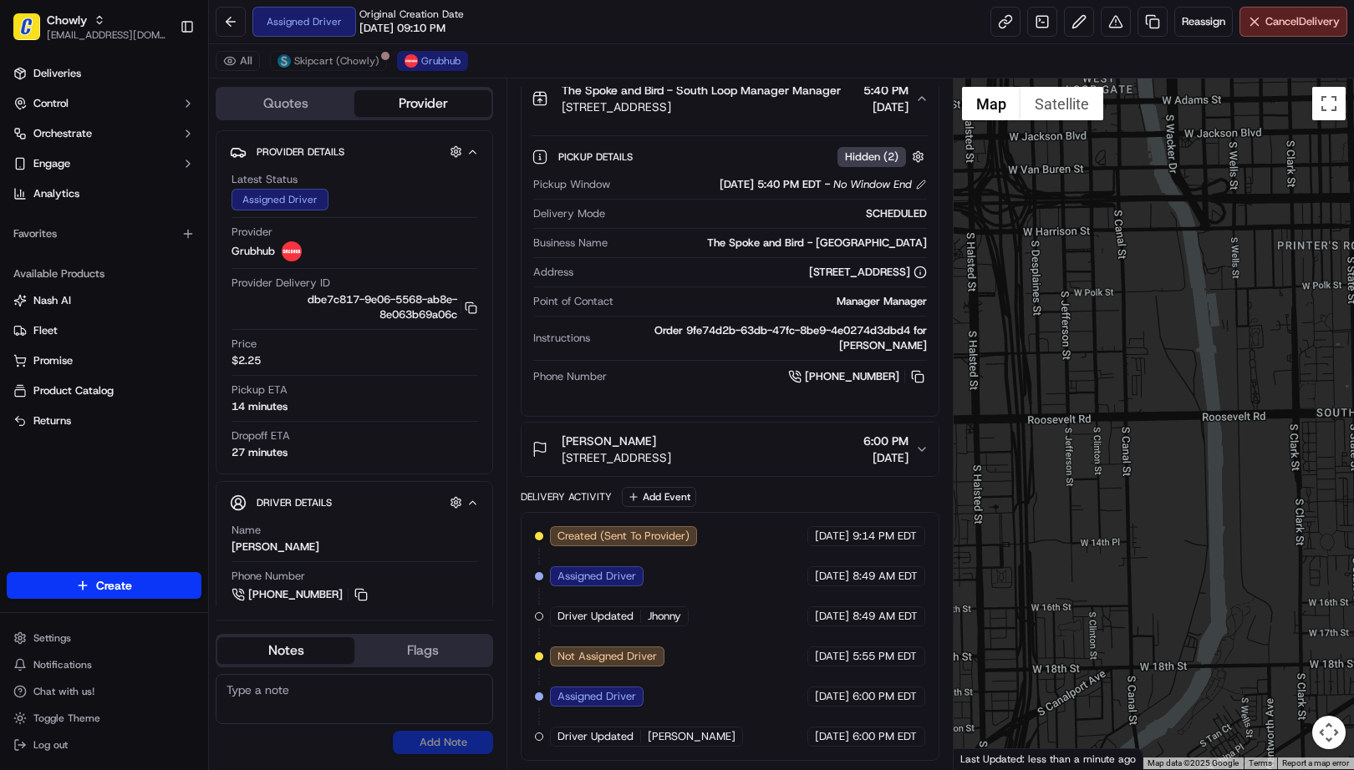
drag, startPoint x: 1080, startPoint y: 565, endPoint x: 1040, endPoint y: 506, distance: 70.9
click at [1040, 507] on div at bounding box center [1153, 424] width 401 height 691
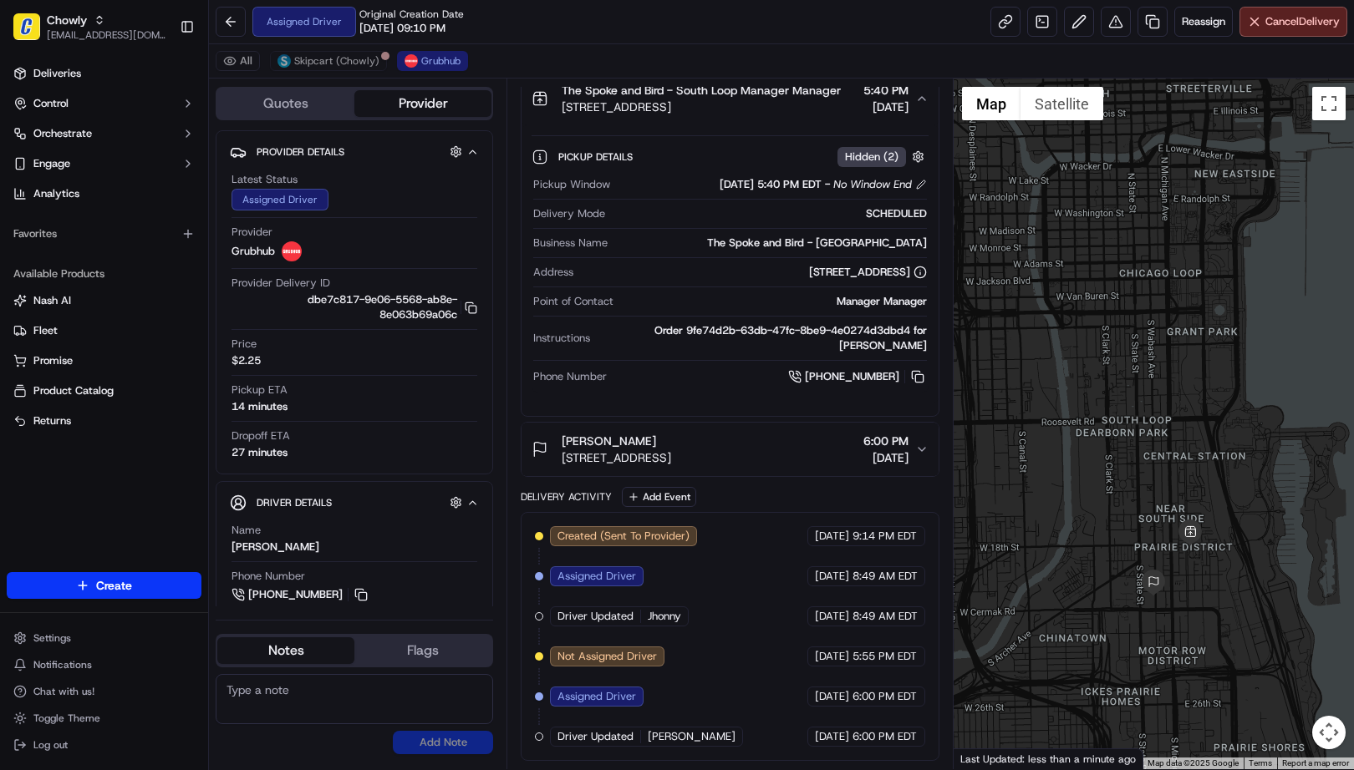
drag, startPoint x: 1089, startPoint y: 567, endPoint x: 1056, endPoint y: 568, distance: 32.6
click at [1056, 568] on div at bounding box center [1153, 424] width 401 height 691
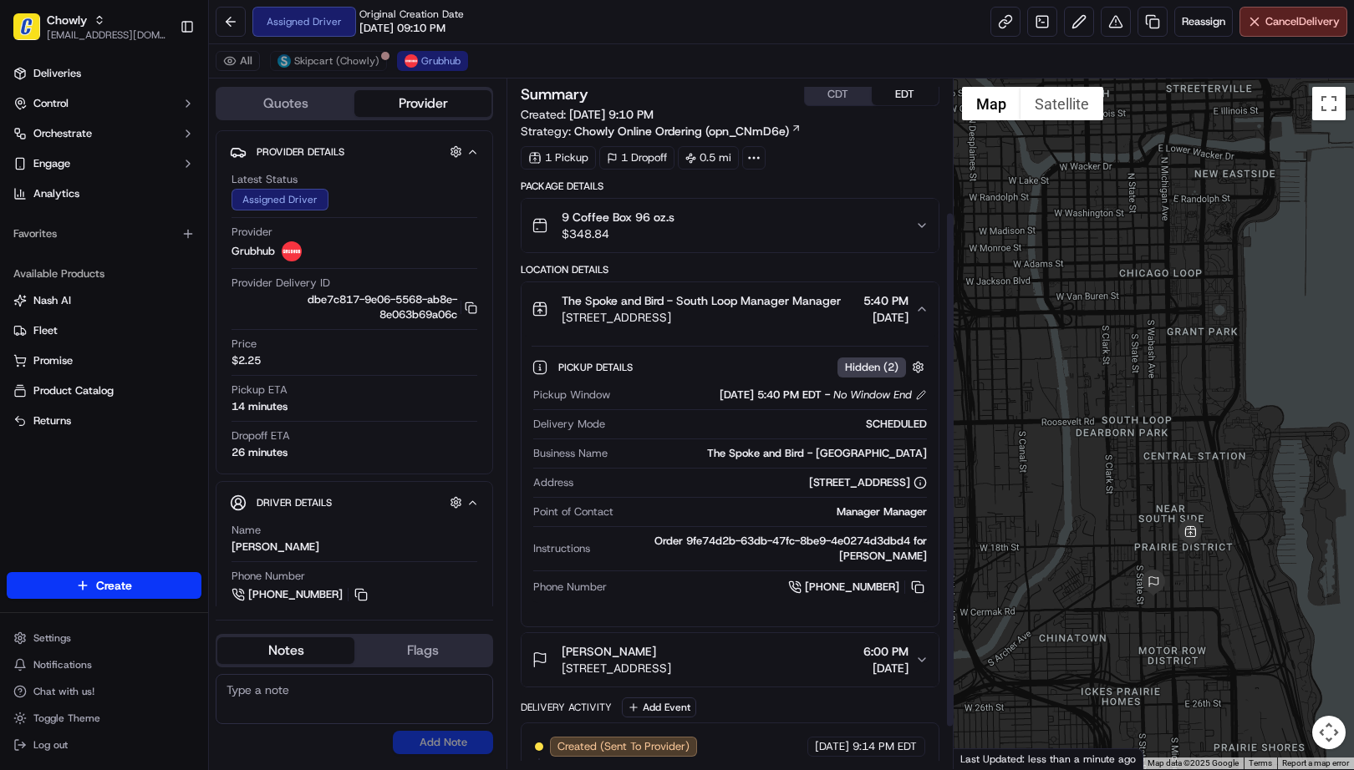
scroll to position [0, 0]
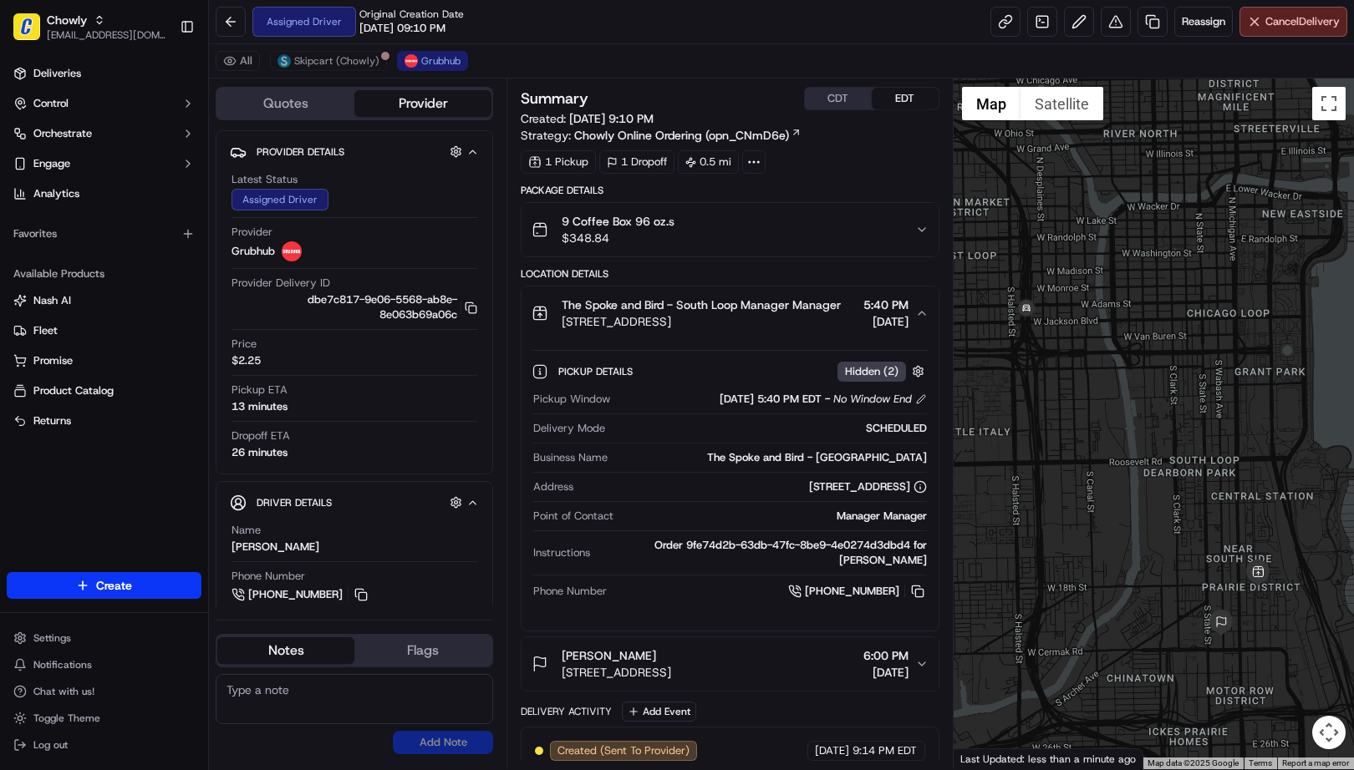
drag, startPoint x: 1098, startPoint y: 481, endPoint x: 1172, endPoint y: 525, distance: 85.4
click at [1172, 525] on div at bounding box center [1153, 424] width 401 height 691
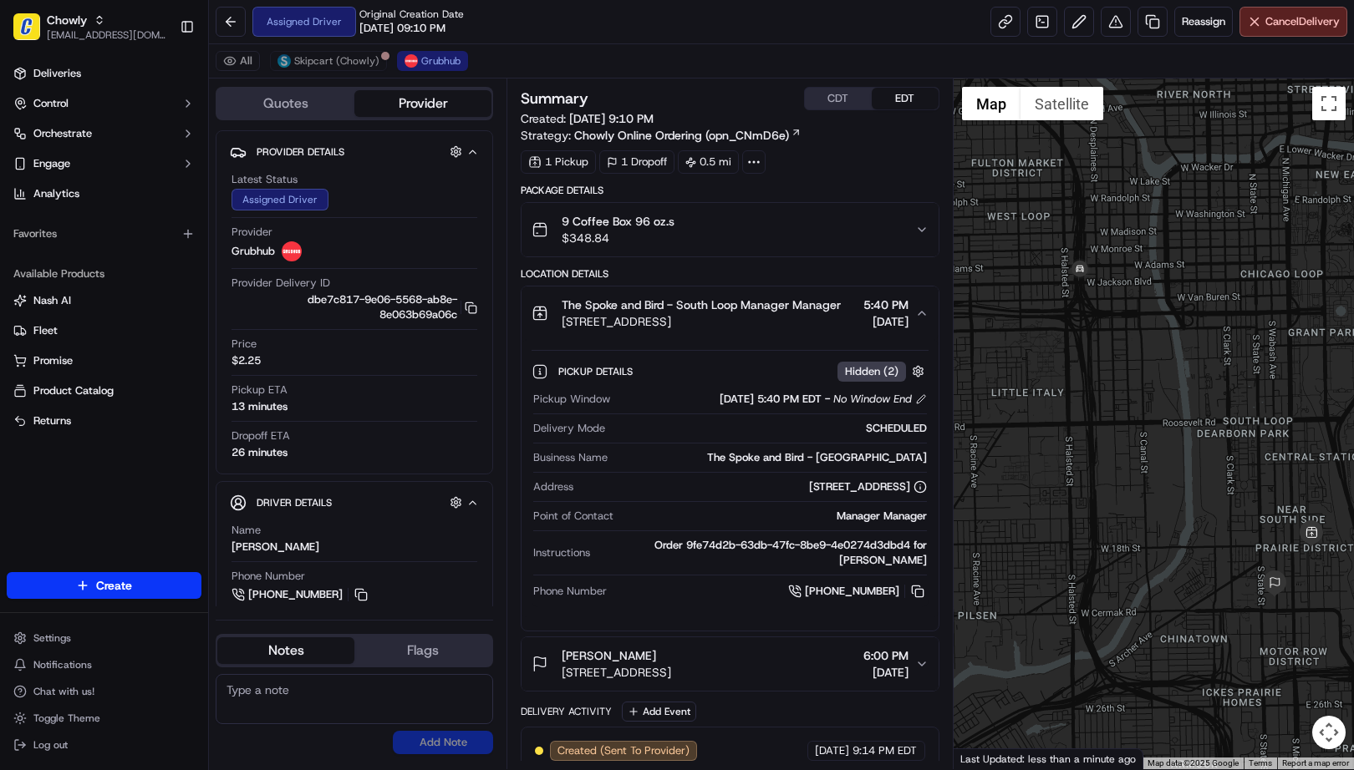
drag, startPoint x: 1151, startPoint y: 471, endPoint x: 1138, endPoint y: 432, distance: 41.5
click at [1138, 433] on div at bounding box center [1153, 424] width 401 height 691
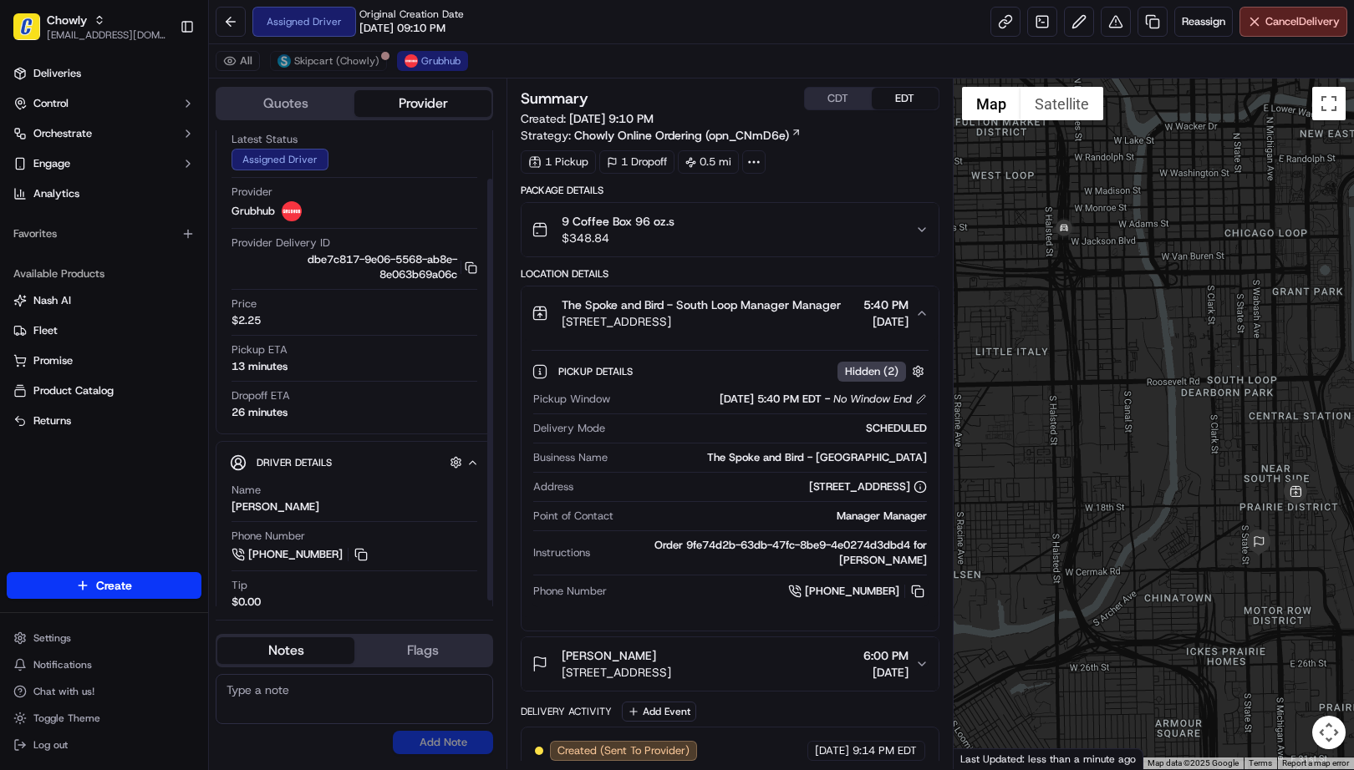
scroll to position [61, 0]
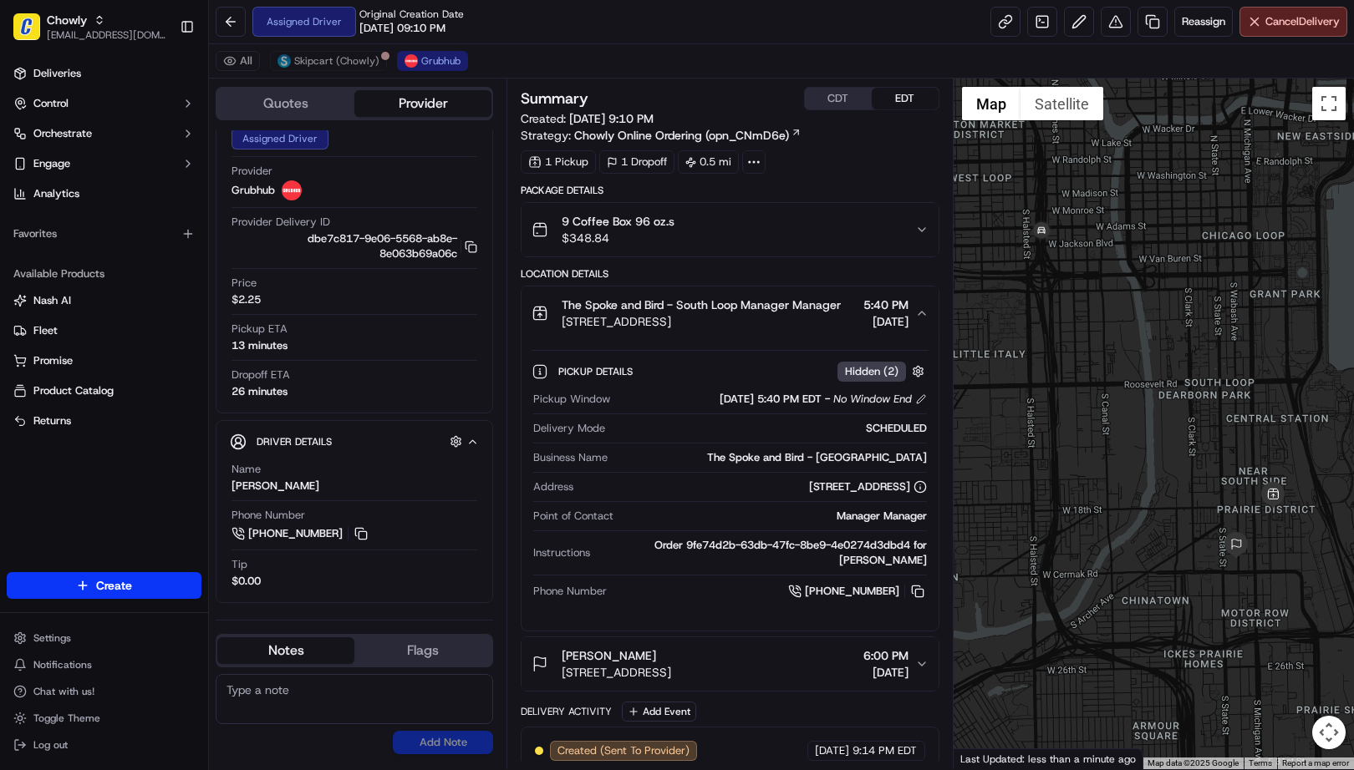
drag, startPoint x: 1220, startPoint y: 491, endPoint x: 1158, endPoint y: 436, distance: 82.9
click at [1158, 436] on div at bounding box center [1153, 424] width 401 height 691
click at [1030, 455] on div at bounding box center [1153, 424] width 401 height 691
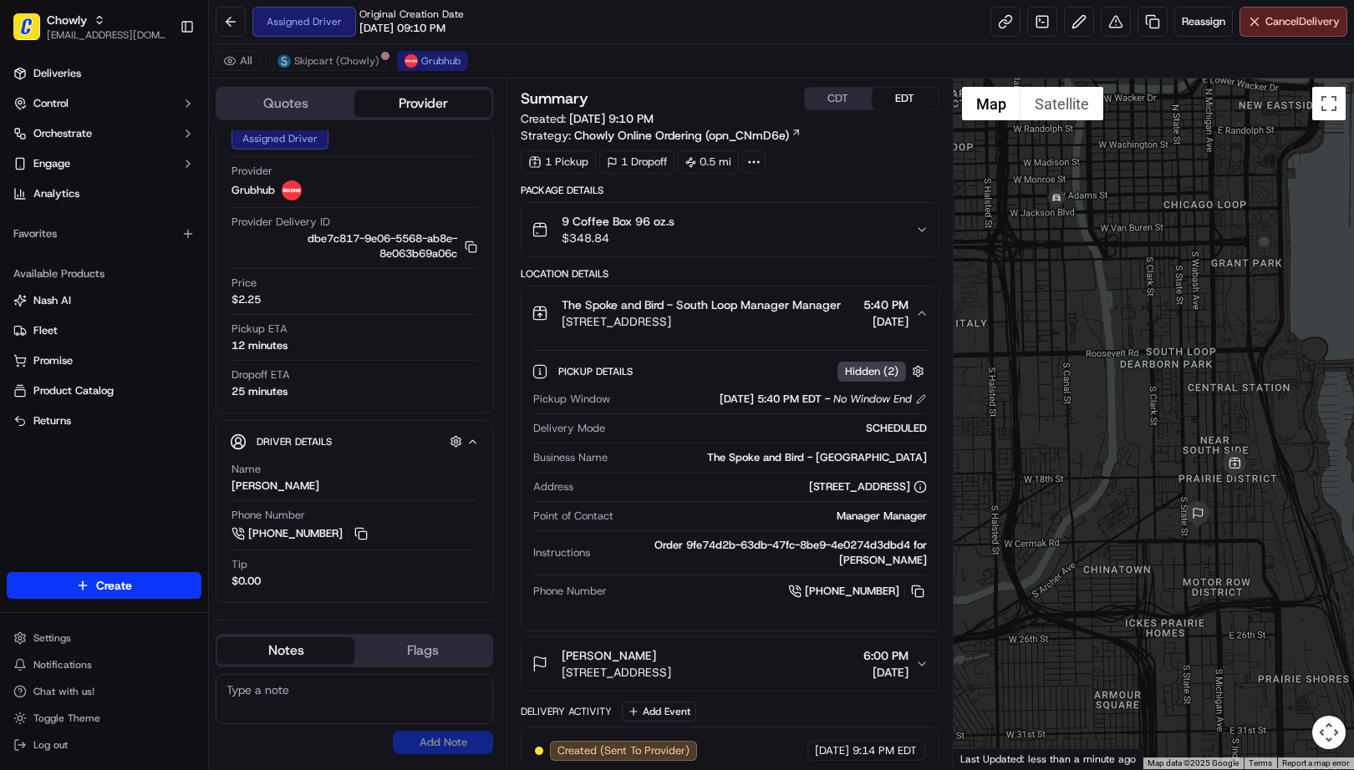
drag, startPoint x: 1148, startPoint y: 511, endPoint x: 1115, endPoint y: 480, distance: 45.5
click at [1115, 480] on div at bounding box center [1153, 424] width 401 height 691
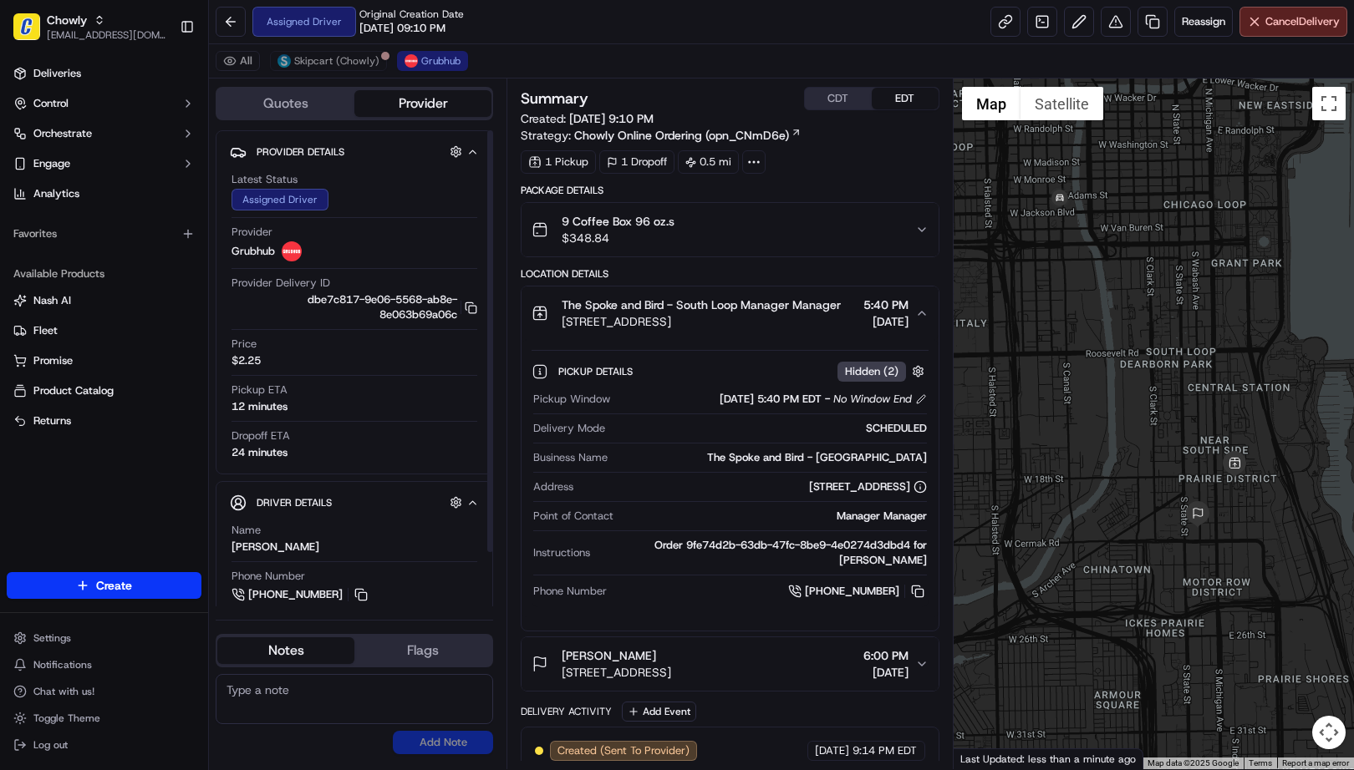
click at [470, 155] on icon "button" at bounding box center [472, 151] width 13 height 13
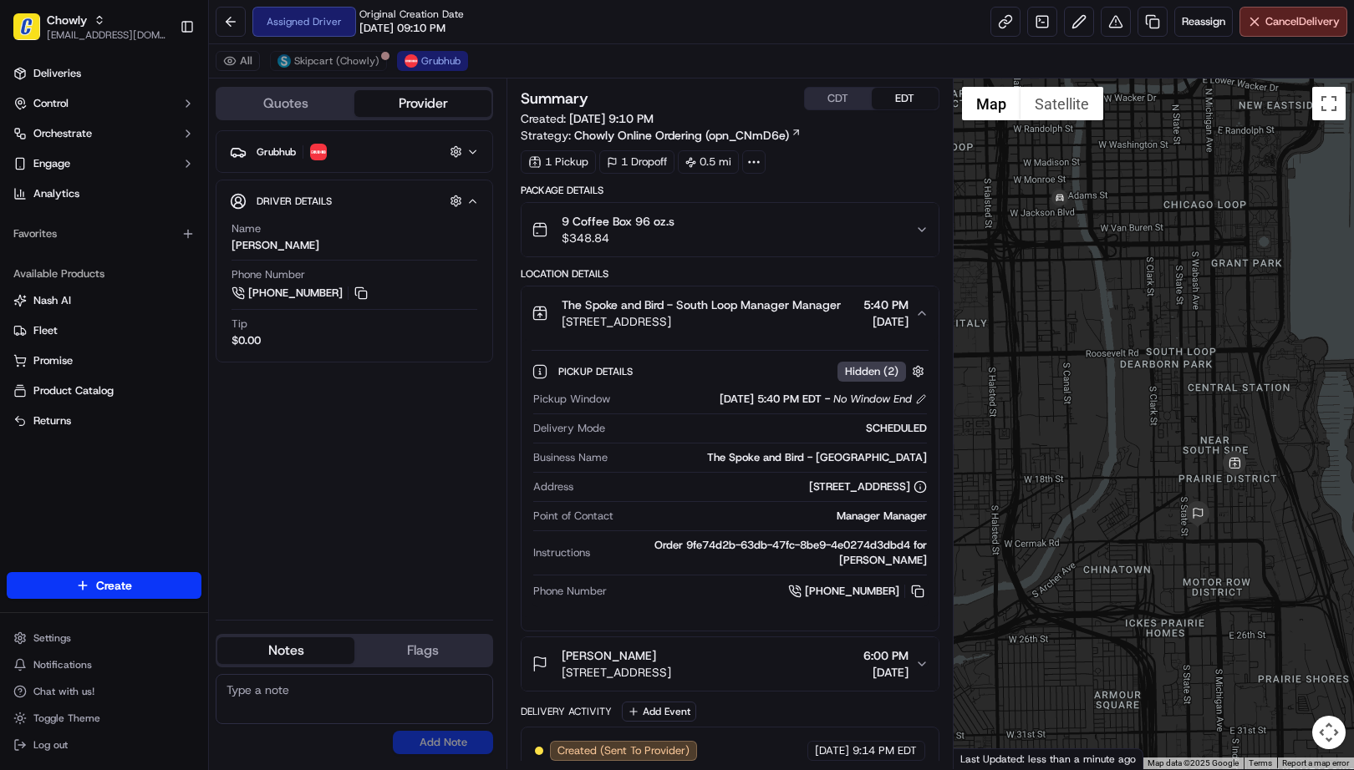
click at [475, 151] on icon "button" at bounding box center [473, 151] width 7 height 3
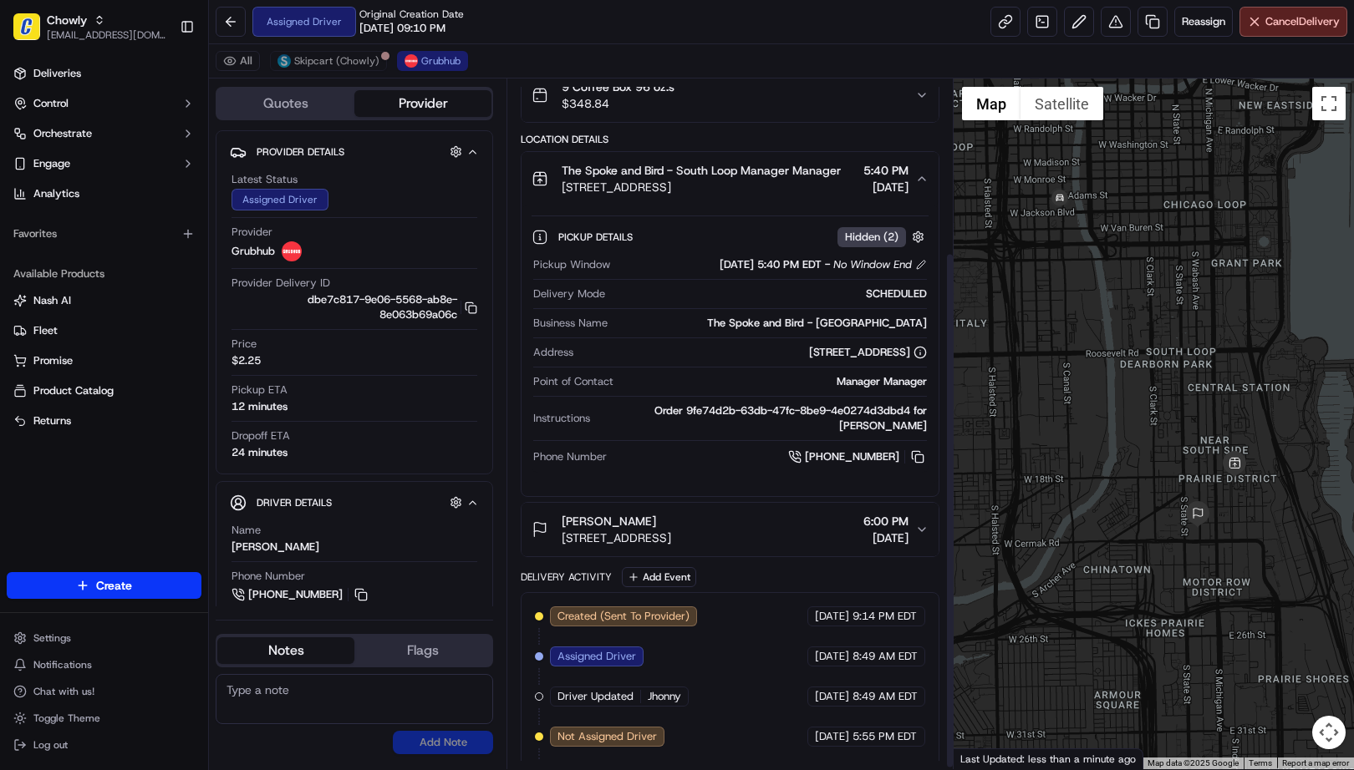
scroll to position [232, 0]
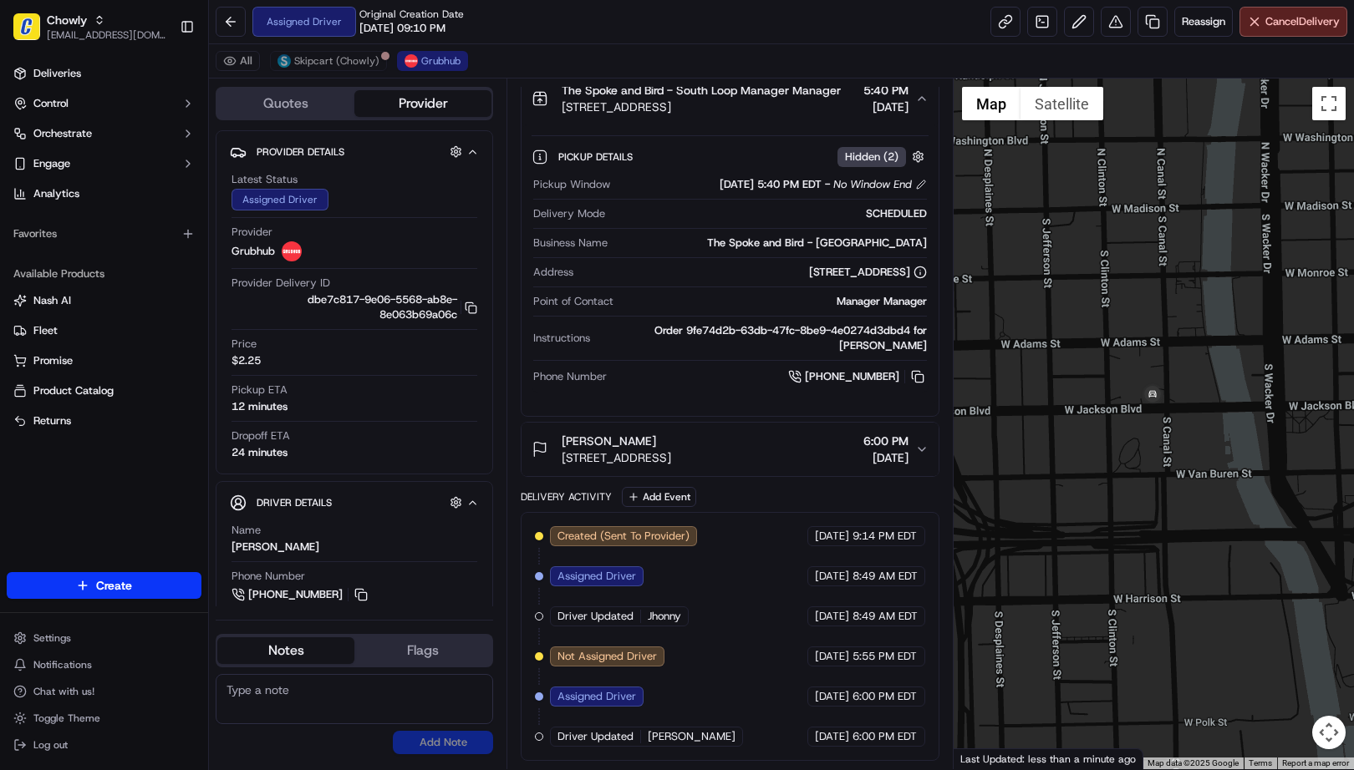
drag, startPoint x: 1031, startPoint y: 172, endPoint x: 1103, endPoint y: 399, distance: 238.4
click at [1103, 399] on div at bounding box center [1153, 424] width 401 height 691
click at [1156, 399] on img at bounding box center [1152, 395] width 27 height 27
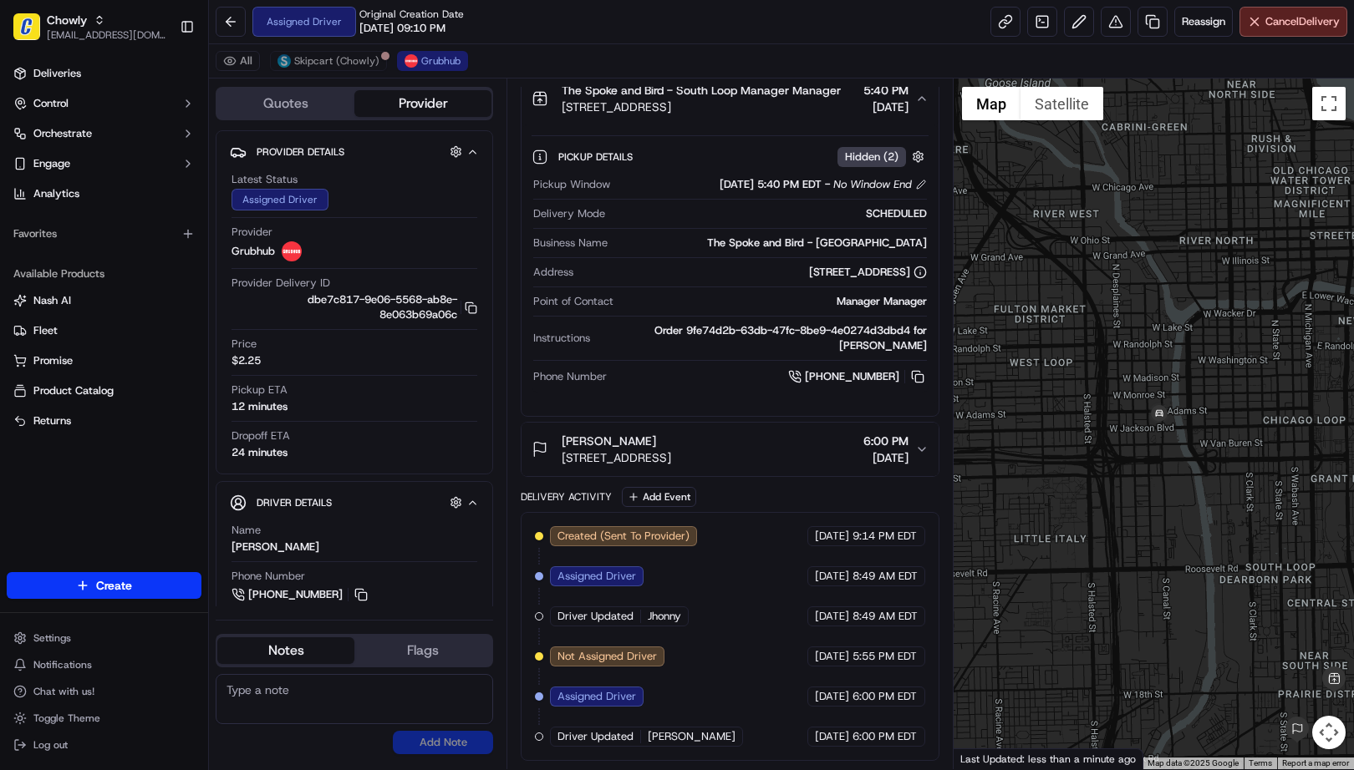
drag, startPoint x: 1180, startPoint y: 536, endPoint x: 1136, endPoint y: 432, distance: 113.1
click at [1136, 432] on div "To navigate, press the arrow keys." at bounding box center [1153, 424] width 401 height 691
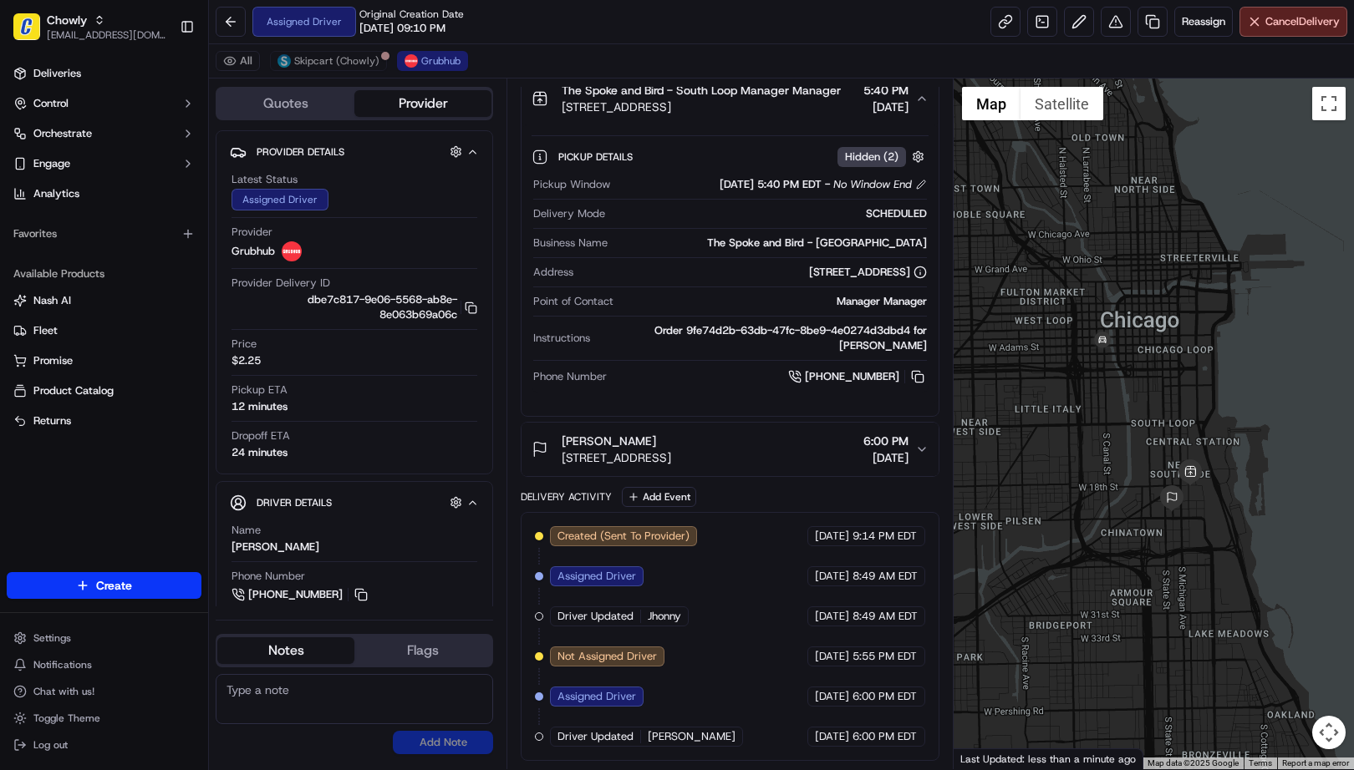
drag, startPoint x: 1148, startPoint y: 477, endPoint x: 1125, endPoint y: 460, distance: 28.8
click at [1125, 460] on div at bounding box center [1153, 424] width 401 height 691
click at [646, 34] on div "Assigned Driver Original Creation Date 09/17/2025 09:10 PM Reassign Cancel Deli…" at bounding box center [781, 22] width 1145 height 44
click at [687, 42] on div "Assigned Driver Original Creation Date 09/17/2025 09:10 PM Reassign Cancel Deli…" at bounding box center [781, 22] width 1145 height 44
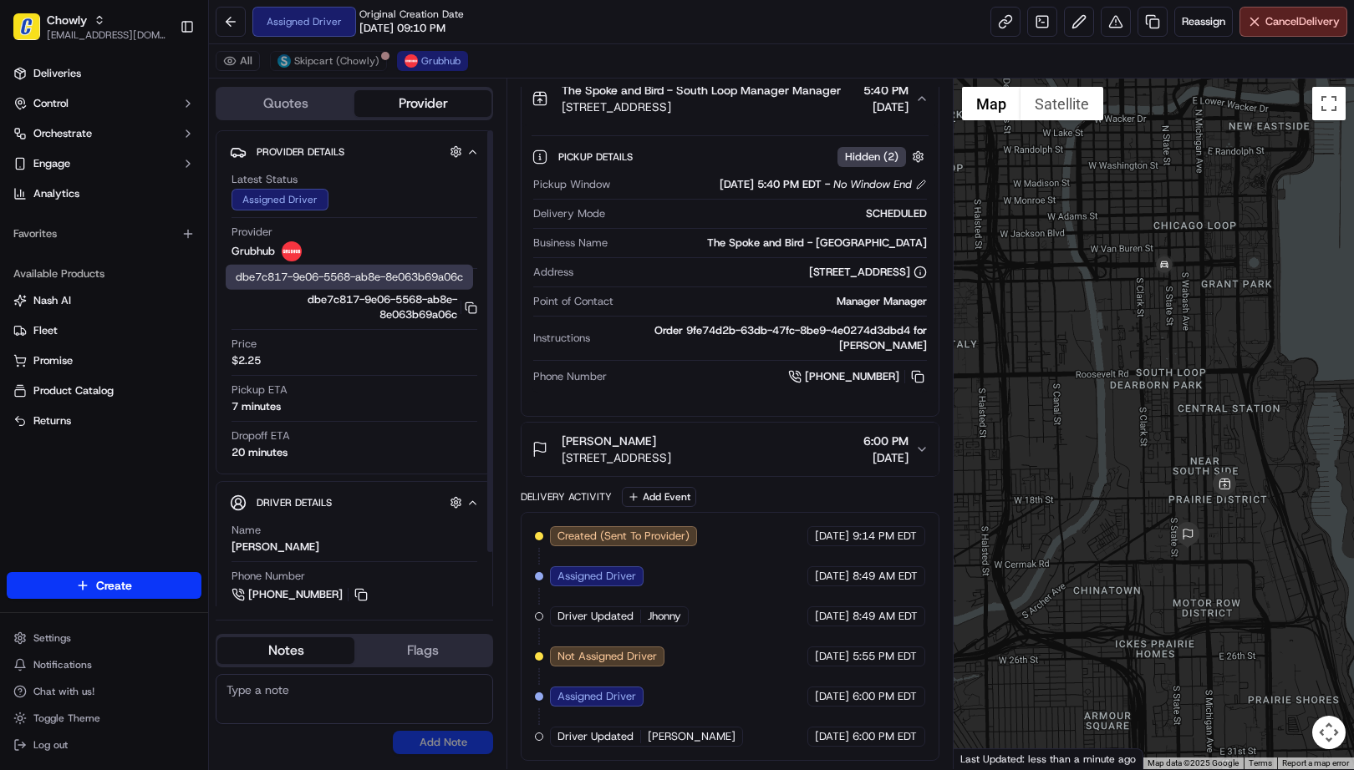
click at [435, 349] on div "Price $2.25" at bounding box center [354, 353] width 246 height 32
click at [616, 55] on div "All Skipcart (Chowly) Grubhub" at bounding box center [781, 61] width 1145 height 34
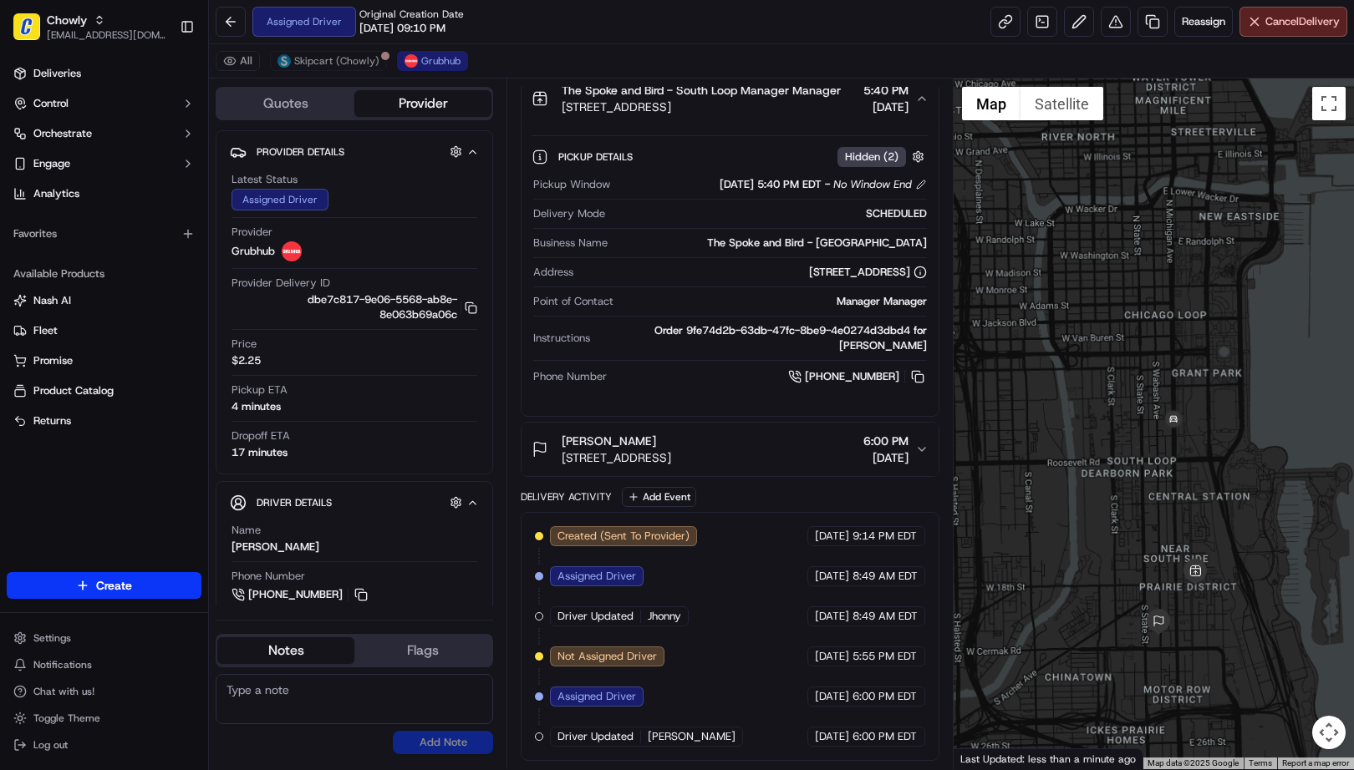
drag, startPoint x: 1225, startPoint y: 536, endPoint x: 1229, endPoint y: 477, distance: 59.5
click at [1229, 477] on div at bounding box center [1153, 424] width 401 height 691
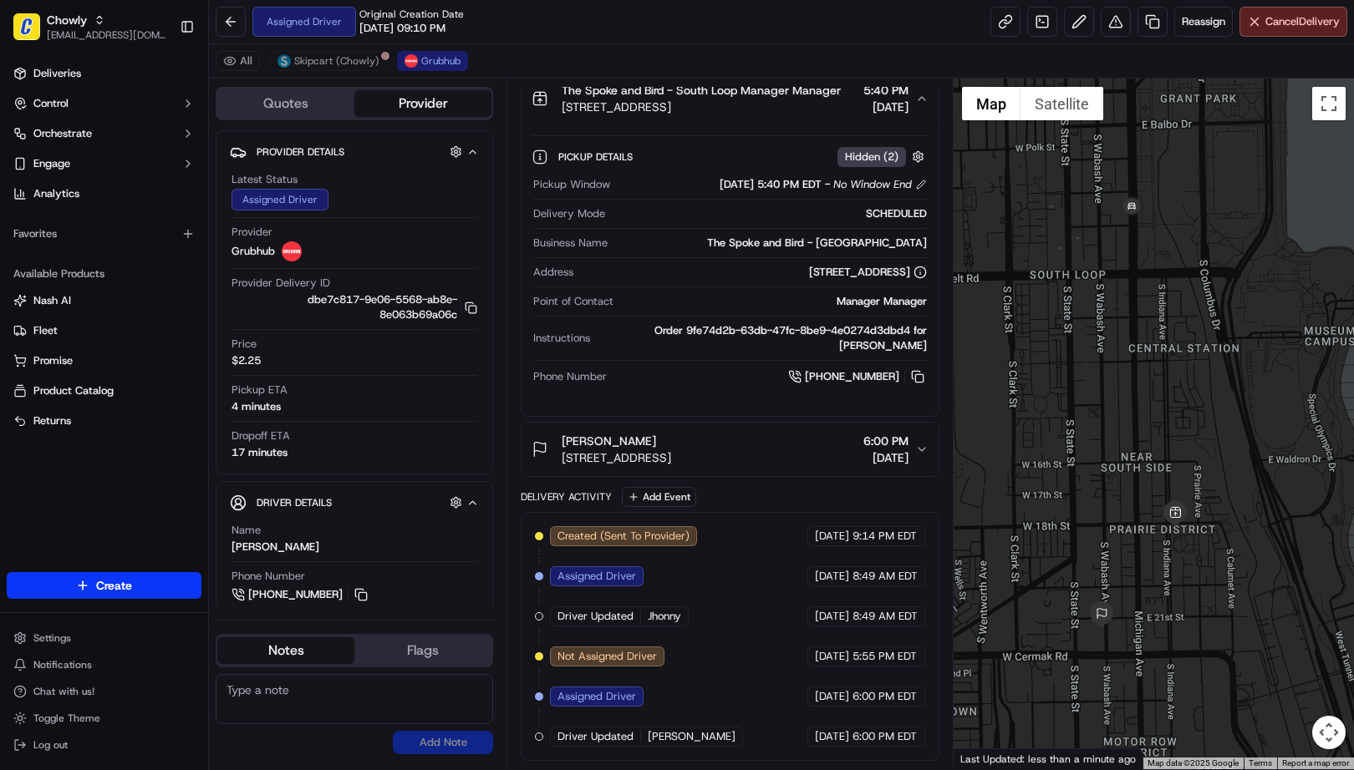
drag, startPoint x: 1224, startPoint y: 448, endPoint x: 1245, endPoint y: 405, distance: 47.5
click at [1245, 405] on div at bounding box center [1153, 424] width 401 height 691
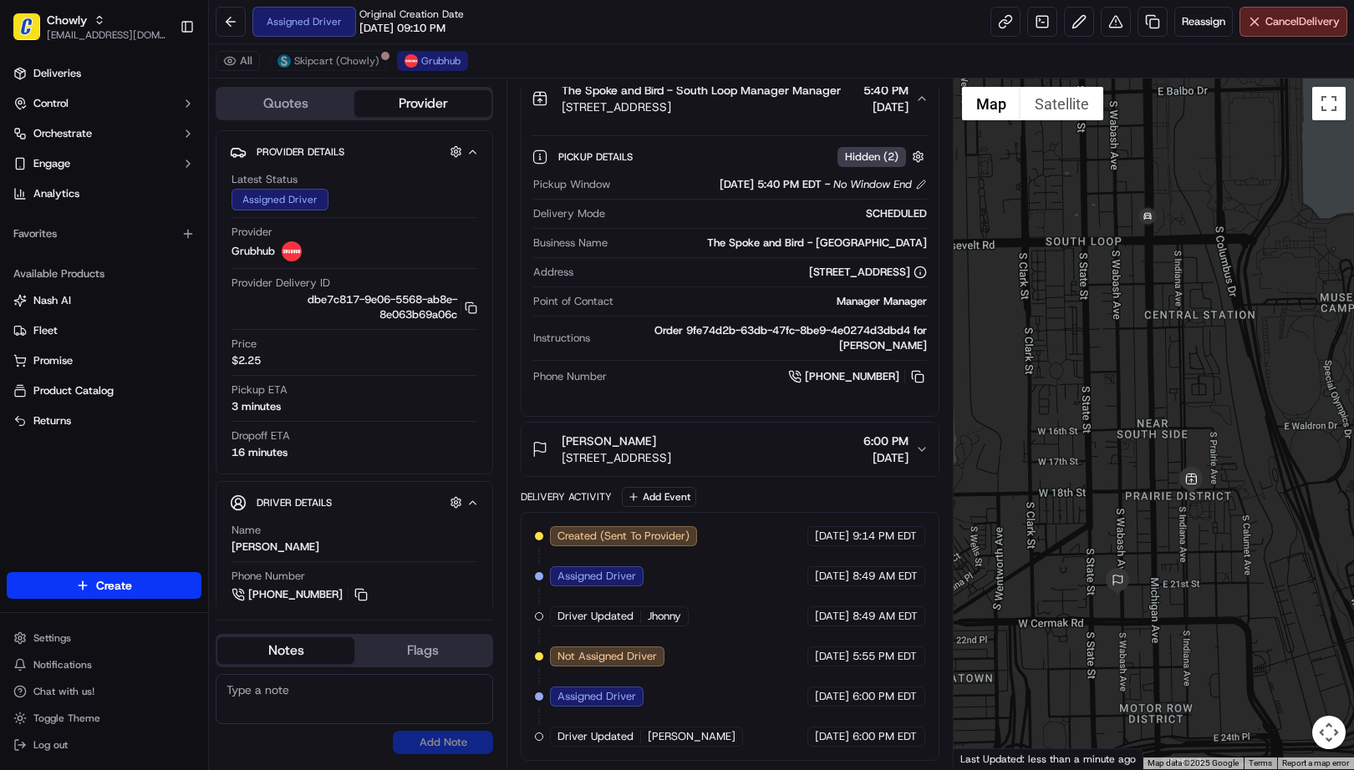
click at [923, 491] on div "Delivery Activity Add Event" at bounding box center [730, 497] width 418 height 20
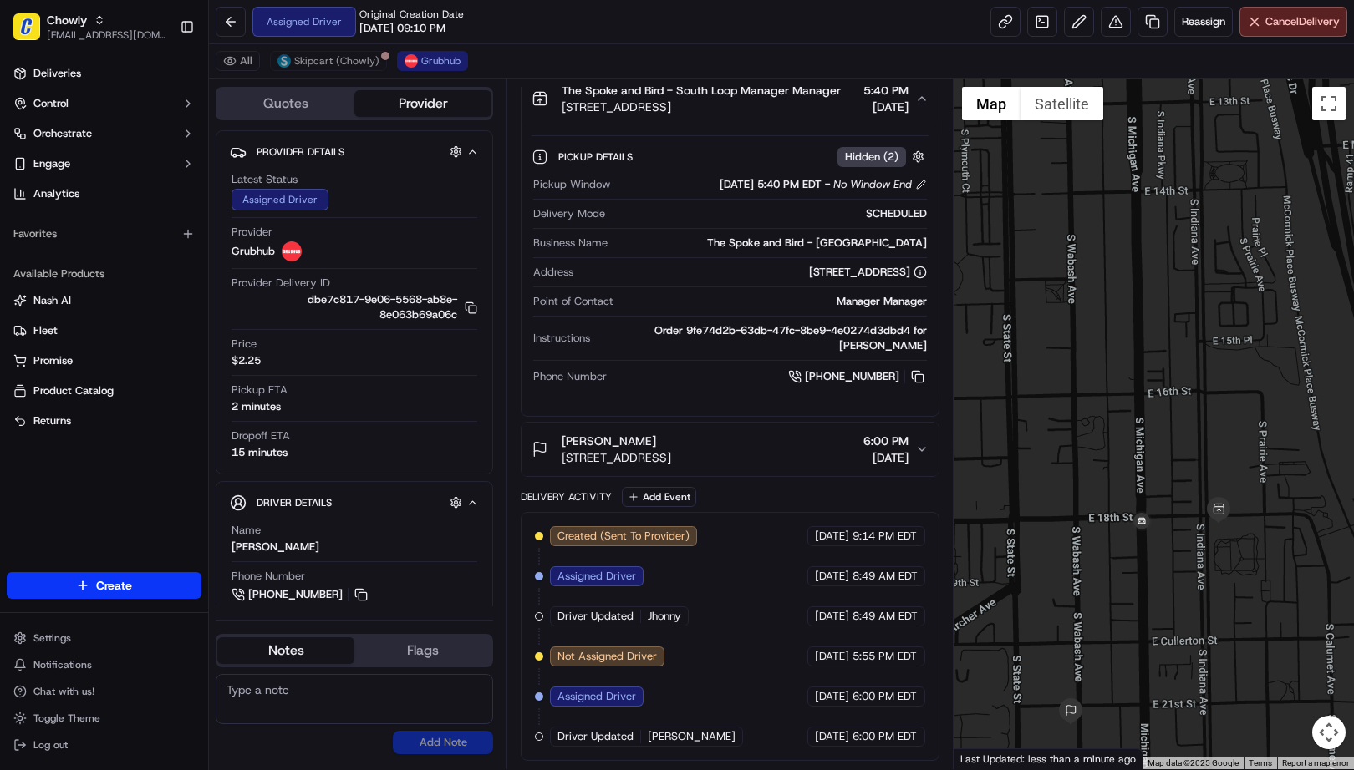
click at [569, 23] on div "Assigned Driver Original Creation Date 09/17/2025 09:10 PM Reassign Cancel Deli…" at bounding box center [781, 22] width 1145 height 44
click at [1039, 445] on div at bounding box center [1153, 424] width 401 height 691
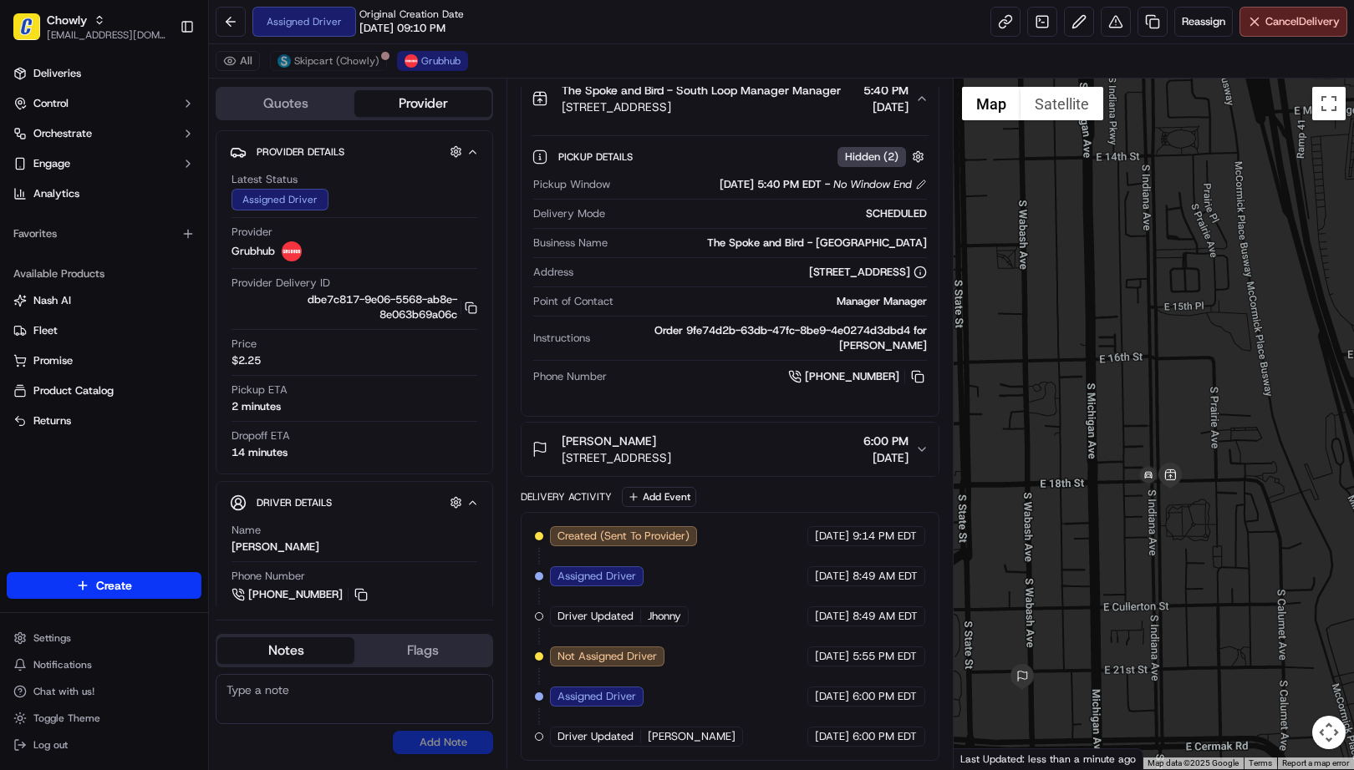
drag, startPoint x: 1142, startPoint y: 565, endPoint x: 1096, endPoint y: 526, distance: 60.6
click at [1096, 526] on div at bounding box center [1153, 424] width 401 height 691
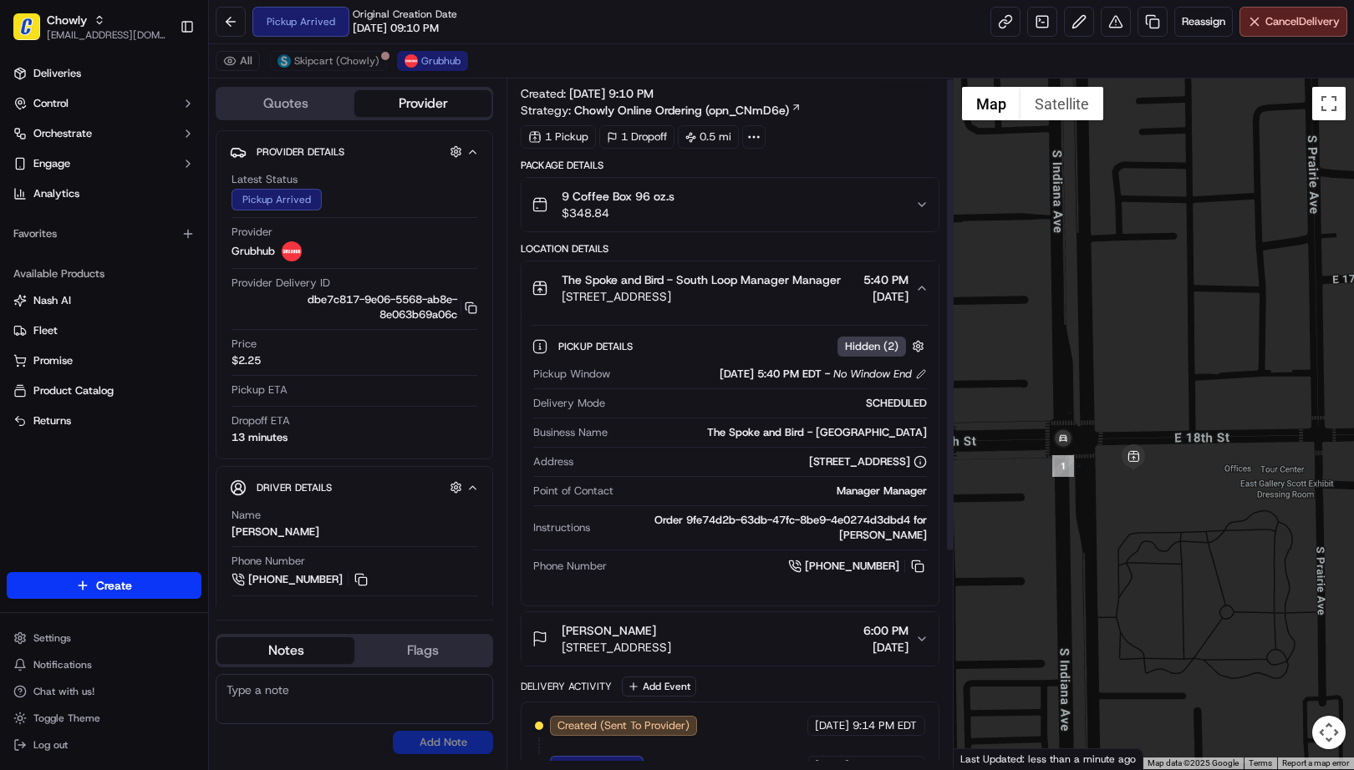
scroll to position [0, 0]
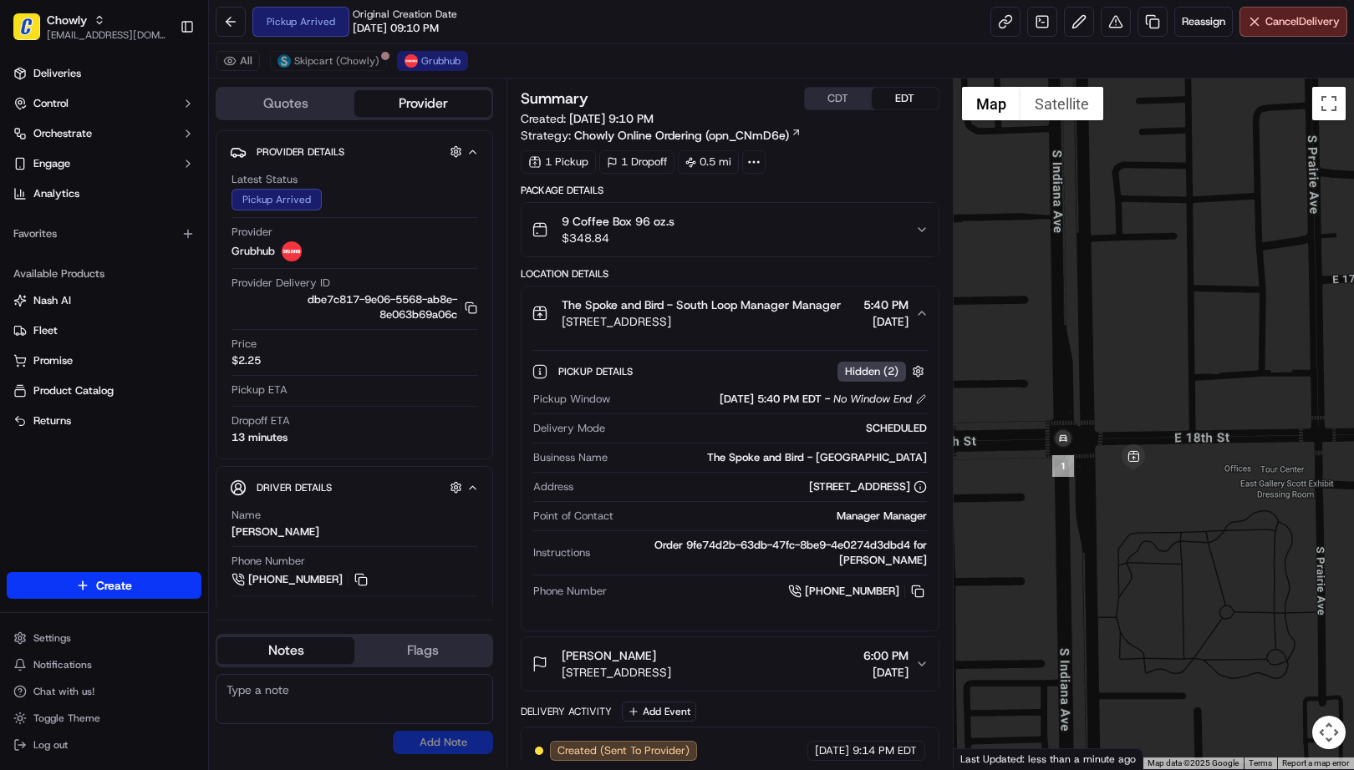
click at [915, 235] on icon "button" at bounding box center [921, 229] width 13 height 13
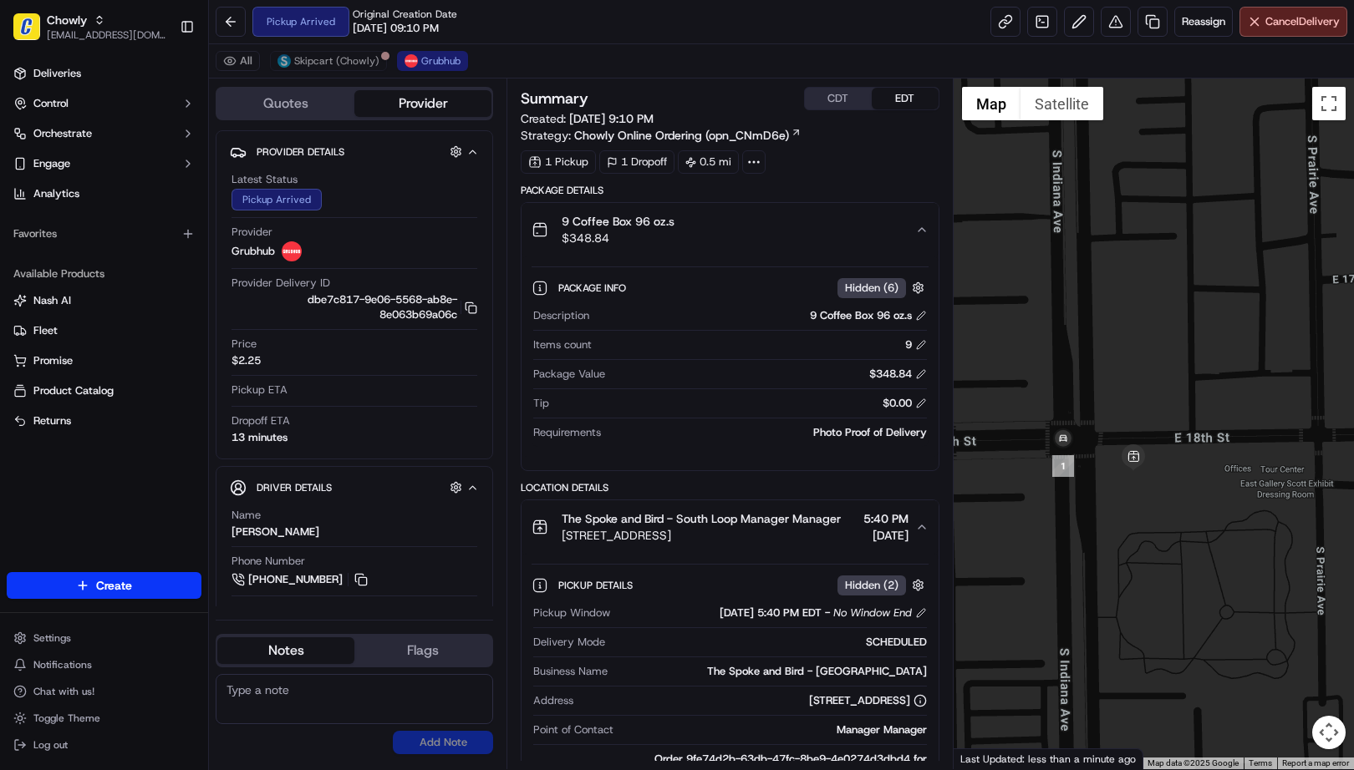
click at [915, 235] on icon "button" at bounding box center [921, 229] width 13 height 13
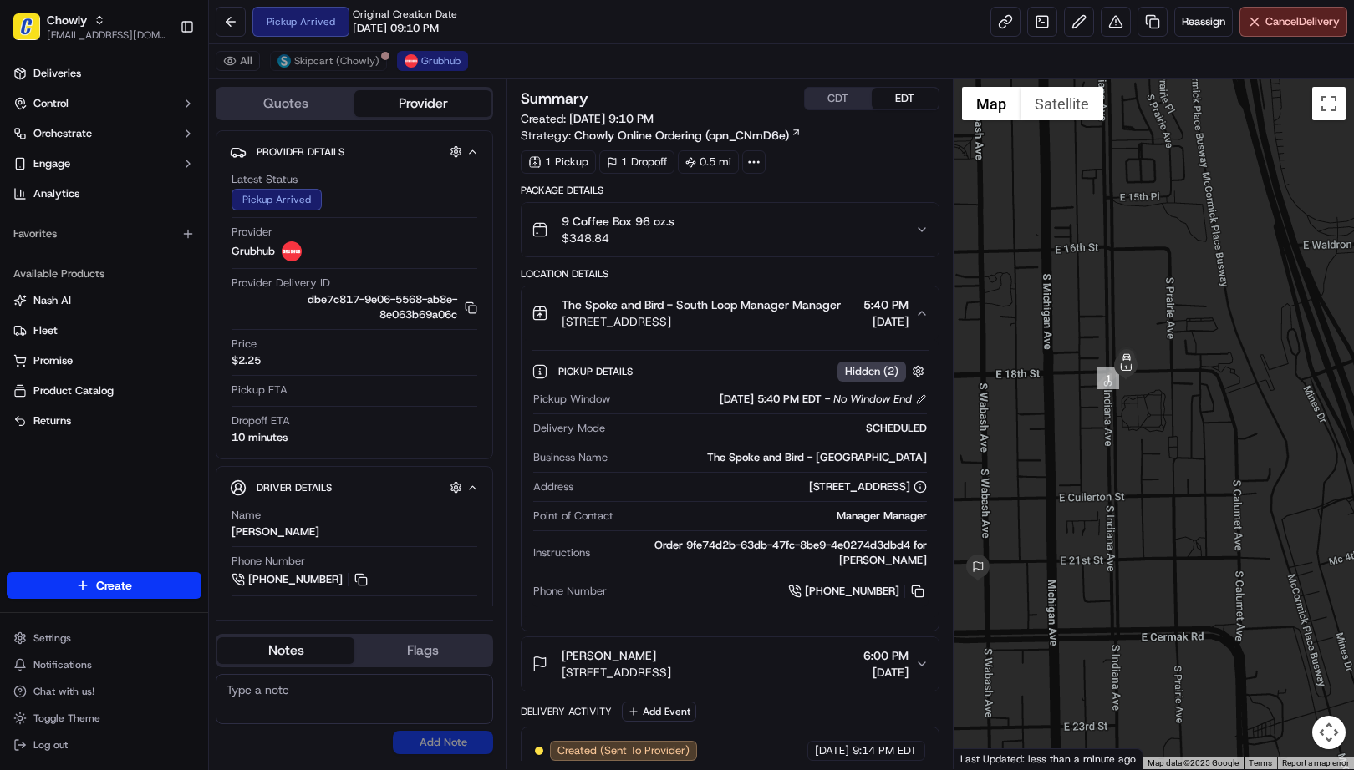
click at [924, 320] on icon "button" at bounding box center [921, 313] width 13 height 13
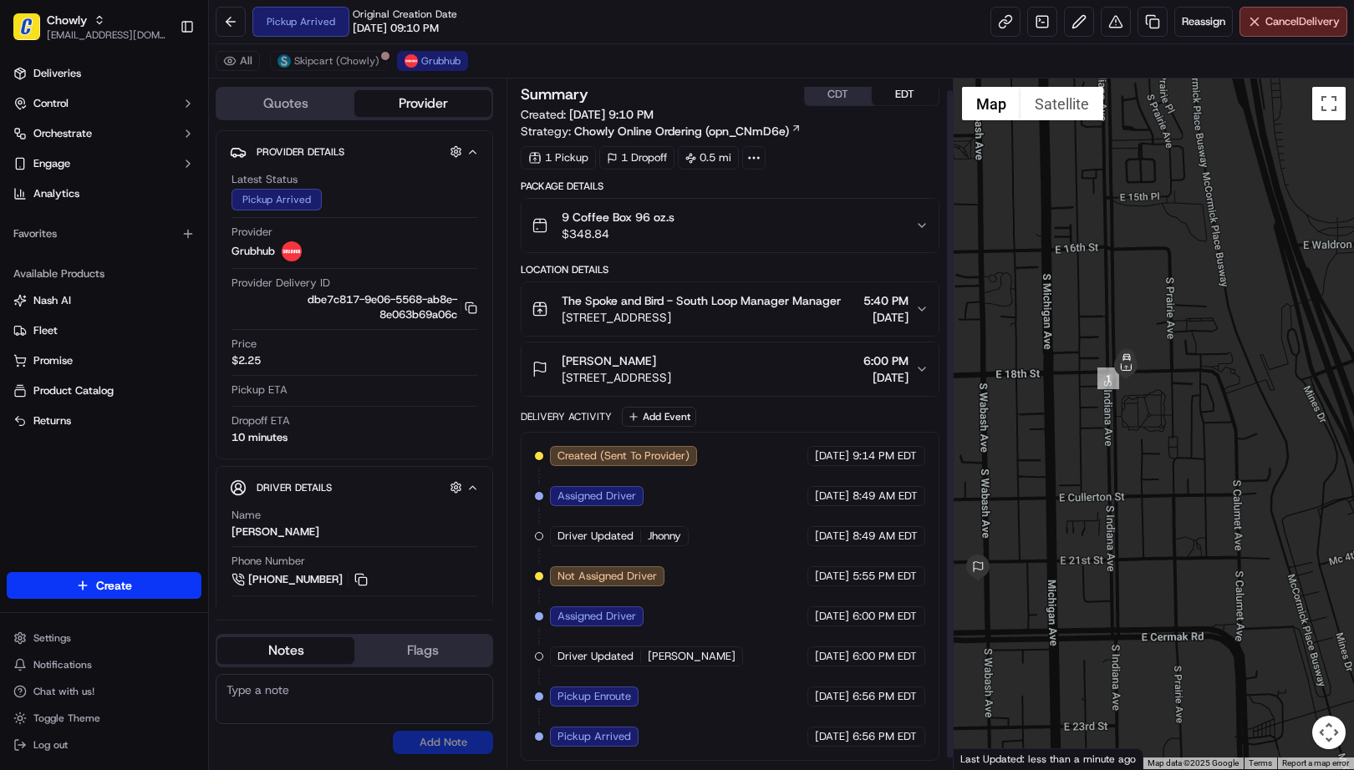
scroll to position [22, 0]
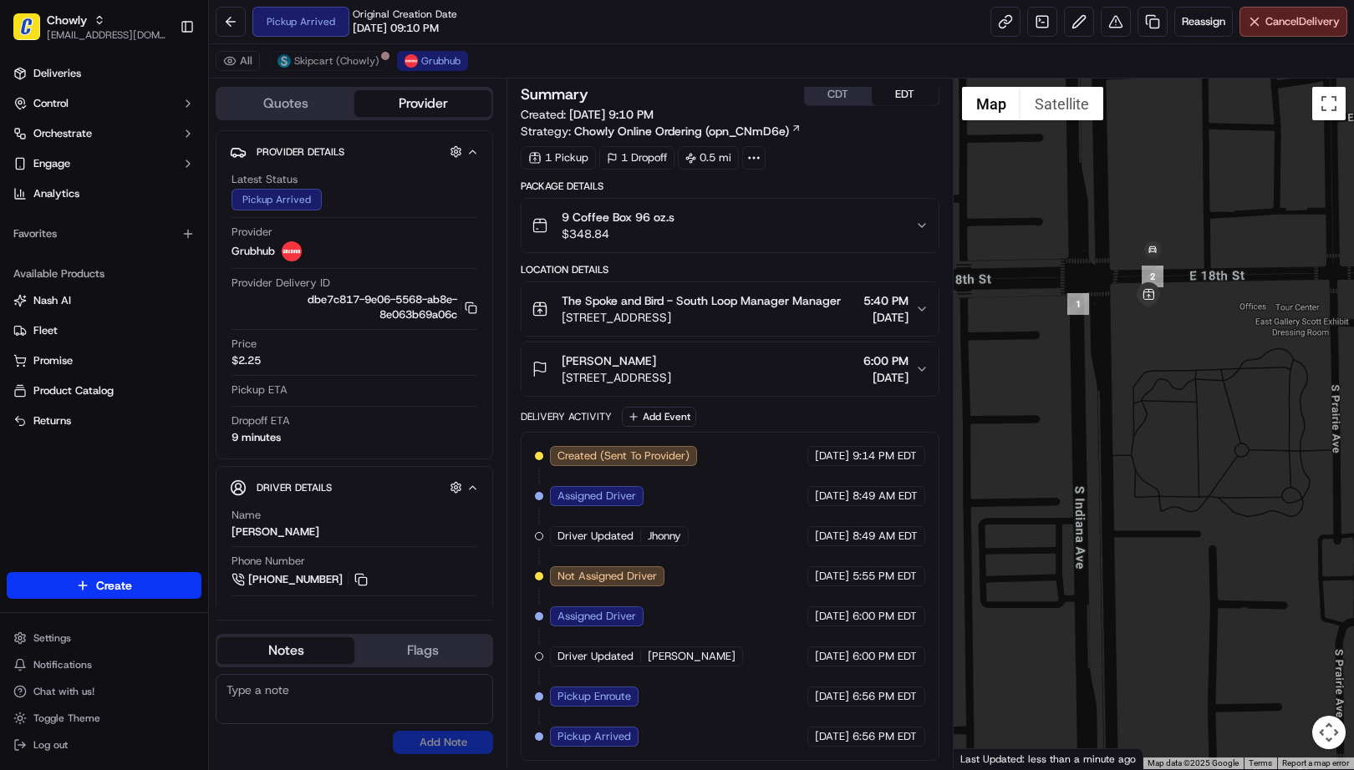
drag, startPoint x: 1155, startPoint y: 341, endPoint x: 1137, endPoint y: 463, distance: 123.3
click at [1137, 463] on div at bounding box center [1153, 424] width 401 height 691
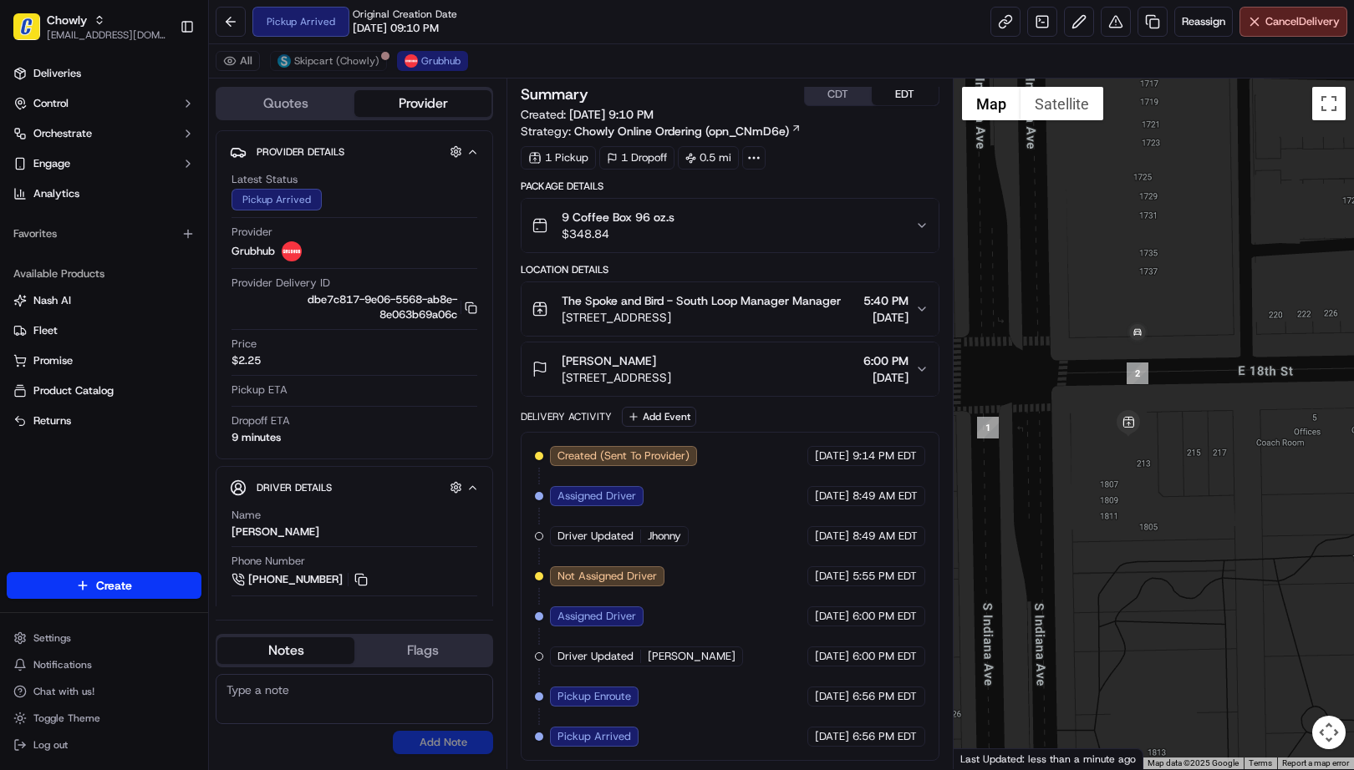
drag, startPoint x: 1146, startPoint y: 455, endPoint x: 1156, endPoint y: 523, distance: 69.3
click at [1156, 523] on div at bounding box center [1153, 424] width 401 height 691
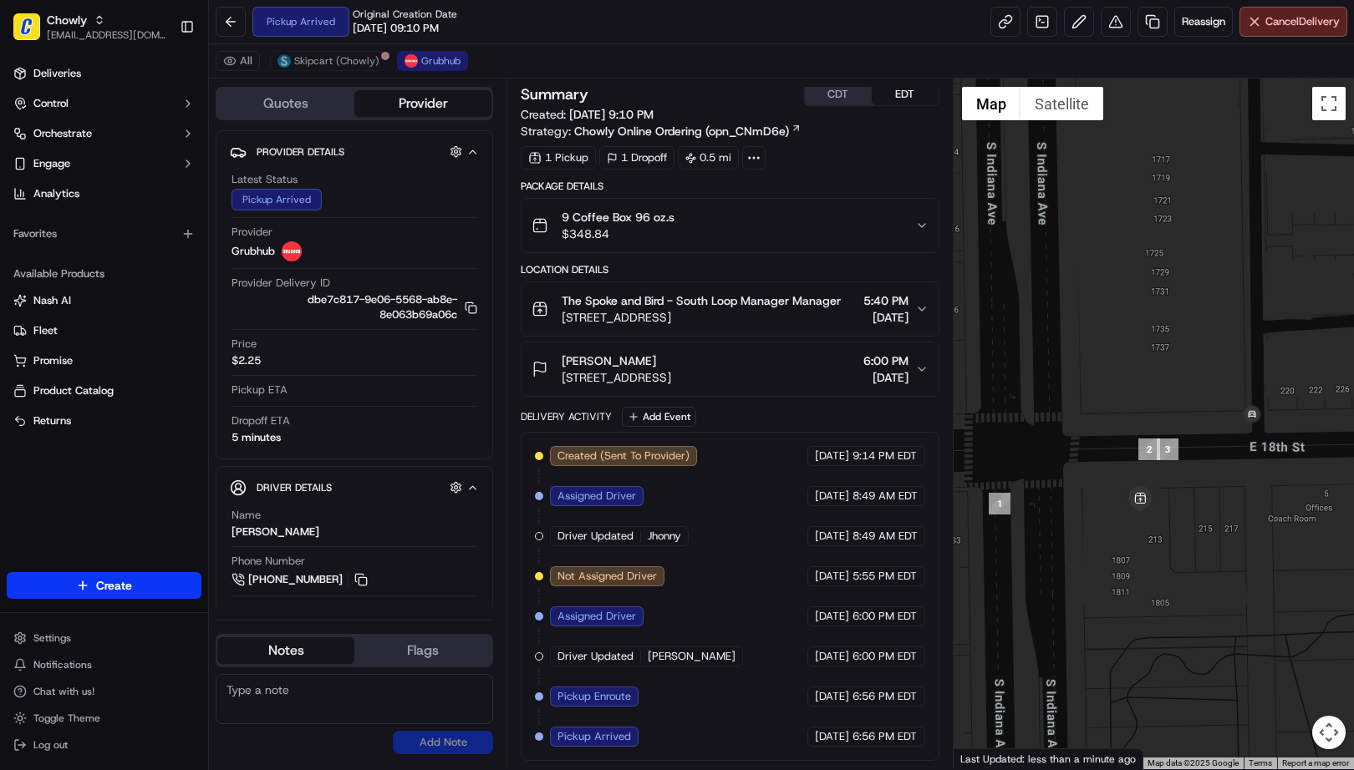
click at [819, 40] on div "Pickup Arrived Original Creation Date 09/17/2025 09:10 PM Reassign Cancel Deliv…" at bounding box center [781, 22] width 1145 height 44
click at [1308, 26] on span "Cancel Delivery" at bounding box center [1302, 21] width 74 height 15
click at [1276, 28] on span "Cancel Delivery" at bounding box center [1302, 21] width 74 height 15
click at [521, 426] on div "Delivery Activity Add Event" at bounding box center [730, 417] width 418 height 20
click at [1265, 23] on span "Cancel Delivery" at bounding box center [1302, 21] width 74 height 15
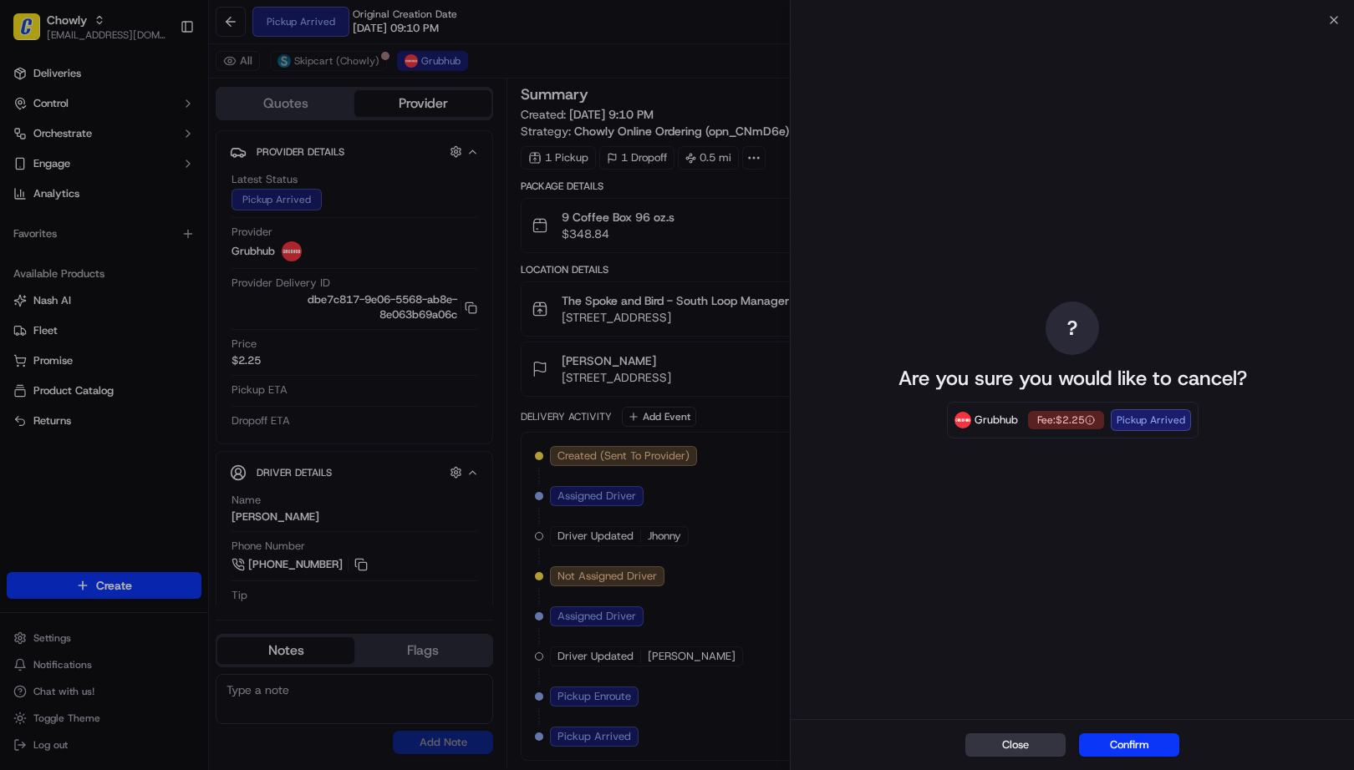
click at [1011, 747] on button "Close" at bounding box center [1015, 745] width 100 height 23
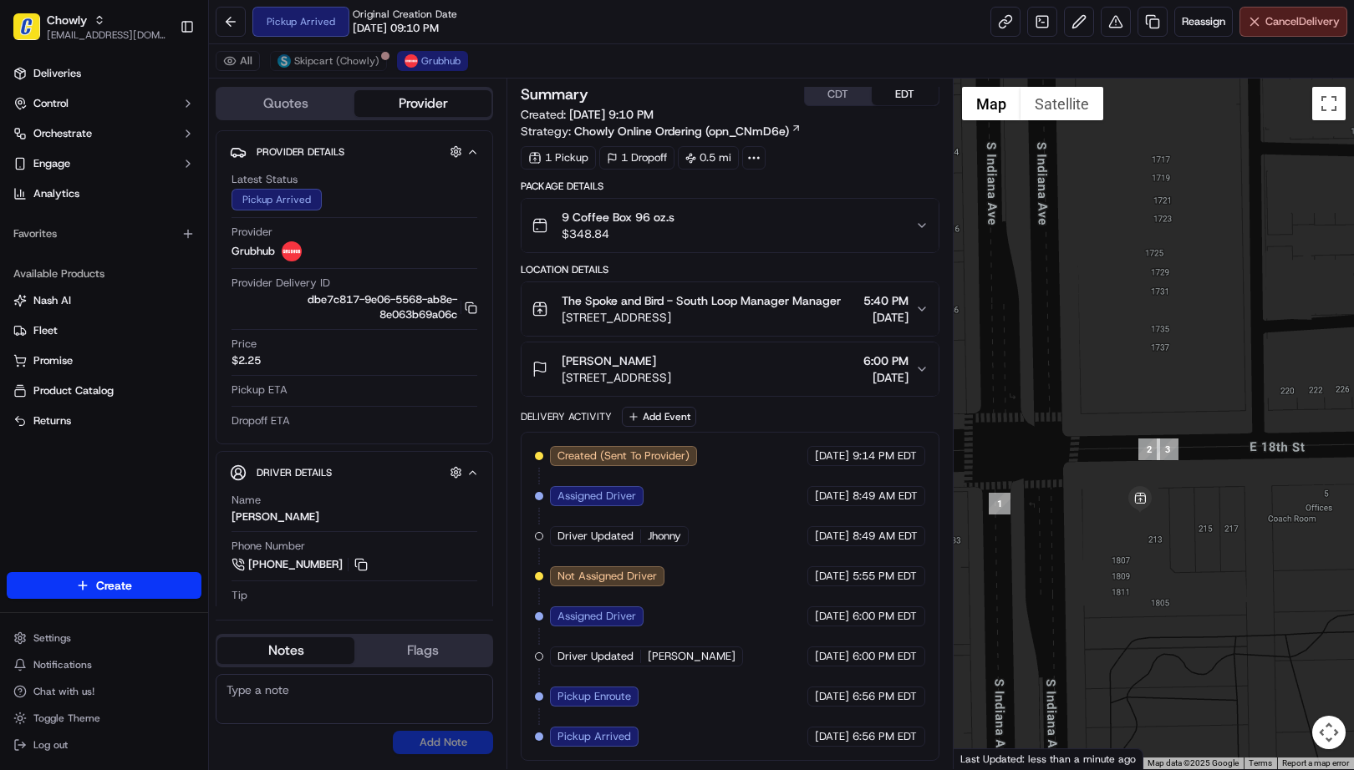
click at [1309, 18] on span "Cancel Delivery" at bounding box center [1302, 21] width 74 height 15
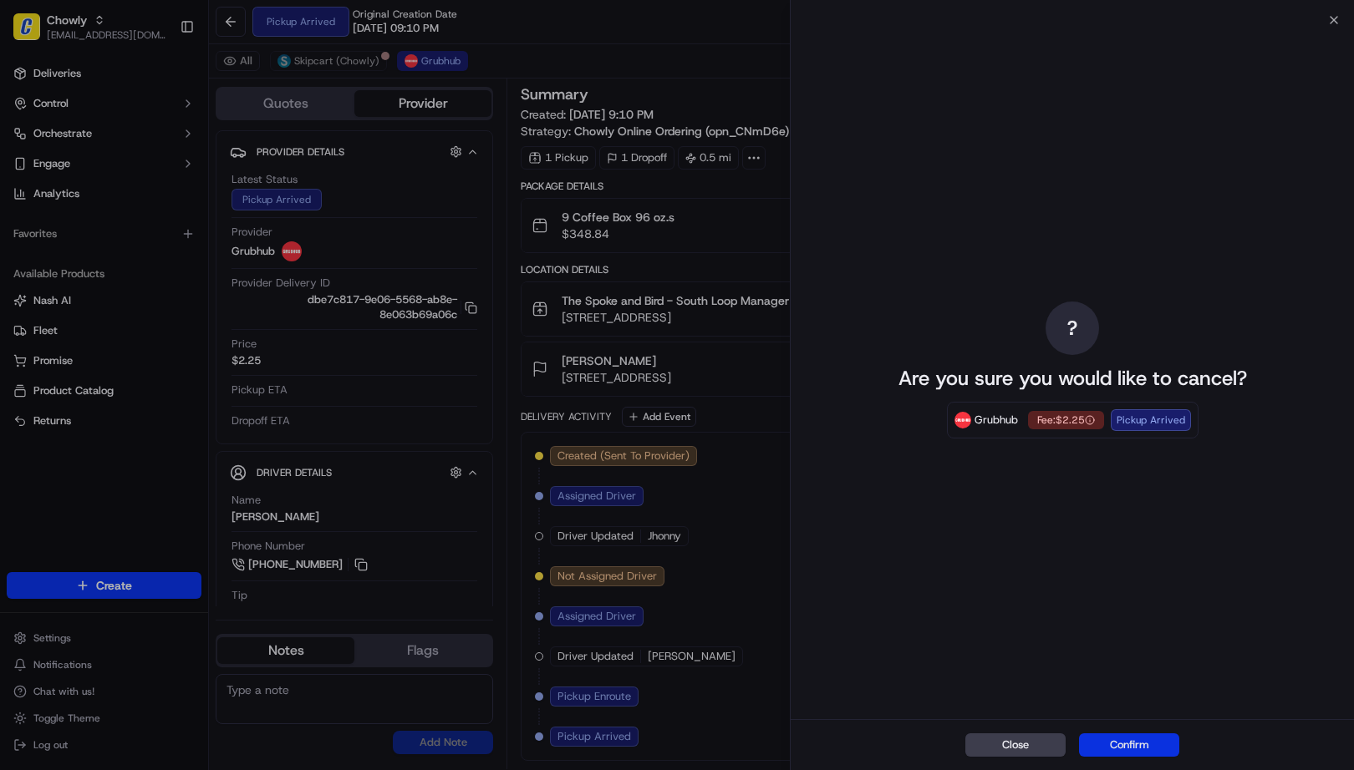
drag, startPoint x: 1121, startPoint y: 746, endPoint x: 1122, endPoint y: 769, distance: 22.6
click at [1121, 747] on button "Confirm" at bounding box center [1129, 745] width 100 height 23
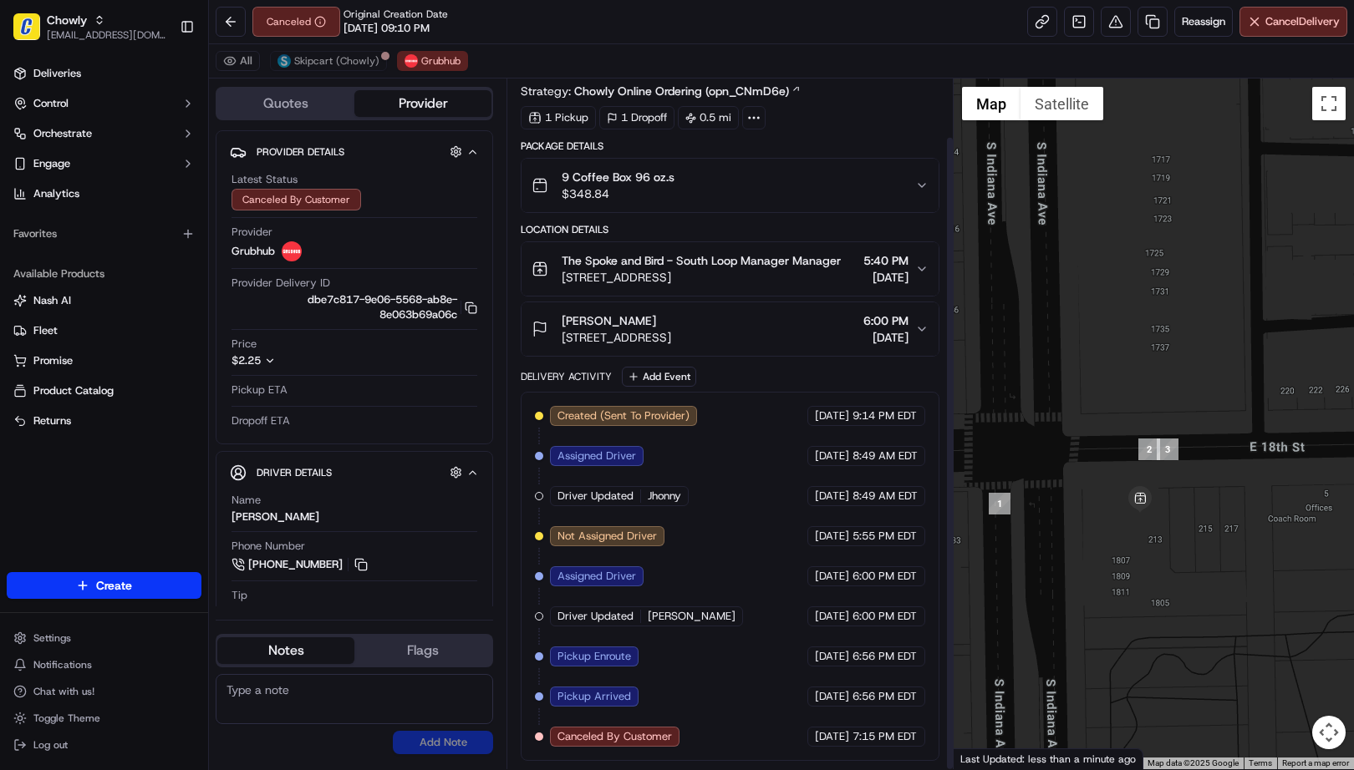
scroll to position [63, 0]
drag, startPoint x: 338, startPoint y: 700, endPoint x: 577, endPoint y: 736, distance: 242.5
click at [338, 700] on textarea at bounding box center [354, 699] width 277 height 50
paste textarea "Caller Details: Merchant Reason for call: Looking for the driver Resolution: Co…"
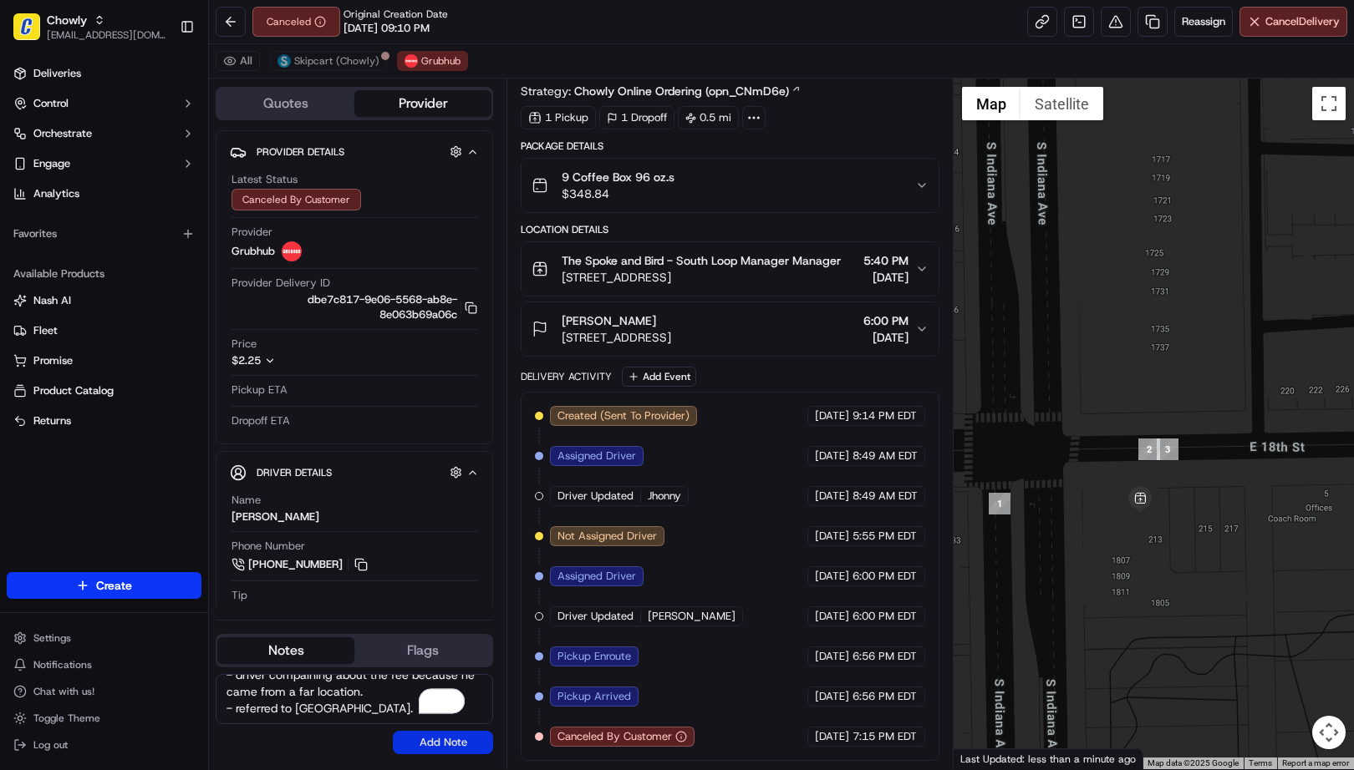
scroll to position [276, 0]
type textarea "Caller Details: Merchant Reason for call: Looking for the driver Resolution: Co…"
click at [435, 741] on button "Add Note" at bounding box center [443, 742] width 100 height 23
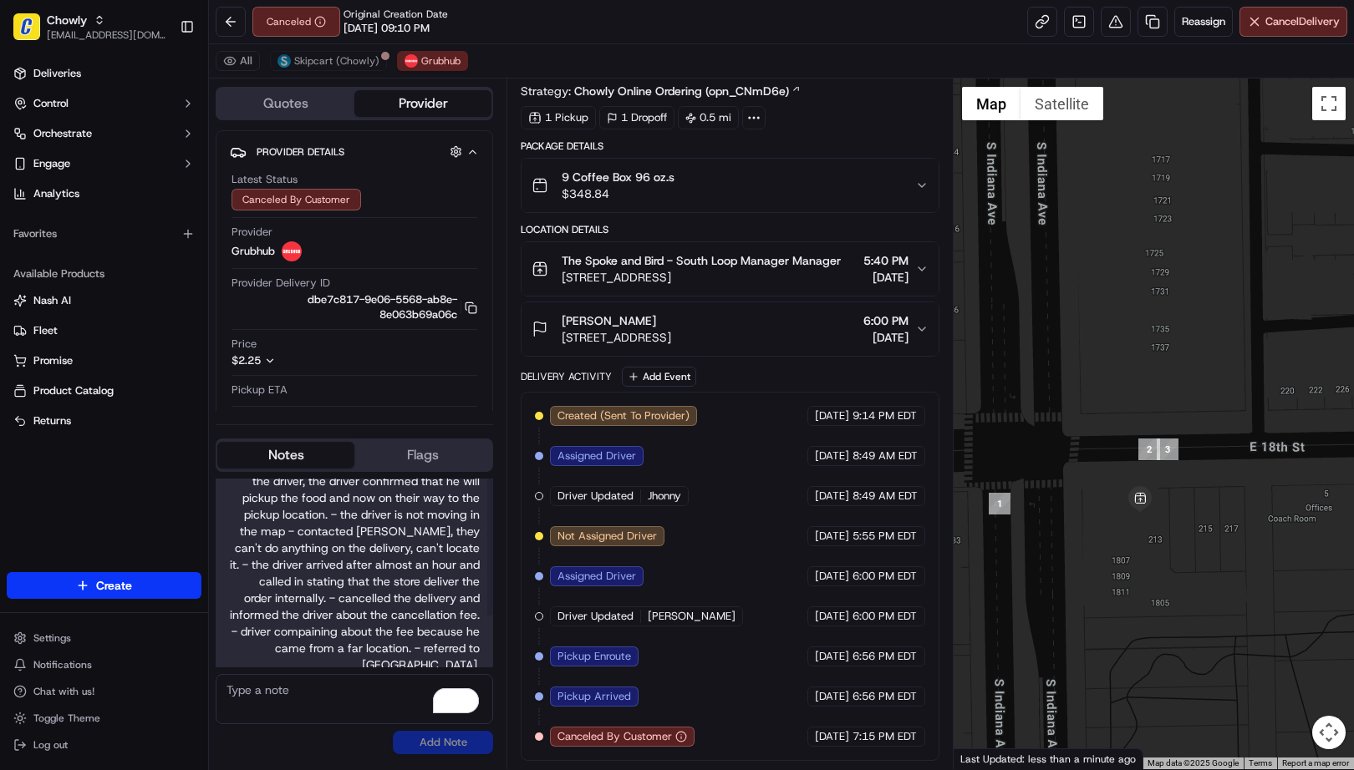
scroll to position [71, 0]
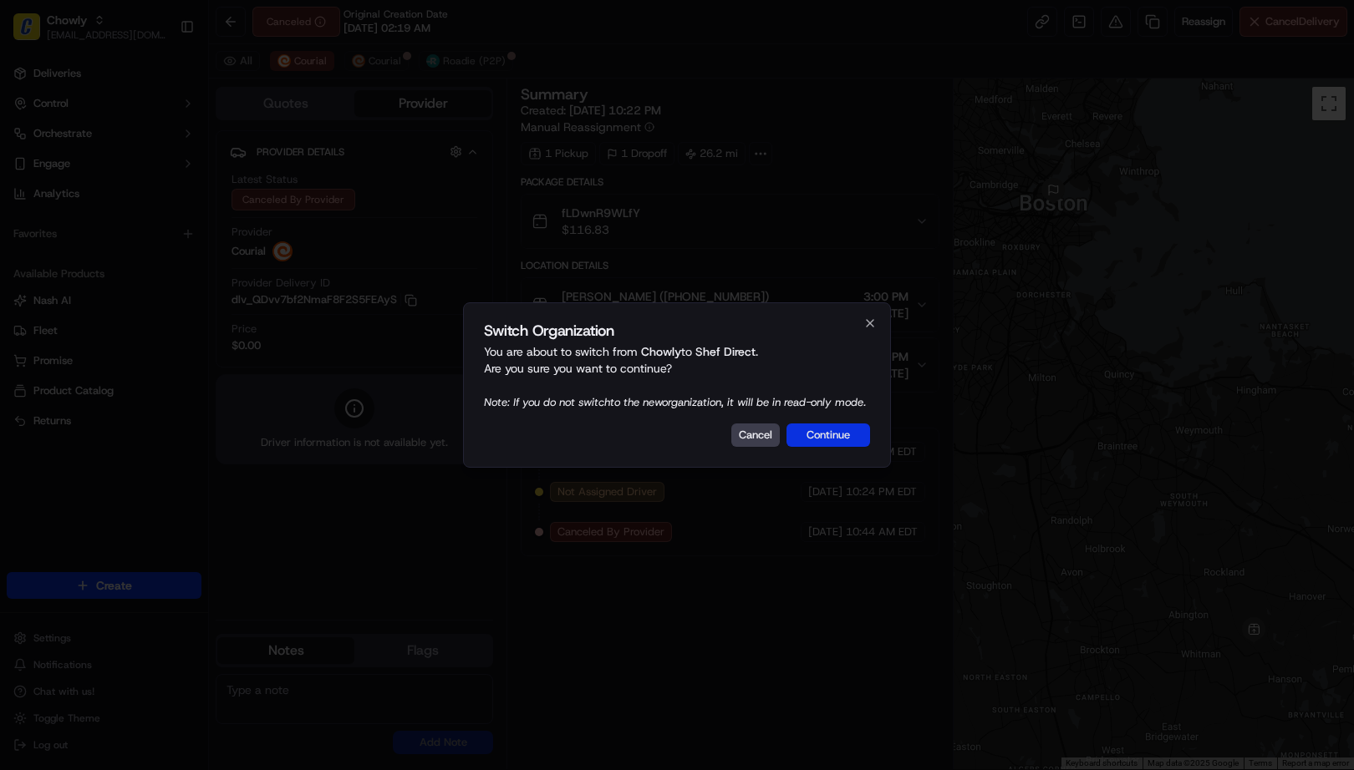
click at [814, 445] on button "Continue" at bounding box center [828, 435] width 84 height 23
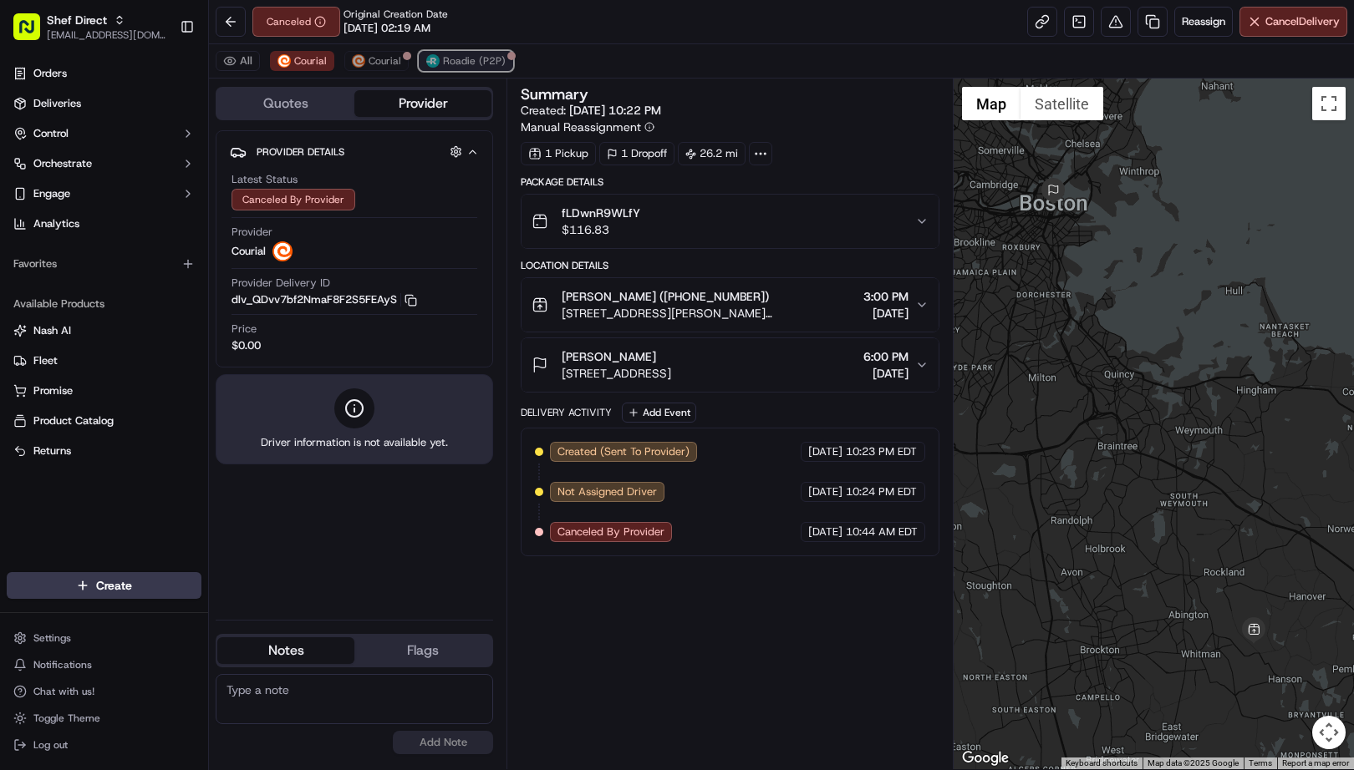
click at [474, 59] on span "Roadie (P2P)" at bounding box center [474, 60] width 63 height 13
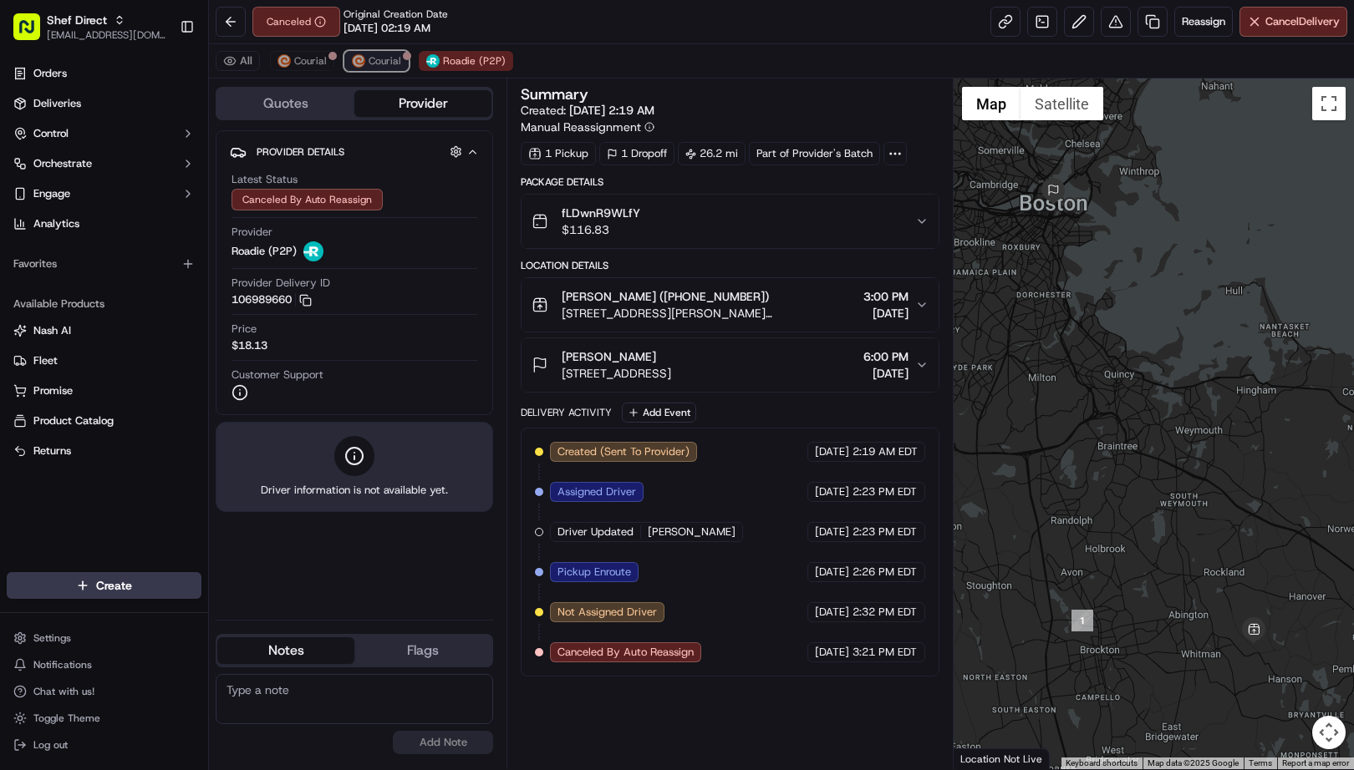
click at [389, 59] on span "Courial" at bounding box center [385, 60] width 33 height 13
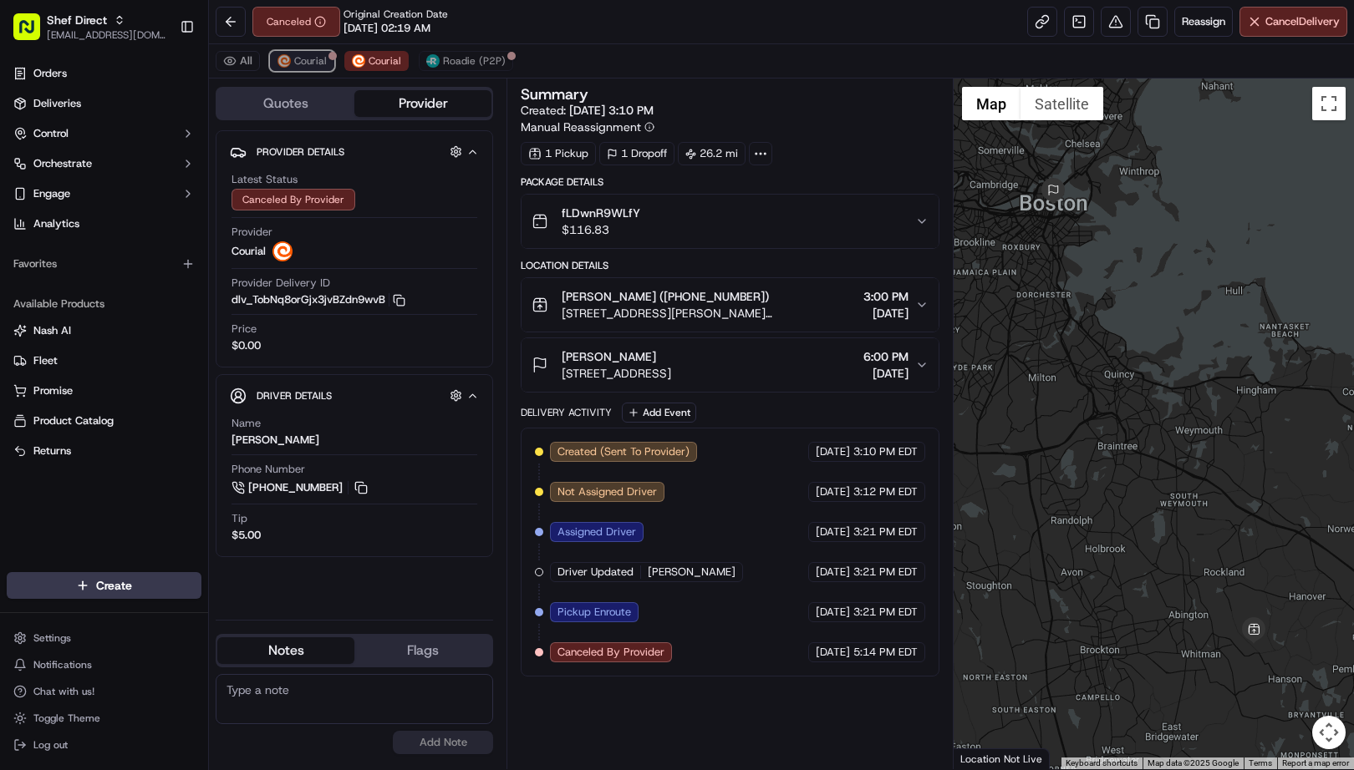
click at [297, 54] on span "Courial" at bounding box center [310, 60] width 33 height 13
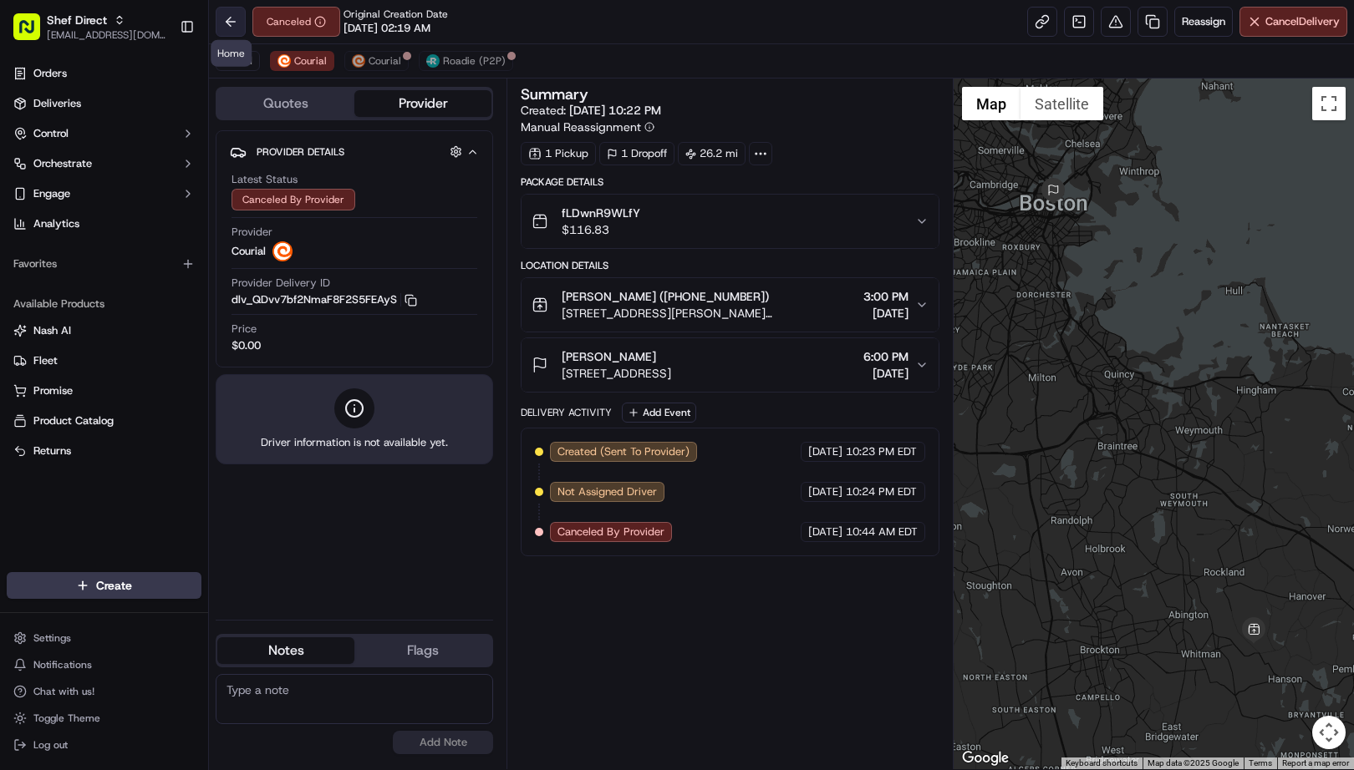
click at [236, 18] on button at bounding box center [231, 22] width 30 height 30
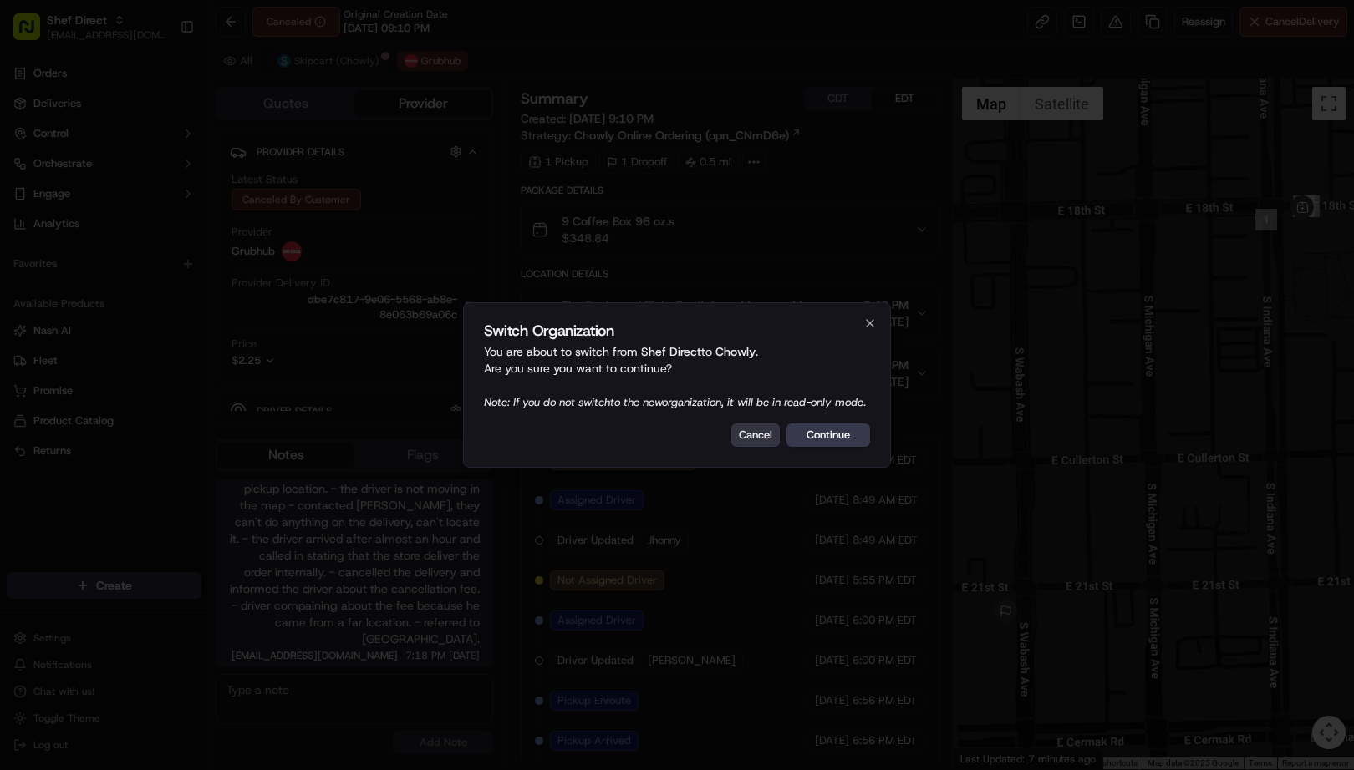
click at [745, 438] on button "Cancel" at bounding box center [755, 435] width 48 height 23
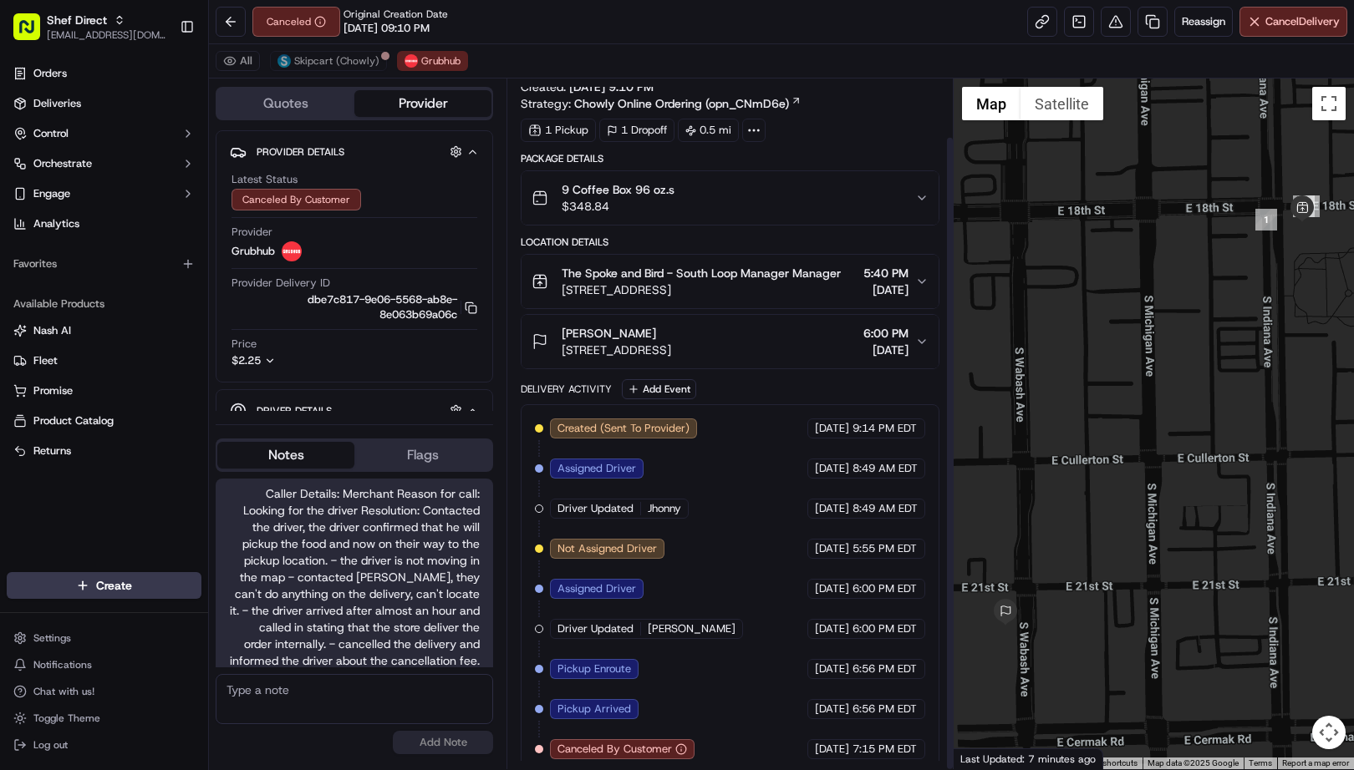
scroll to position [63, 0]
